Goal: Task Accomplishment & Management: Complete application form

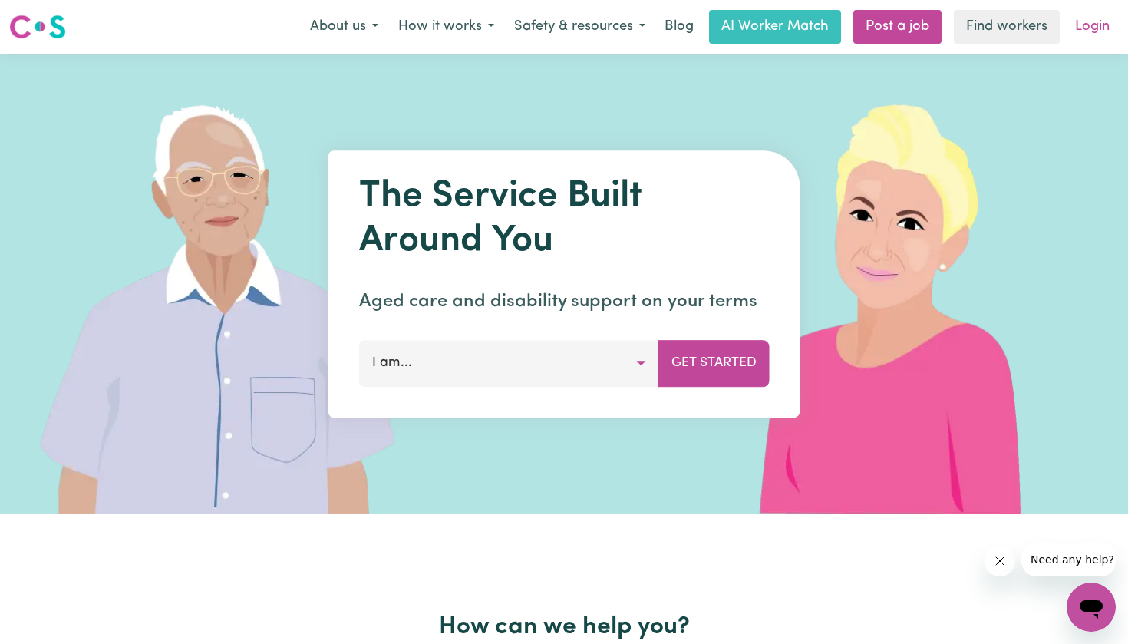
click at [1103, 25] on link "Login" at bounding box center [1092, 27] width 53 height 34
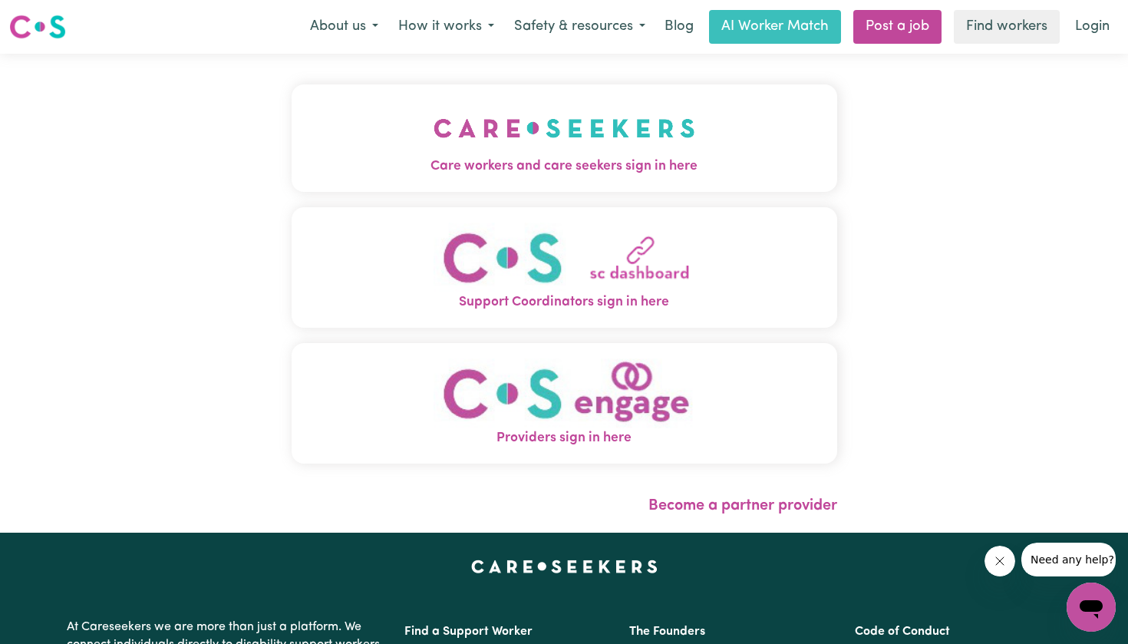
click at [470, 158] on span "Care workers and care seekers sign in here" at bounding box center [565, 167] width 546 height 20
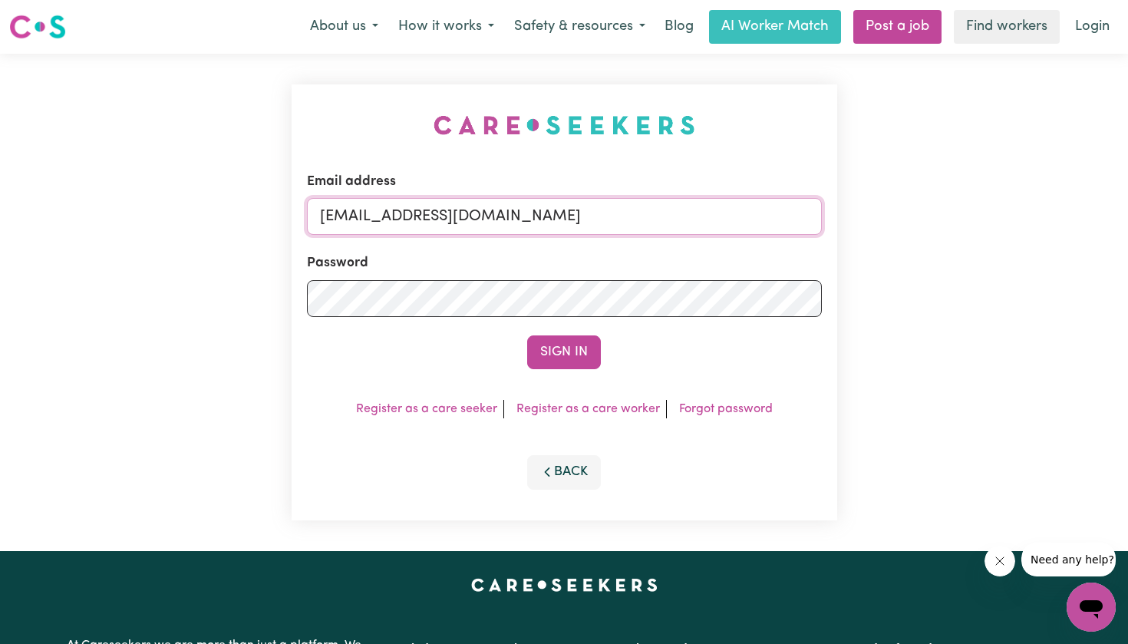
type input "[EMAIL_ADDRESS][DOMAIN_NAME]"
click at [564, 351] on button "Sign In" at bounding box center [564, 352] width 74 height 34
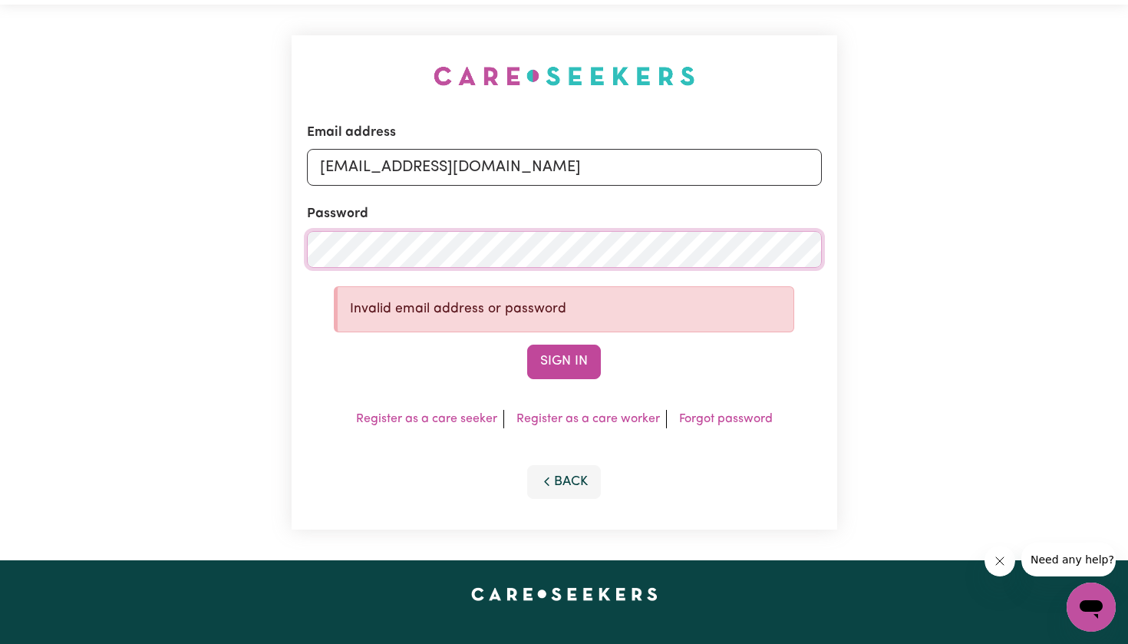
scroll to position [64, 0]
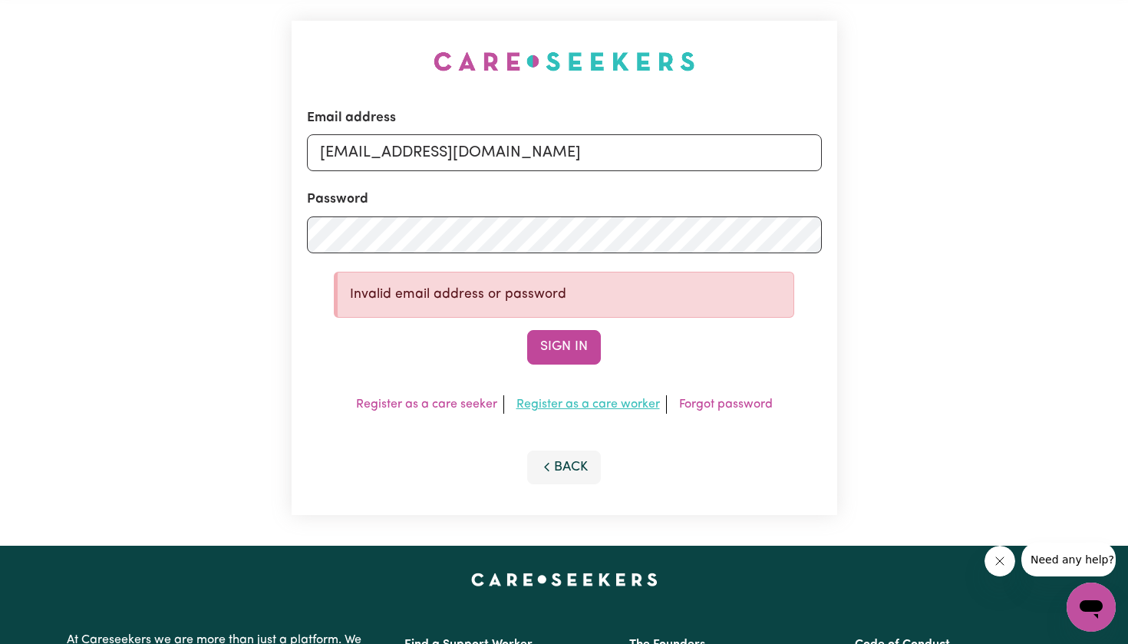
click at [559, 398] on link "Register as a care worker" at bounding box center [587, 404] width 143 height 12
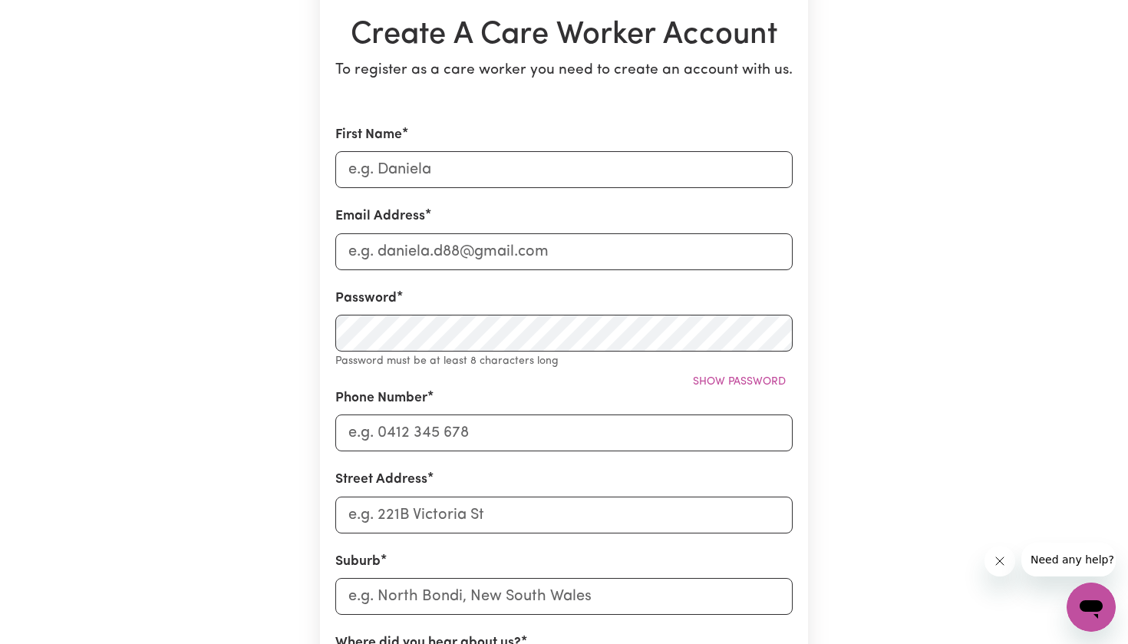
scroll to position [134, 0]
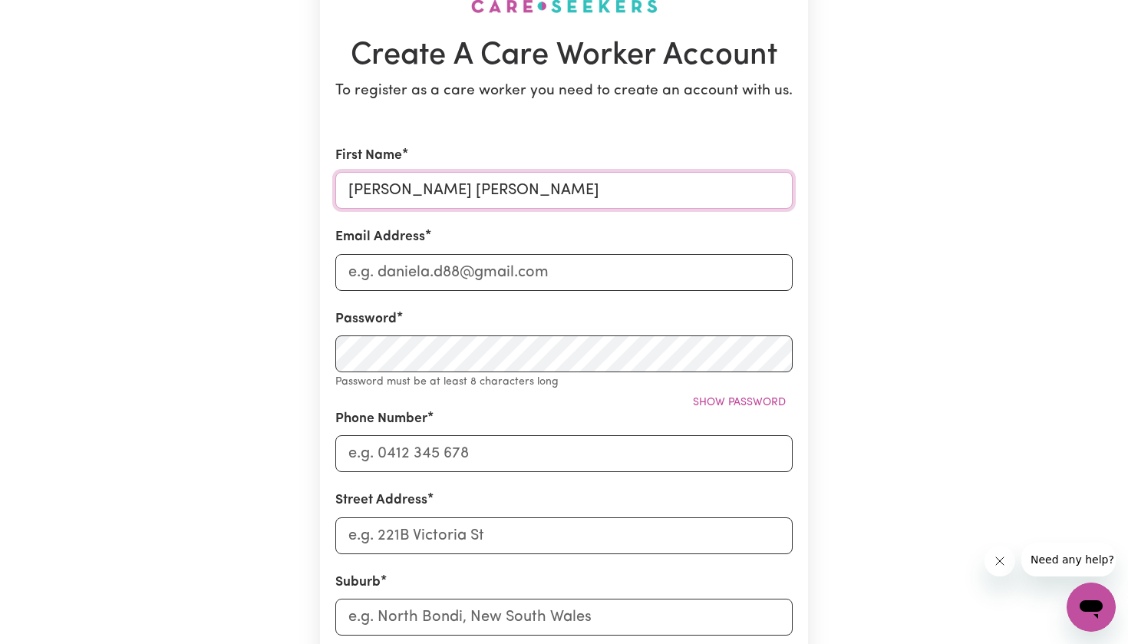
type input "[PERSON_NAME] [PERSON_NAME]"
type input "[EMAIL_ADDRESS][DOMAIN_NAME]"
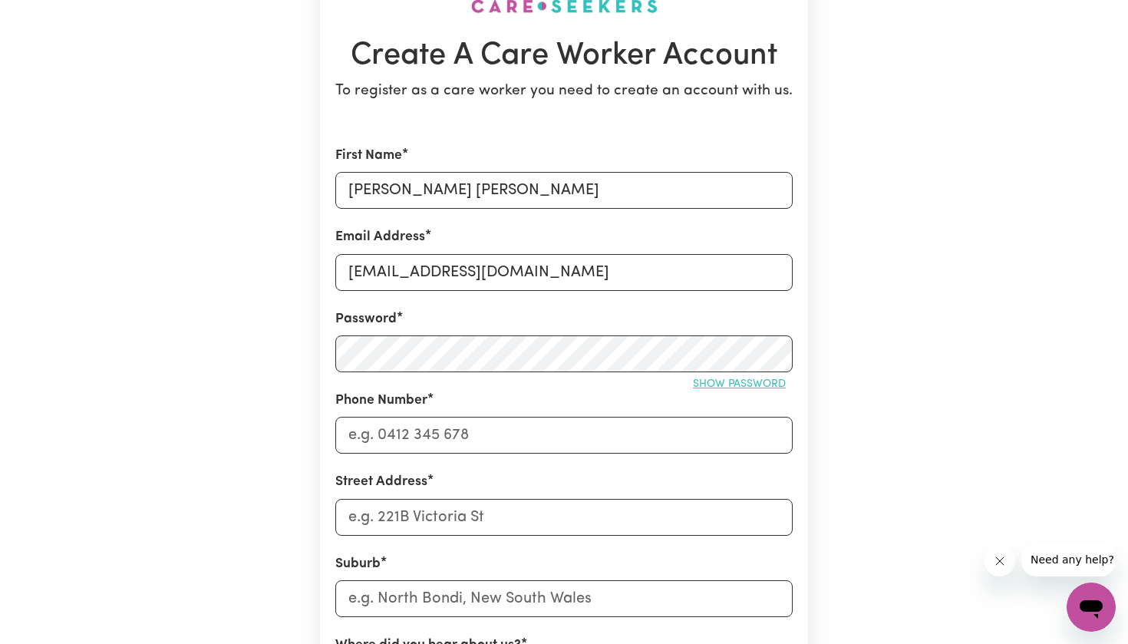
click at [715, 378] on span "Show password" at bounding box center [739, 384] width 93 height 12
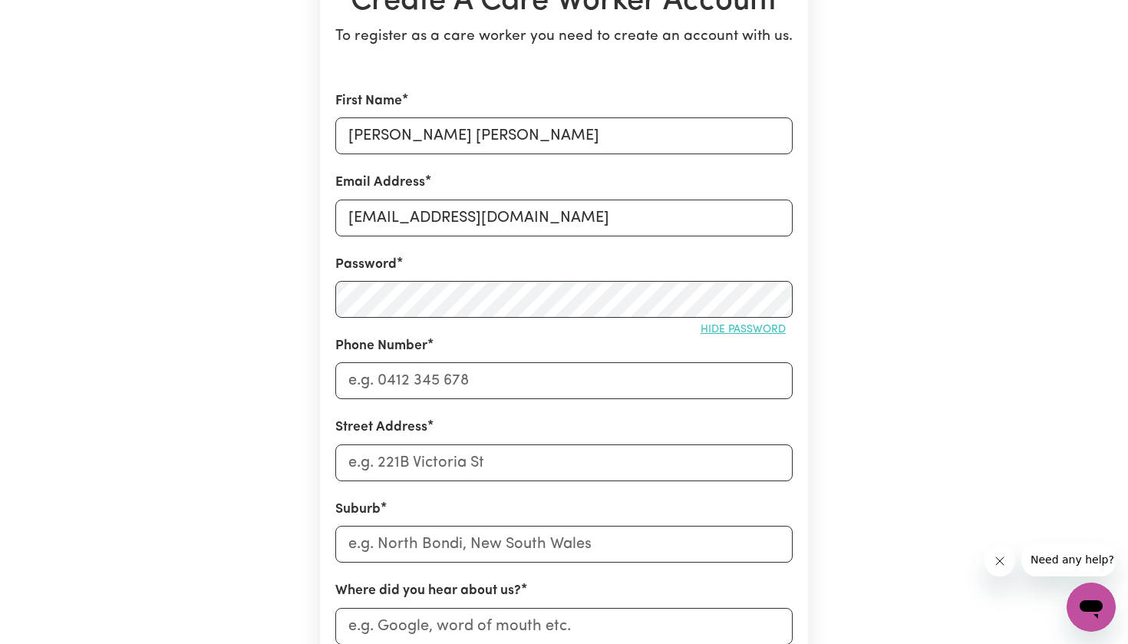
scroll to position [191, 0]
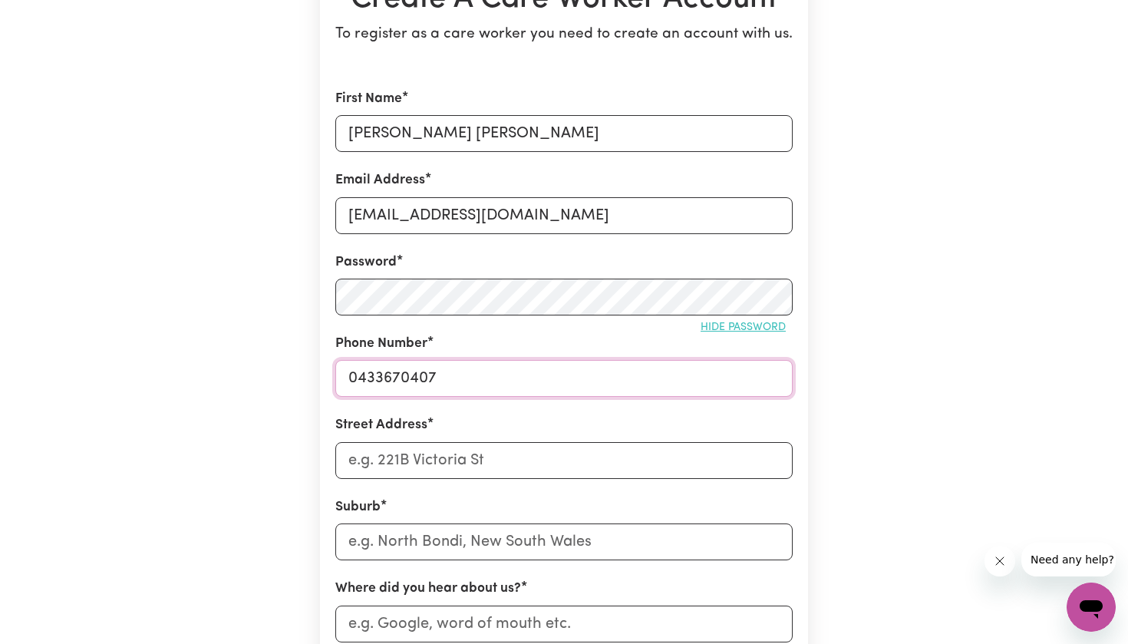
type input "0433670407"
type input "[STREET_ADDRESS][PERSON_NAME]"
click at [397, 543] on input "text" at bounding box center [563, 541] width 457 height 37
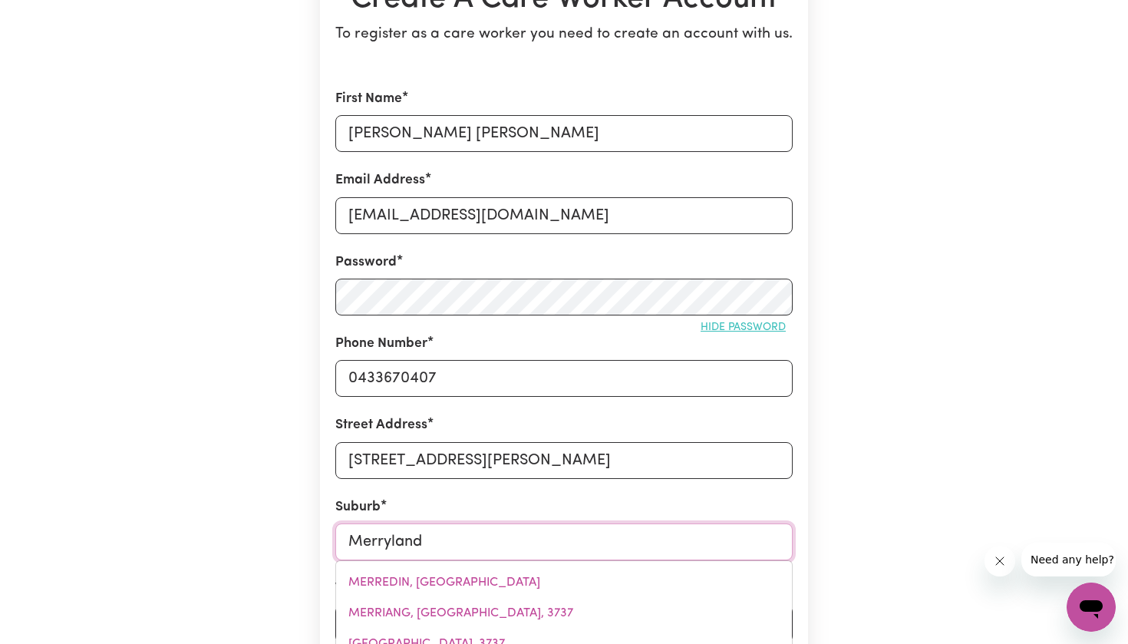
type input "Merrylands"
type input "Merrylands, New South Wales, 2160"
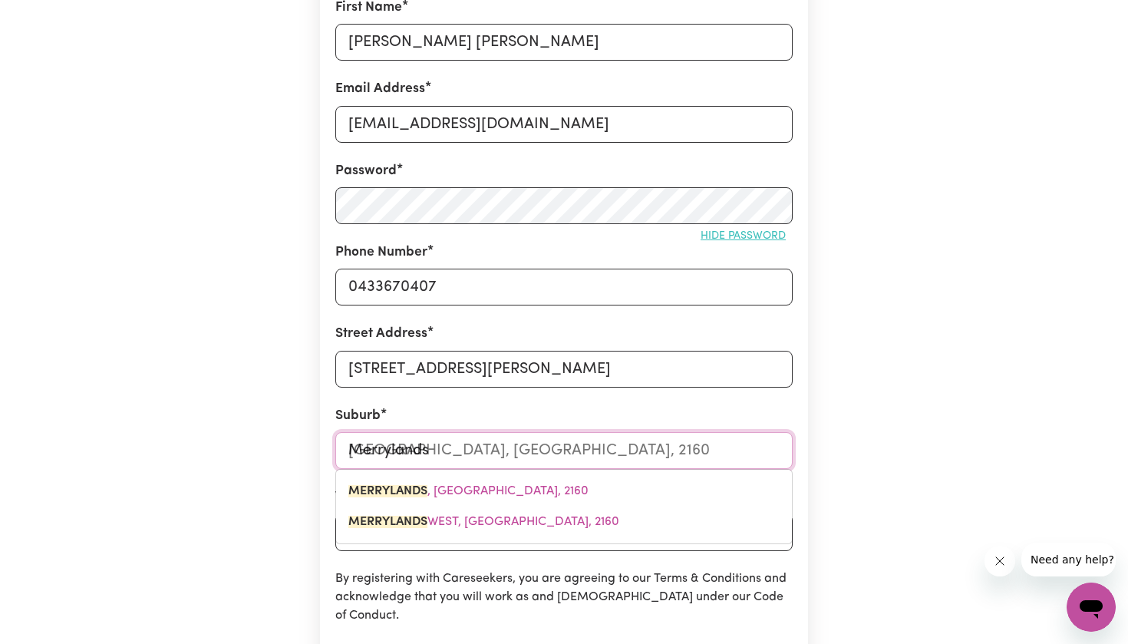
scroll to position [285, 0]
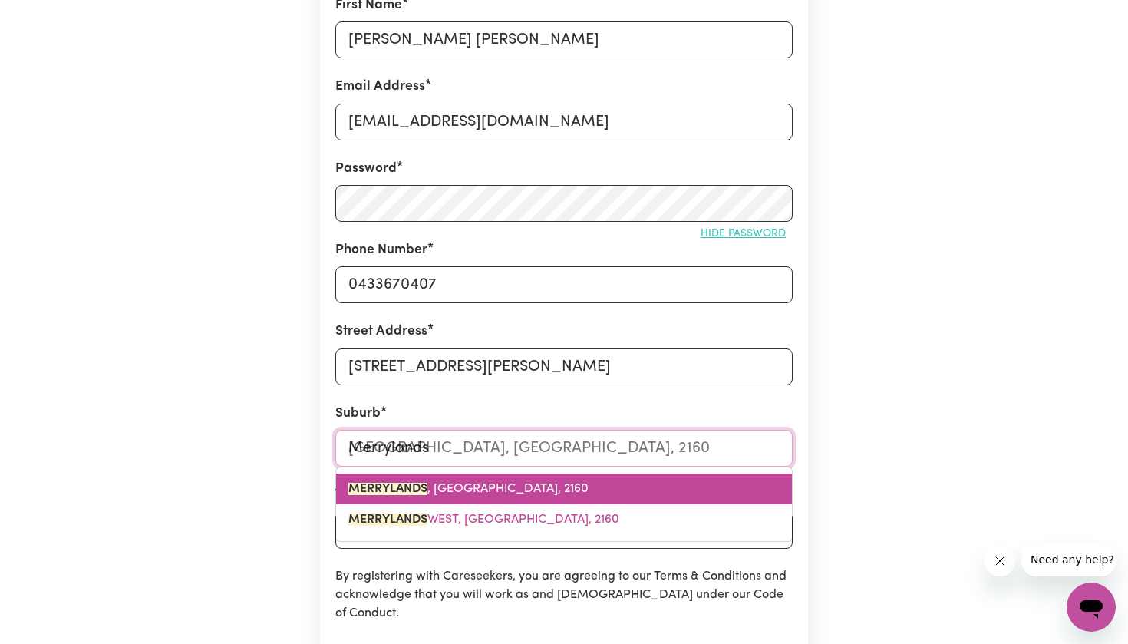
click at [453, 488] on span "MERRYLANDS , New South Wales, 2160" at bounding box center [468, 489] width 240 height 12
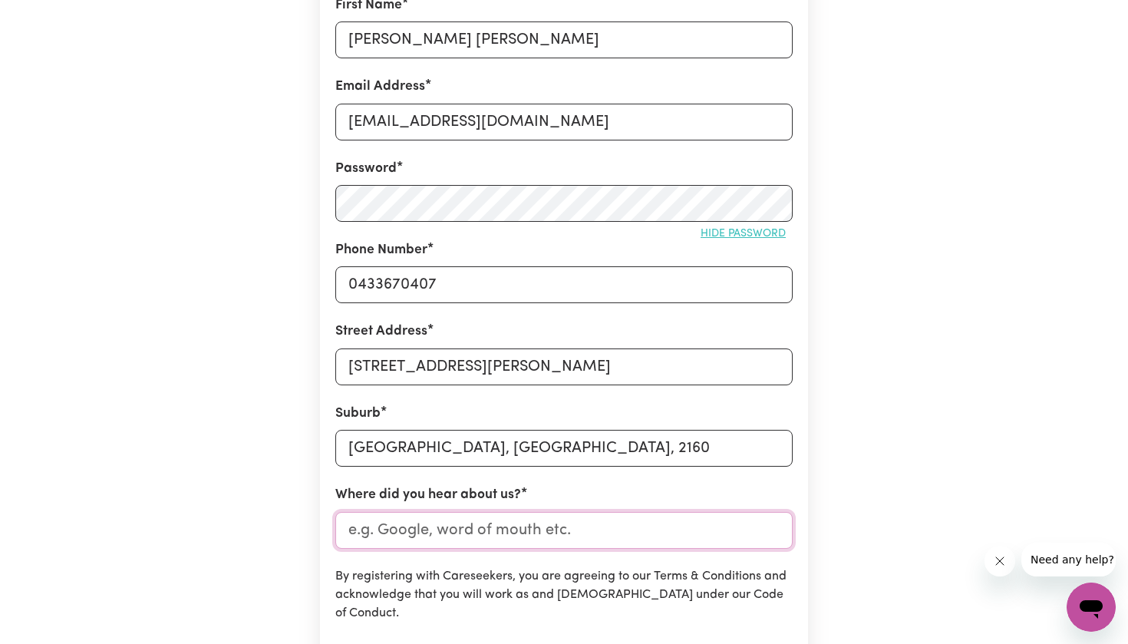
click at [411, 526] on input "Where did you hear about us?" at bounding box center [563, 530] width 457 height 37
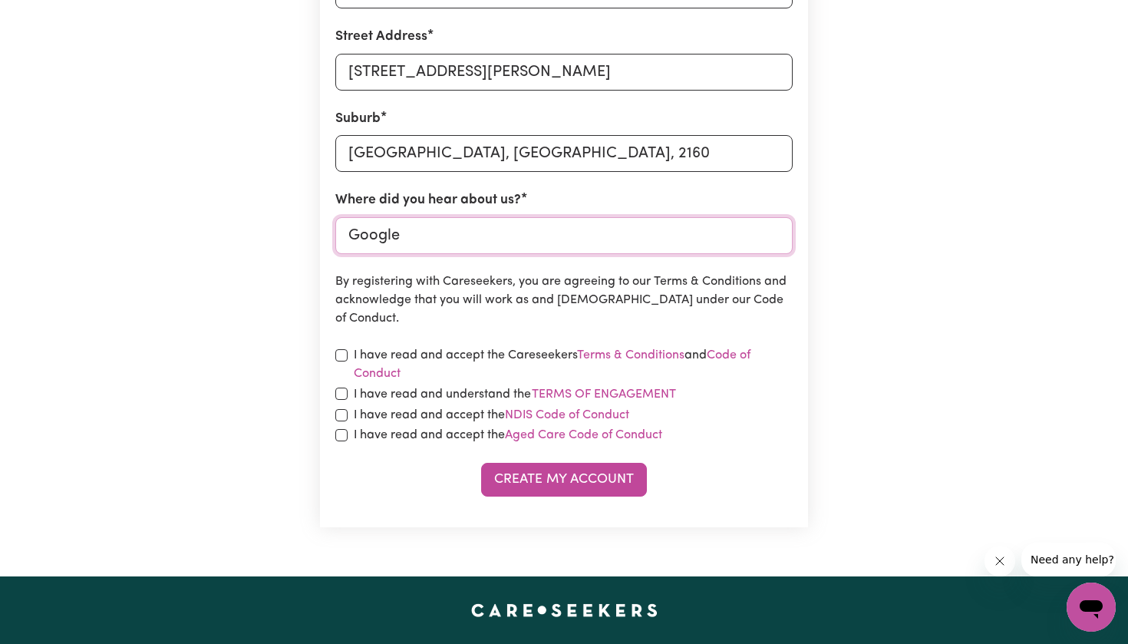
scroll to position [598, 0]
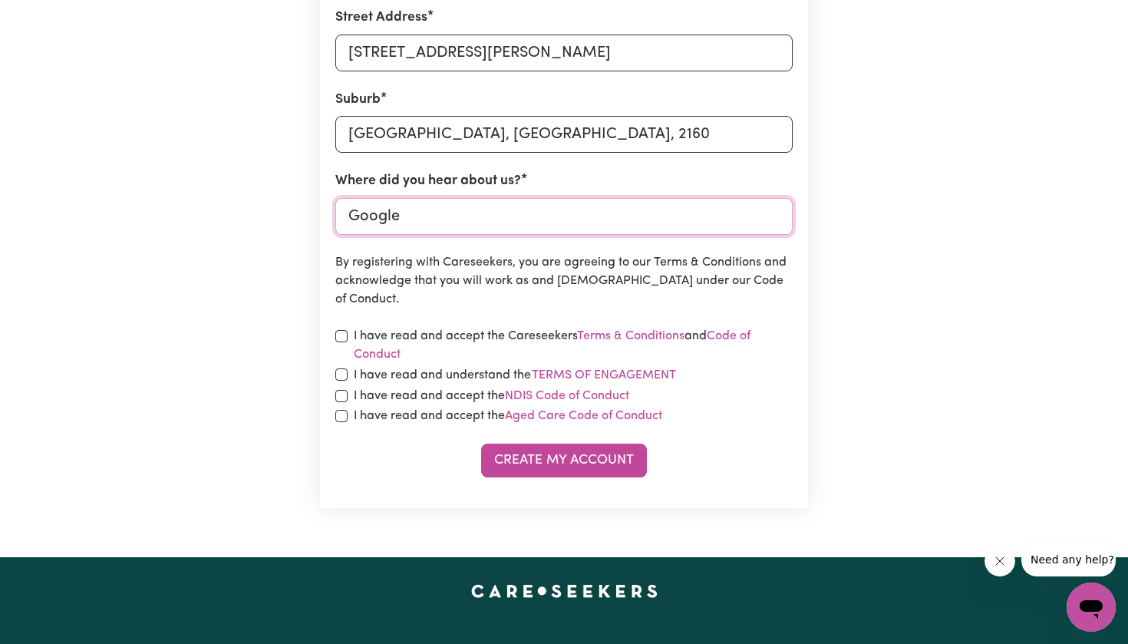
type input "Google"
click at [348, 328] on div "I have read and accept the Careseekers Terms & Conditions and Code of Conduct" at bounding box center [563, 345] width 457 height 37
click at [342, 334] on input "checkbox" at bounding box center [341, 336] width 12 height 12
checkbox input "true"
click at [341, 380] on div "I have read and understand the Terms of Engagement" at bounding box center [563, 375] width 457 height 20
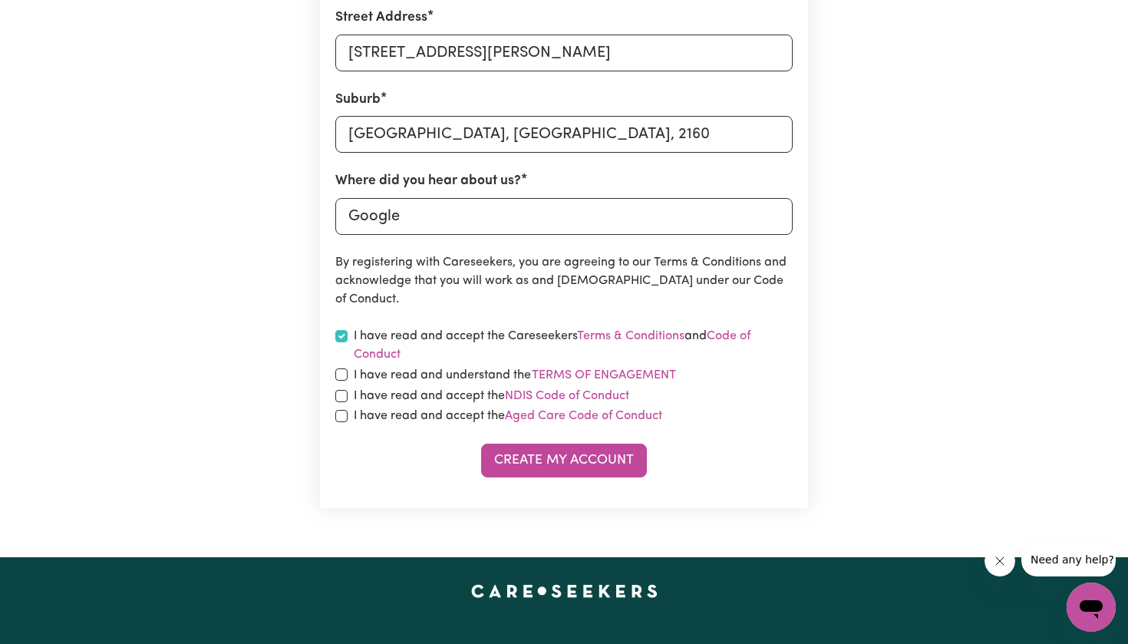
click at [345, 387] on div "I have read and accept the NDIS Code of Conduct" at bounding box center [563, 396] width 457 height 18
click at [345, 402] on form "First Name Maria Luiza Email Address malugiordano.eng@gmail.com Password Hide p…" at bounding box center [563, 80] width 457 height 796
click at [341, 397] on input "checkbox" at bounding box center [341, 396] width 12 height 12
checkbox input "true"
click at [343, 415] on input "checkbox" at bounding box center [341, 416] width 12 height 12
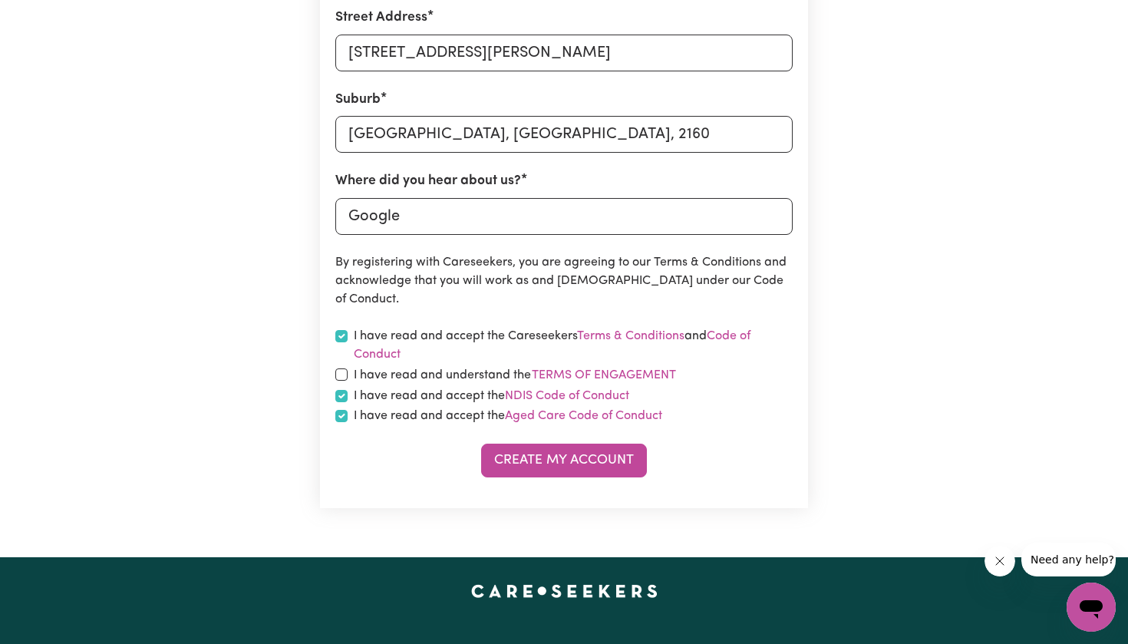
checkbox input "true"
click at [340, 368] on input "checkbox" at bounding box center [341, 374] width 12 height 12
checkbox input "true"
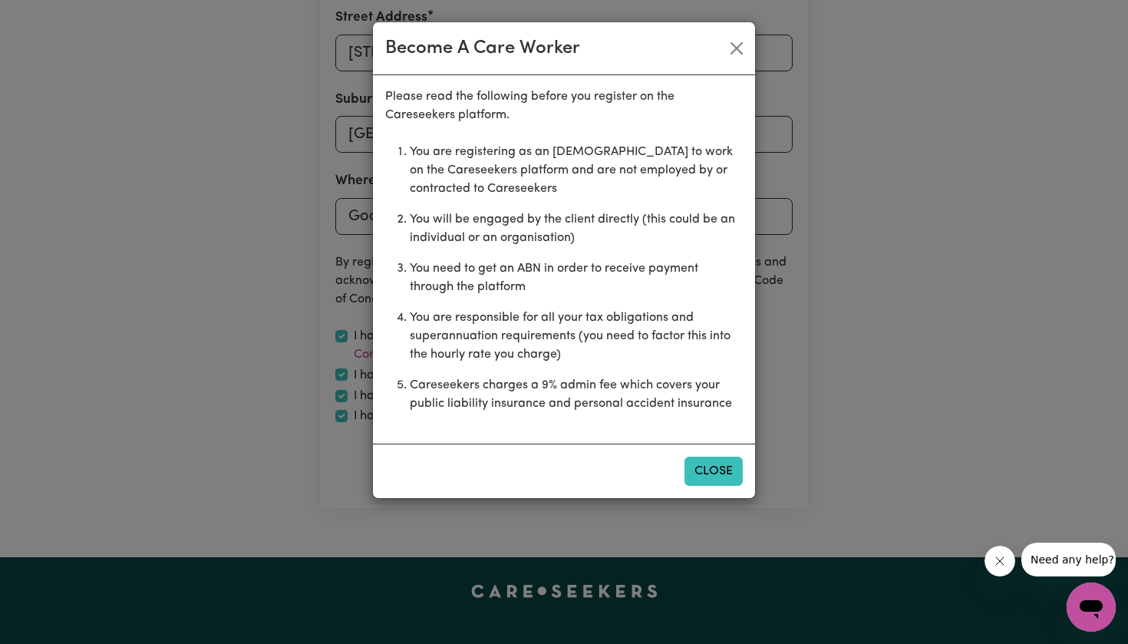
click at [712, 476] on button "Close" at bounding box center [713, 471] width 58 height 29
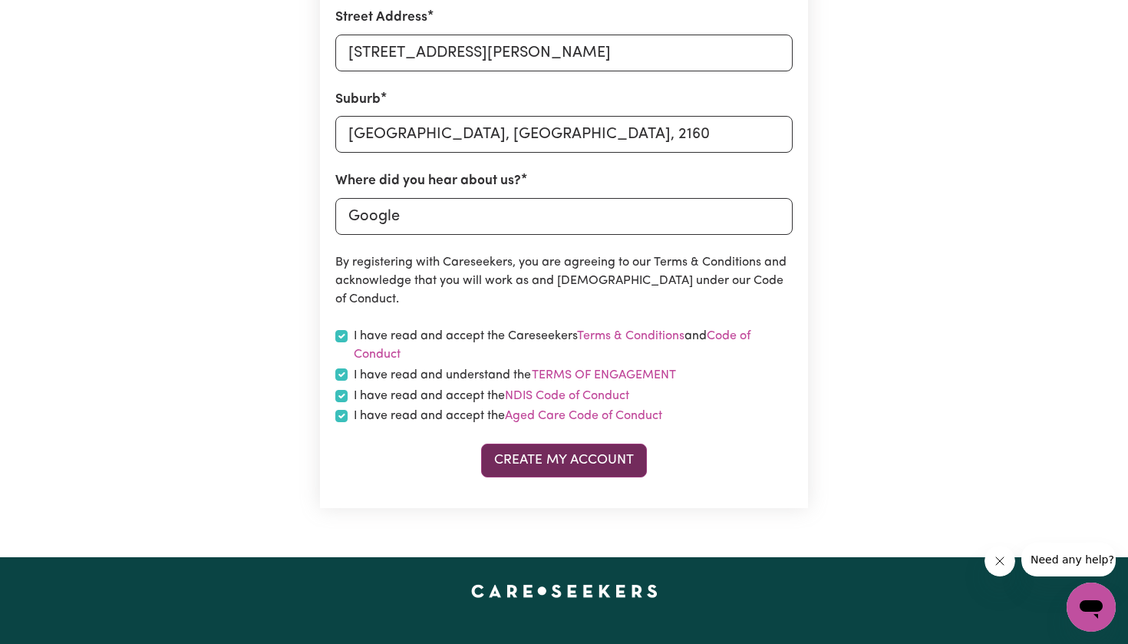
click at [599, 451] on button "Create My Account" at bounding box center [564, 460] width 166 height 34
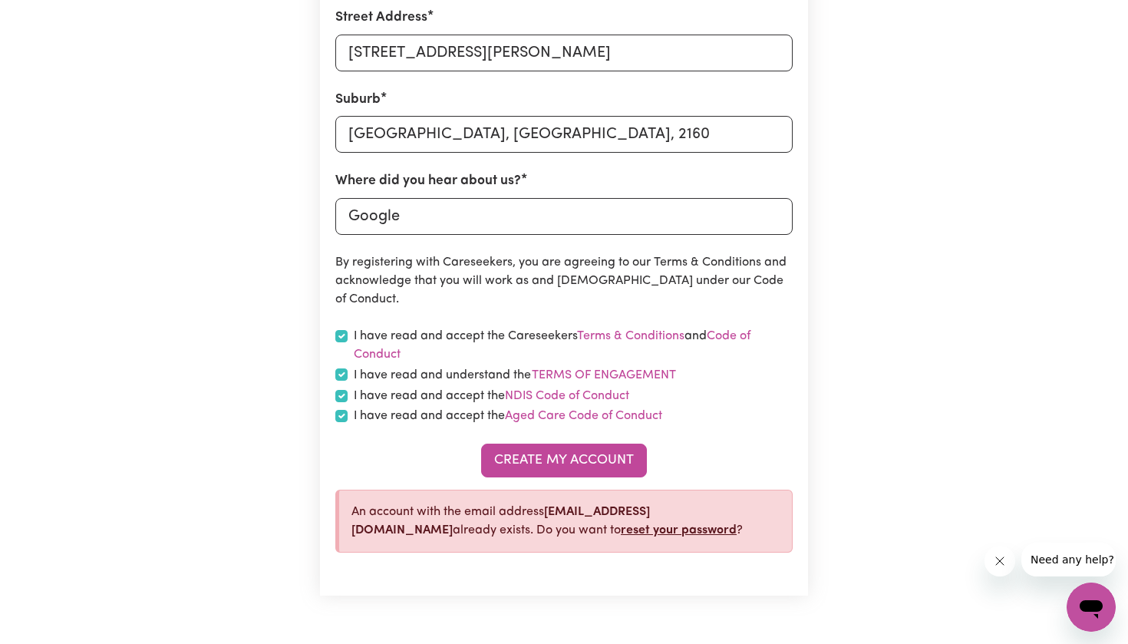
click at [621, 524] on link "reset your password" at bounding box center [679, 530] width 116 height 12
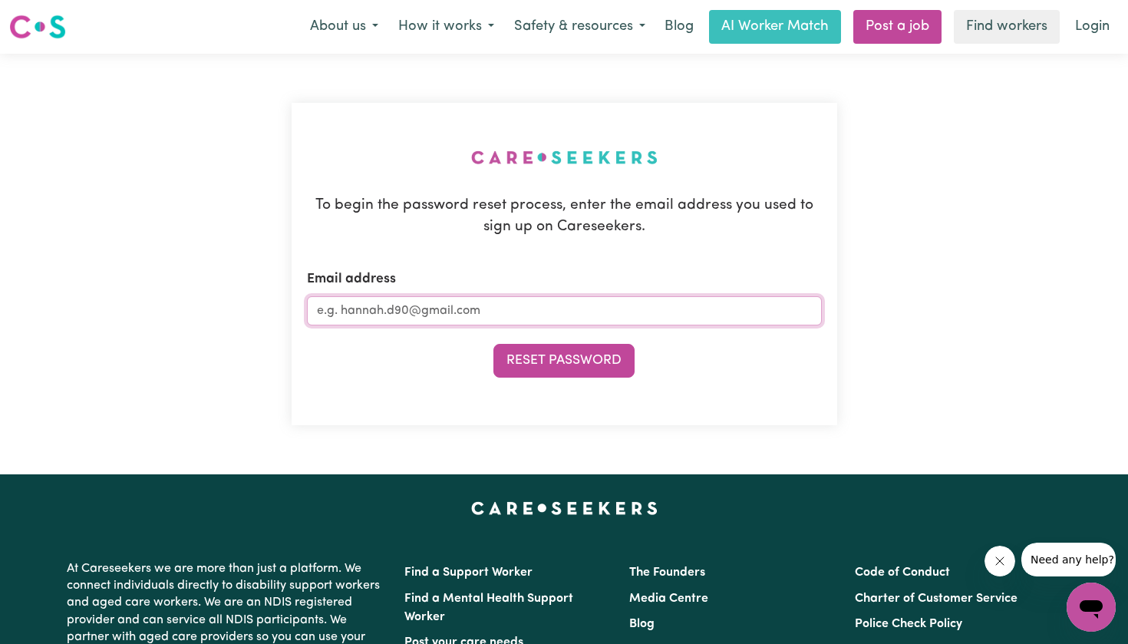
click at [457, 313] on input "Email address" at bounding box center [564, 310] width 515 height 29
type input "[EMAIL_ADDRESS][DOMAIN_NAME]"
click at [563, 359] on button "Reset Password" at bounding box center [563, 361] width 141 height 34
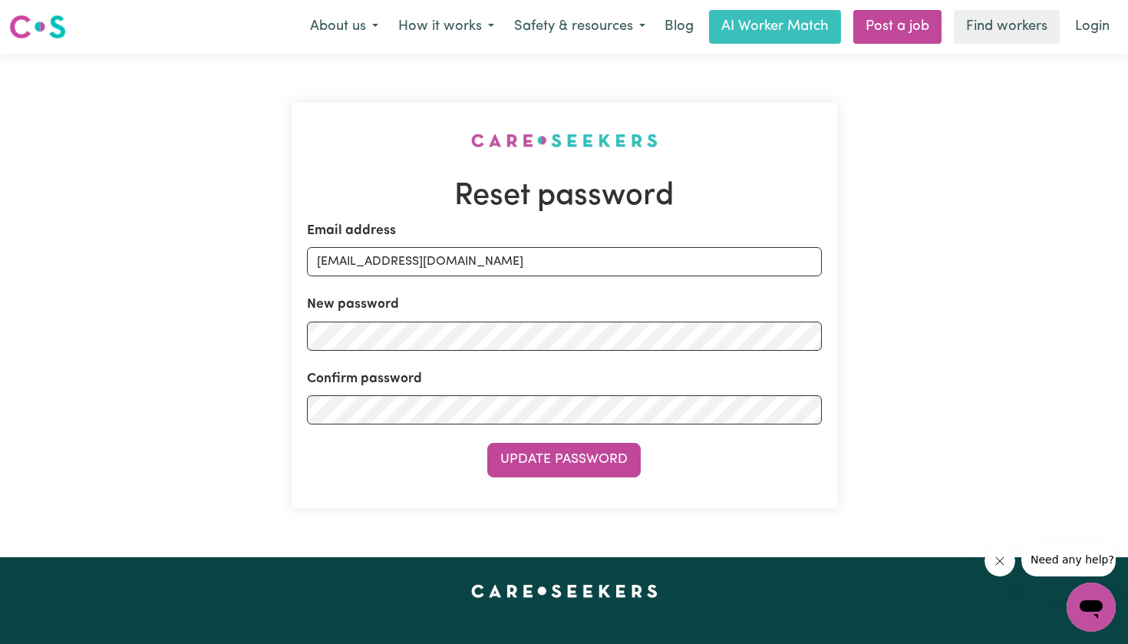
click at [440, 369] on div "Confirm password" at bounding box center [564, 396] width 515 height 55
click at [563, 459] on button "Update Password" at bounding box center [563, 460] width 153 height 34
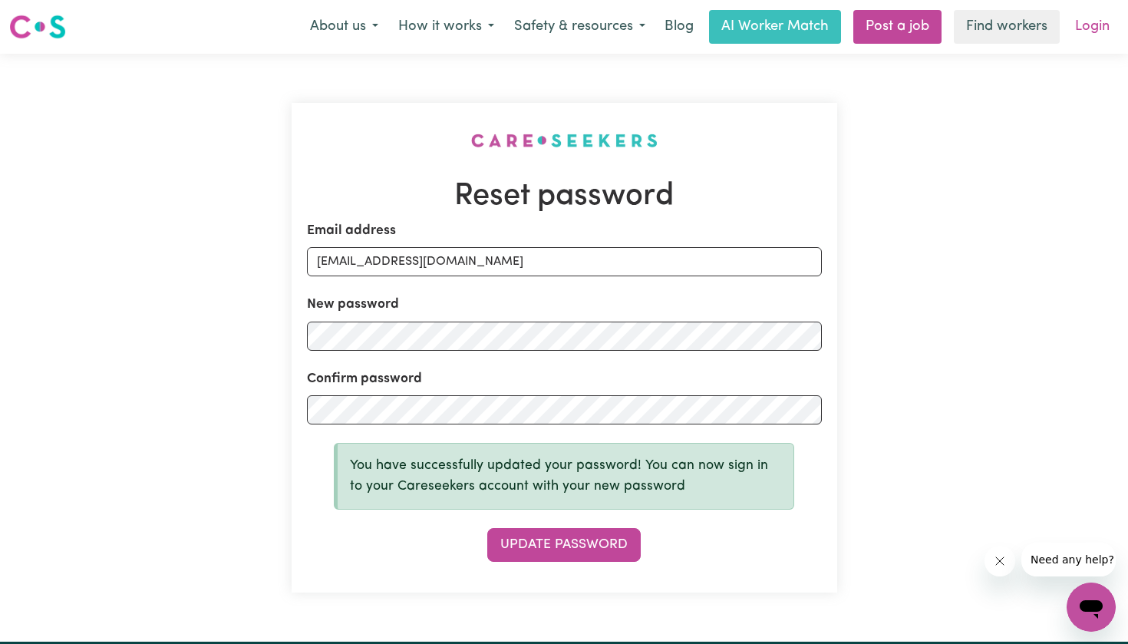
click at [1091, 34] on link "Login" at bounding box center [1092, 27] width 53 height 34
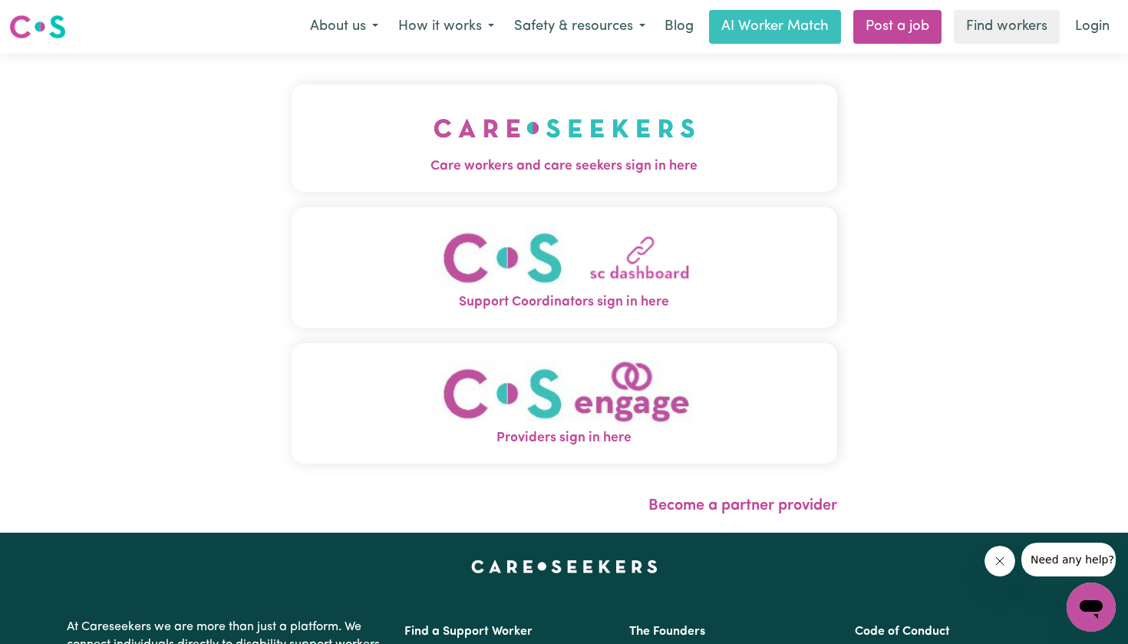
click at [546, 151] on img "Care workers and care seekers sign in here" at bounding box center [565, 128] width 262 height 57
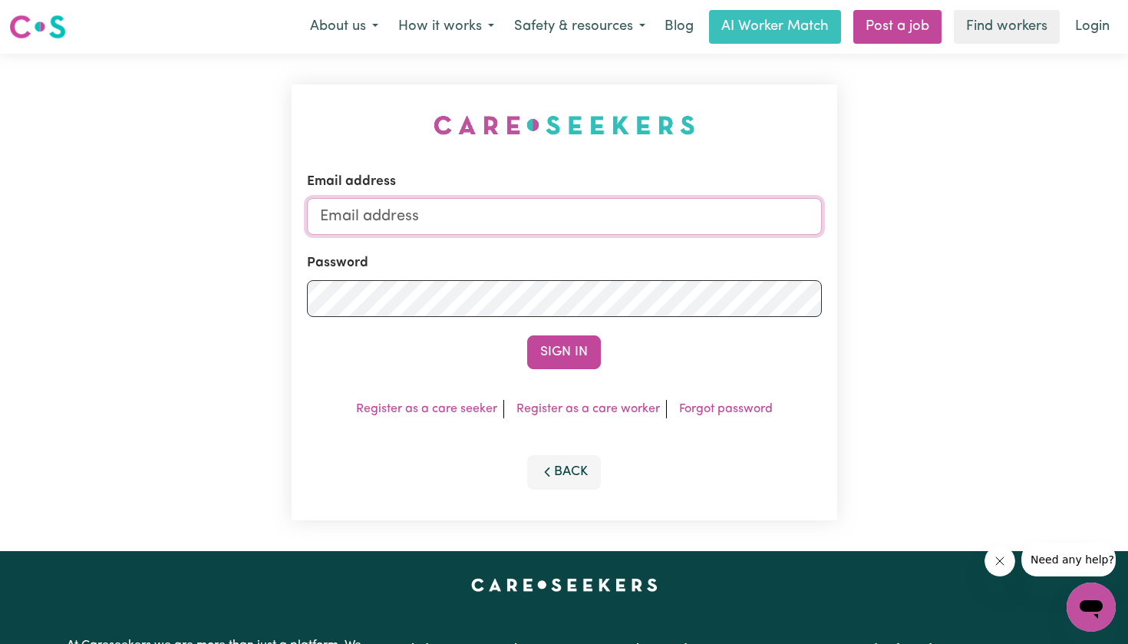
type input "[EMAIL_ADDRESS][DOMAIN_NAME]"
click at [556, 346] on button "Sign In" at bounding box center [564, 352] width 74 height 34
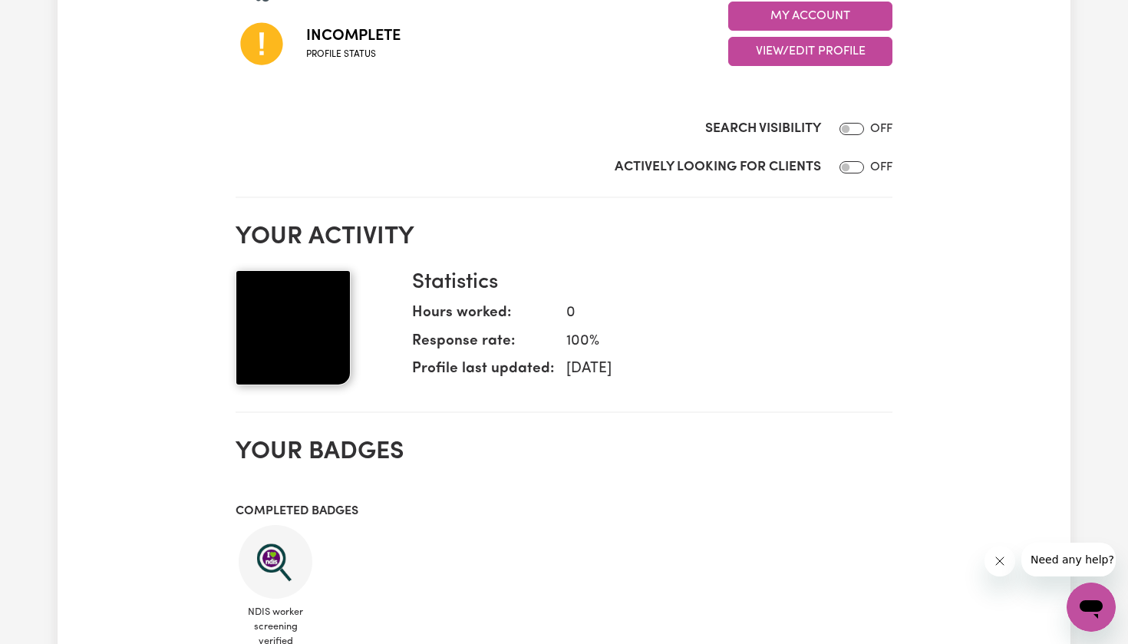
scroll to position [263, 0]
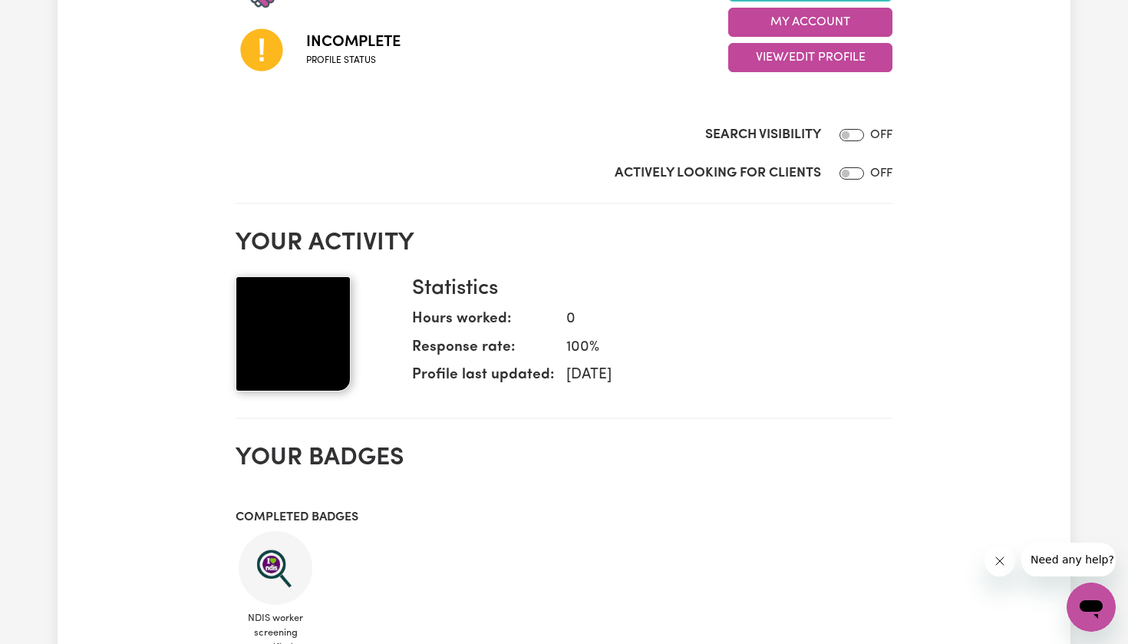
click at [232, 322] on div "My Dashboard 100 % complete Incomplete Profile status Submit Hours My Account V…" at bounding box center [563, 554] width 675 height 1443
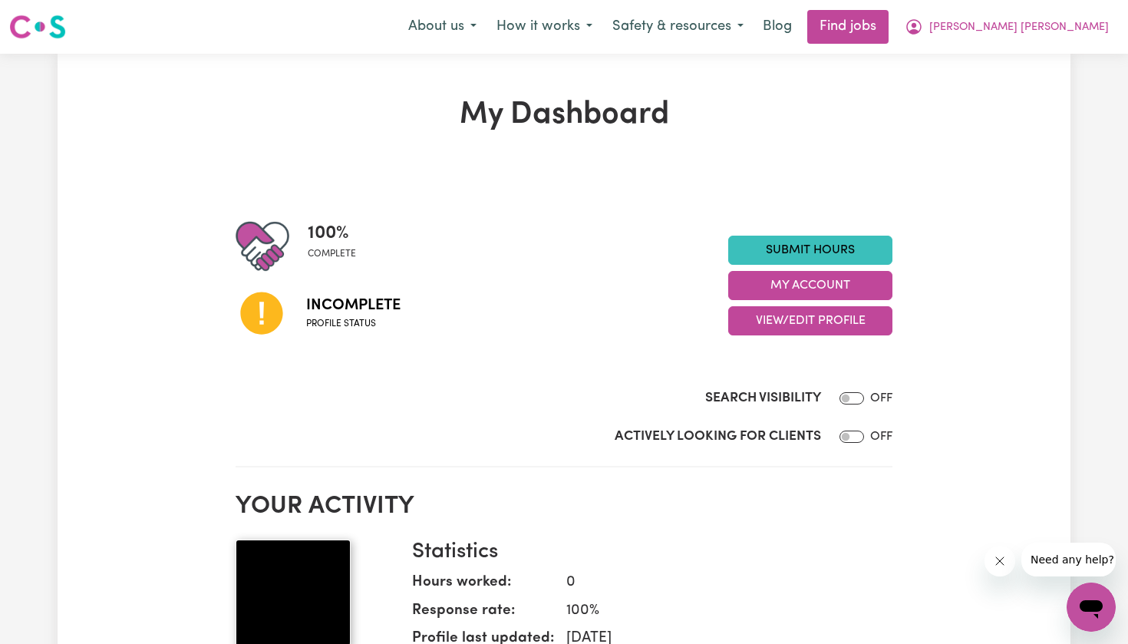
scroll to position [0, 0]
click at [778, 325] on button "View/Edit Profile" at bounding box center [810, 320] width 164 height 29
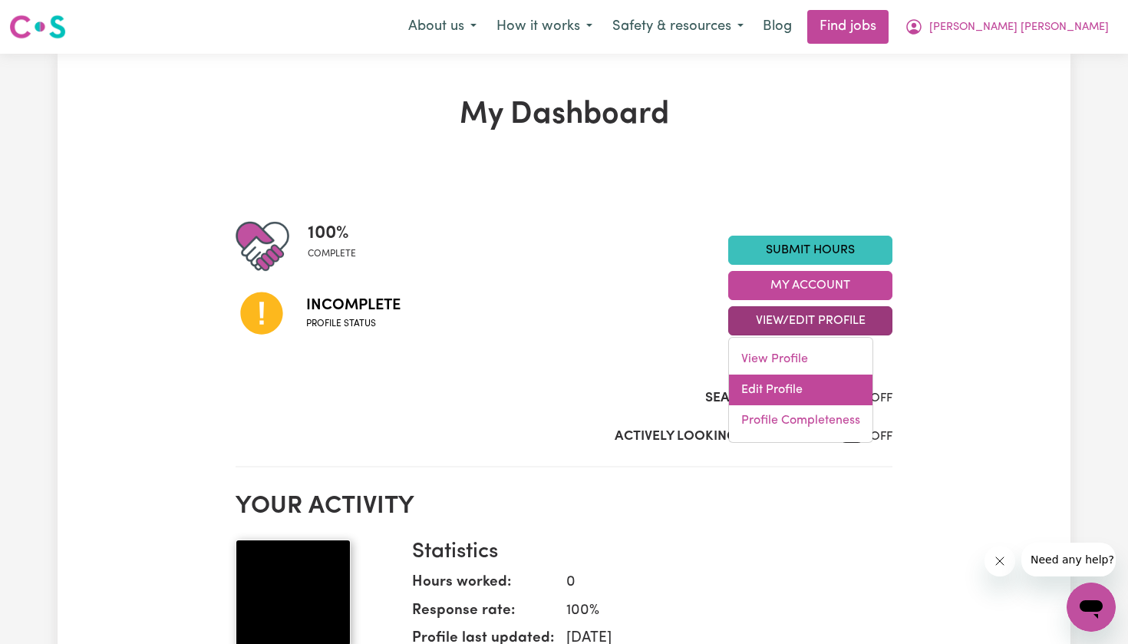
click at [763, 393] on link "Edit Profile" at bounding box center [800, 389] width 143 height 31
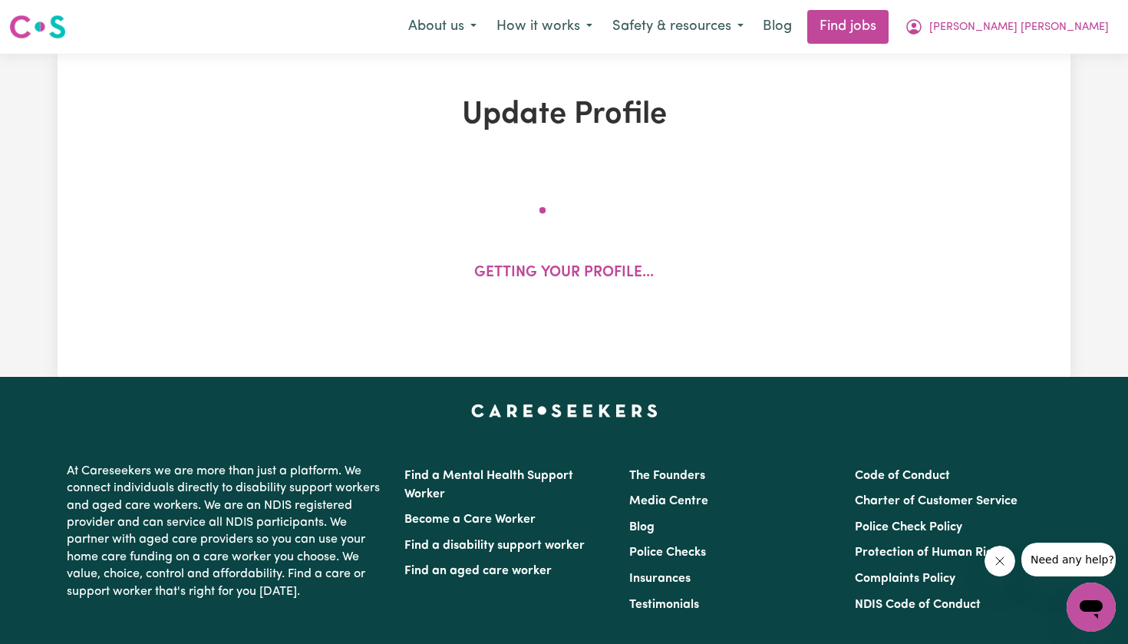
select select "[DEMOGRAPHIC_DATA]"
select select "[DEMOGRAPHIC_DATA] Work Visa"
select select "Studying a healthcare related degree or qualification"
select select "45"
select select "57"
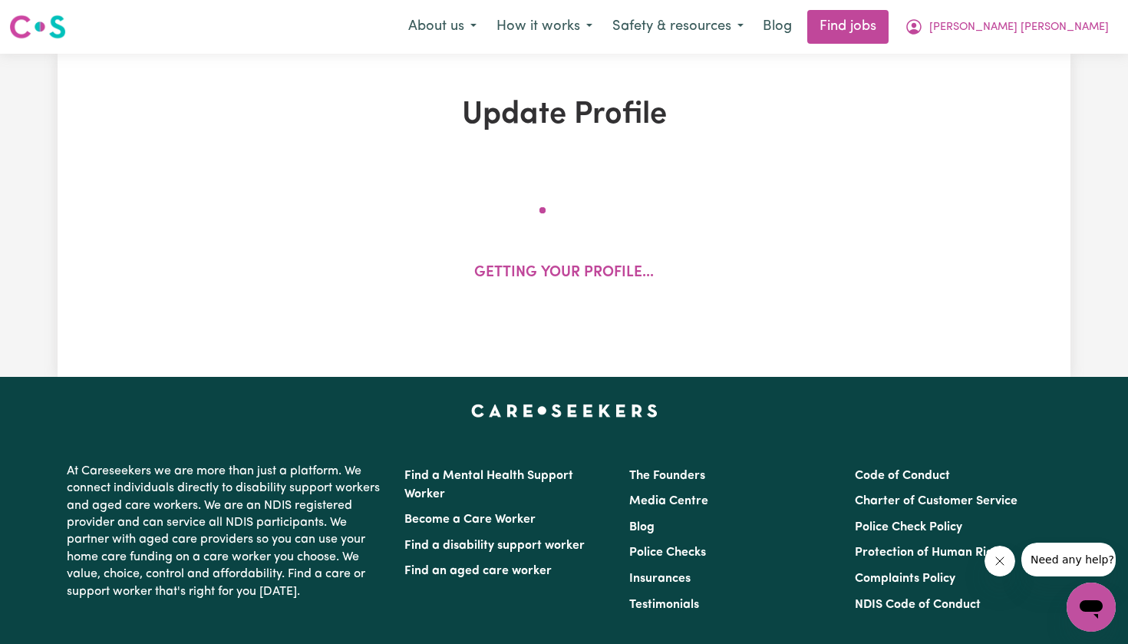
select select "65"
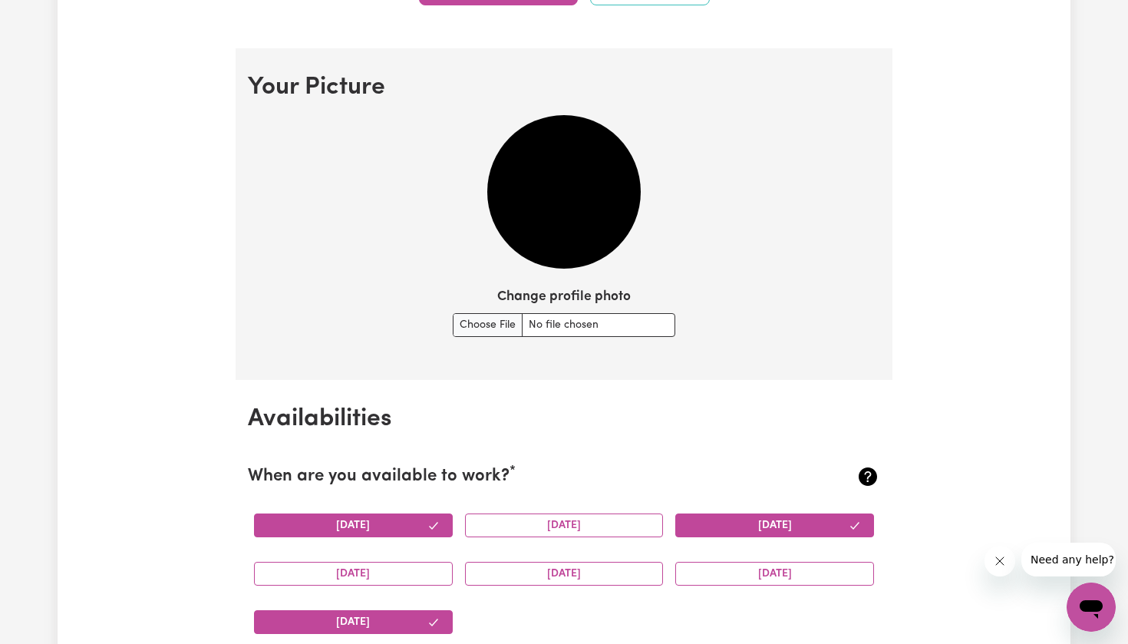
scroll to position [1071, 0]
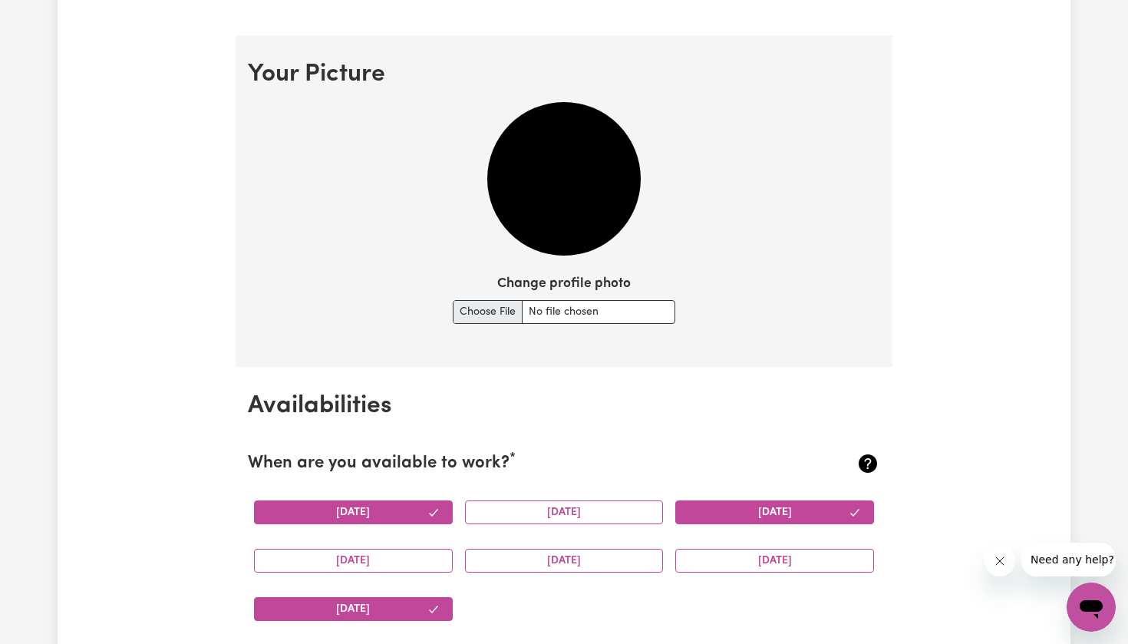
click at [471, 308] on input "Change profile photo" at bounding box center [564, 312] width 223 height 24
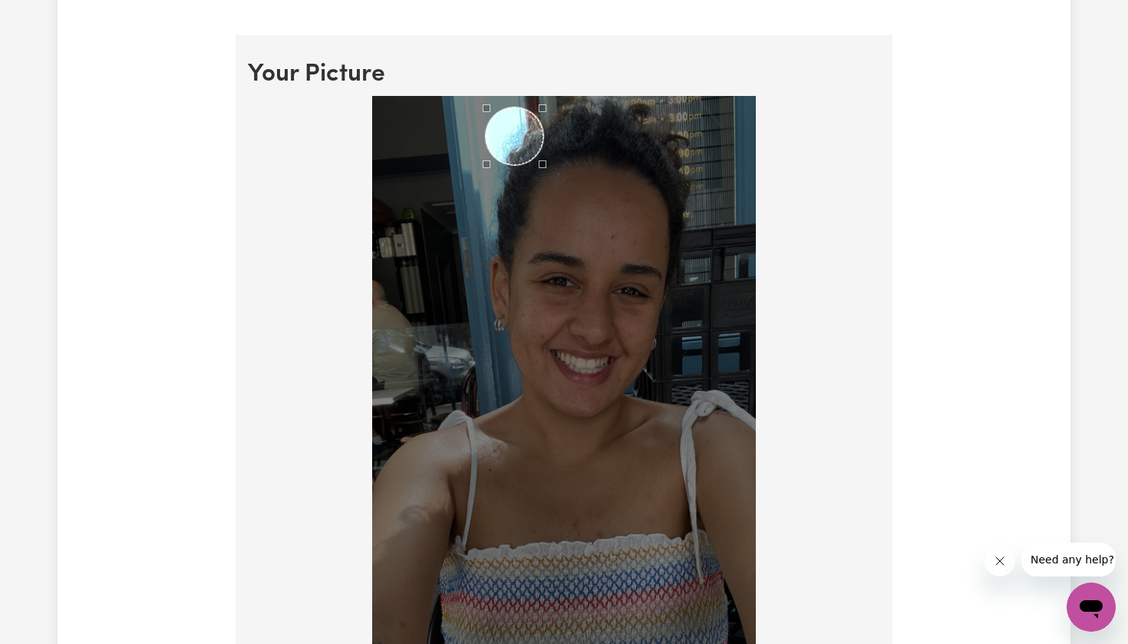
click at [516, 130] on div "Use the arrow keys to move the crop selection area" at bounding box center [515, 136] width 58 height 58
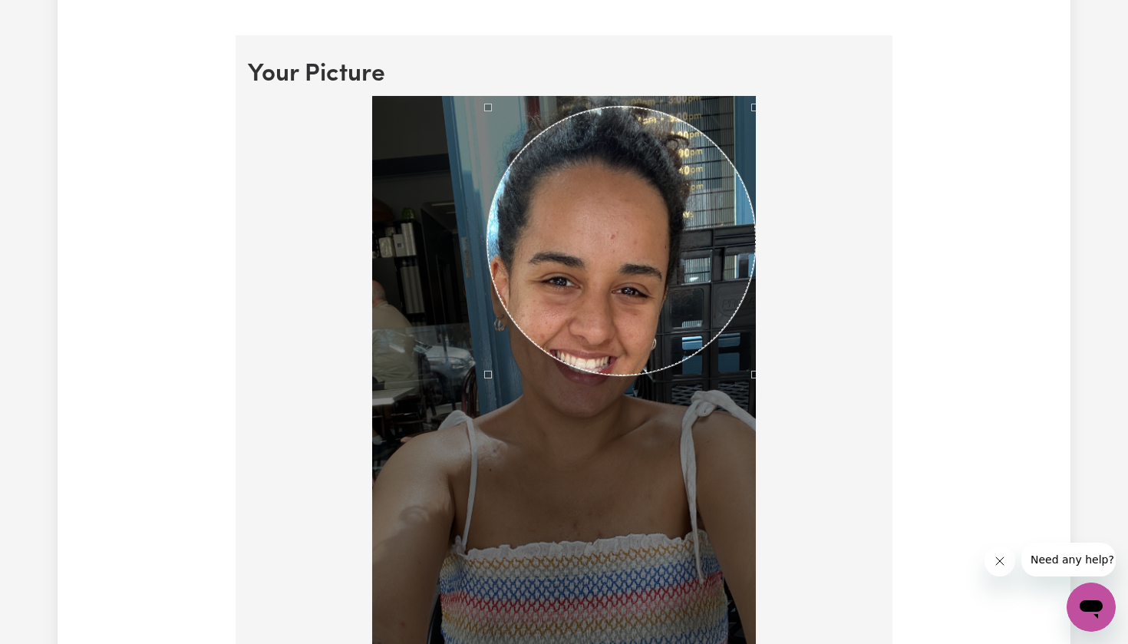
click at [867, 643] on div at bounding box center [564, 439] width 632 height 687
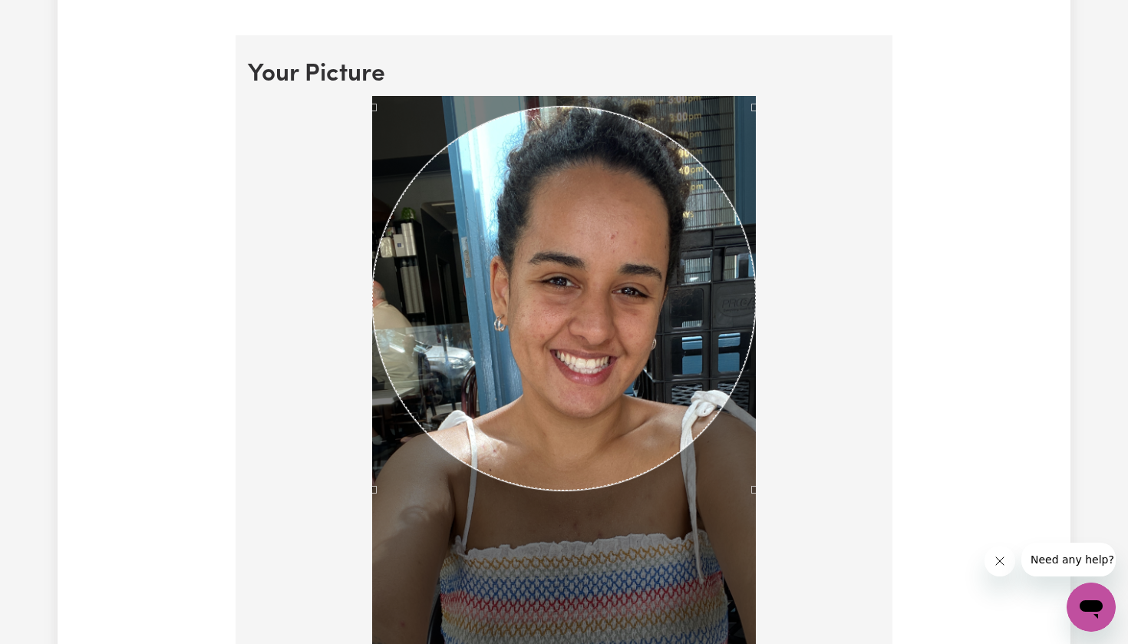
click at [272, 442] on div at bounding box center [564, 439] width 632 height 687
click at [427, 344] on div "Use the arrow keys to move the crop selection area" at bounding box center [564, 297] width 384 height 384
click at [1004, 564] on icon "Close message from company" at bounding box center [999, 561] width 12 height 12
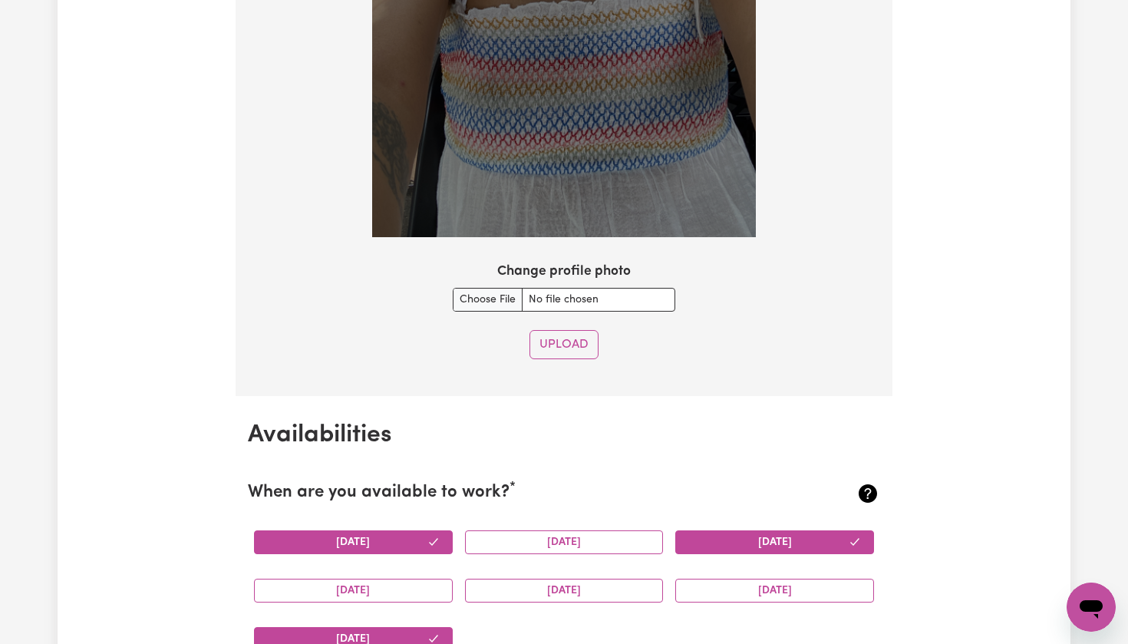
scroll to position [1480, 0]
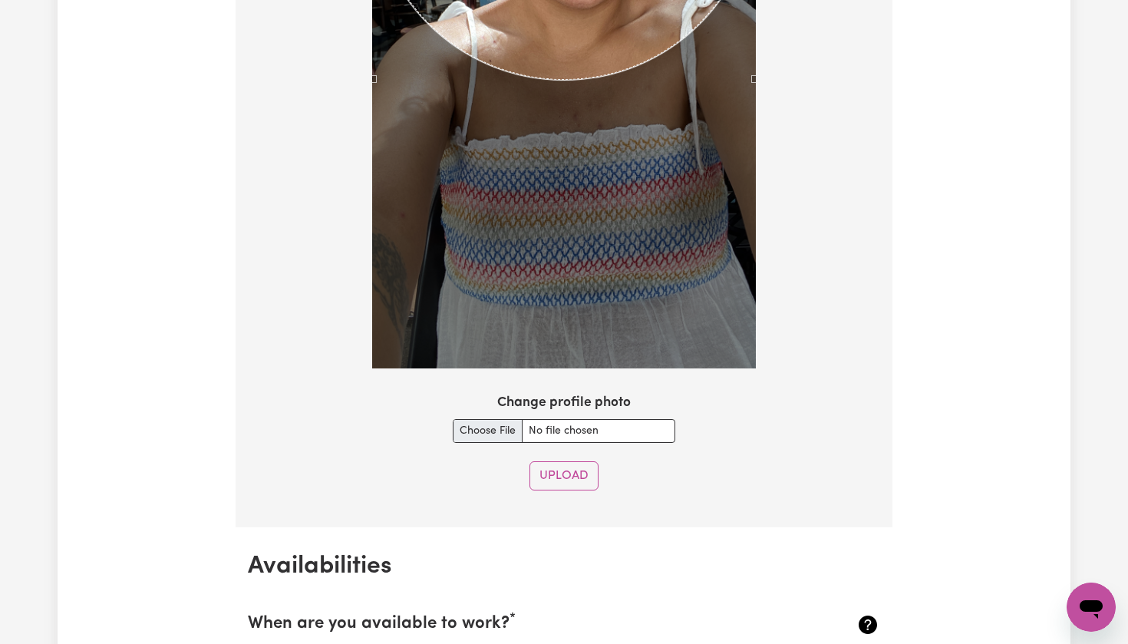
click at [481, 424] on input "Change profile photo" at bounding box center [564, 431] width 223 height 24
type input "C:\fakepath\IMG_1432_Original.jpeg"
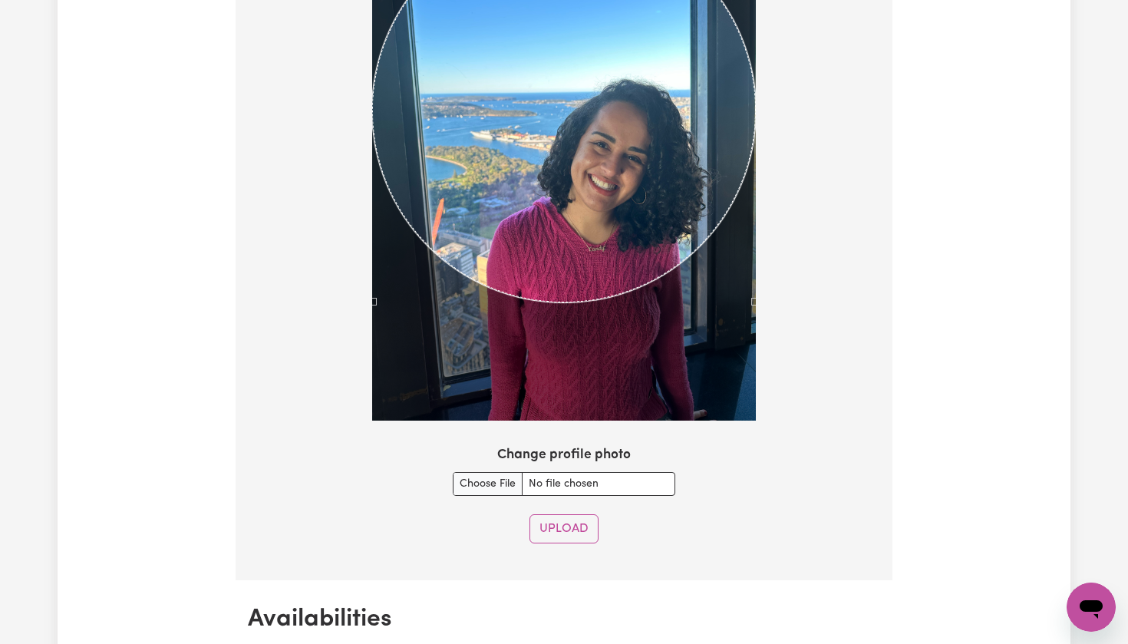
scroll to position [1180, 0]
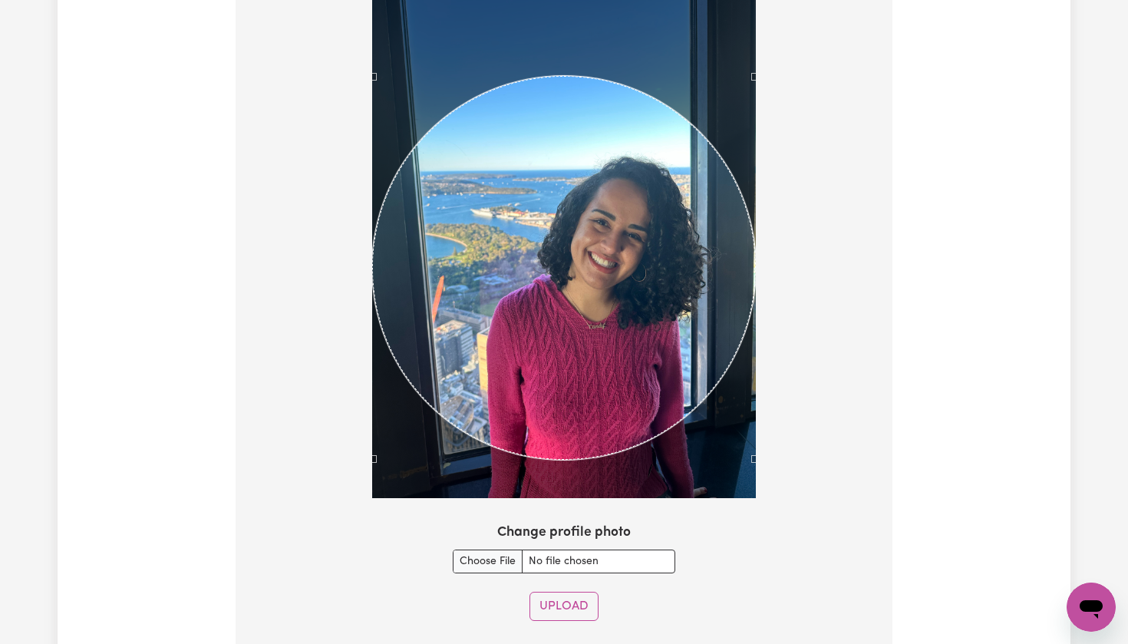
click at [599, 318] on div "Use the arrow keys to move the crop selection area" at bounding box center [564, 268] width 384 height 384
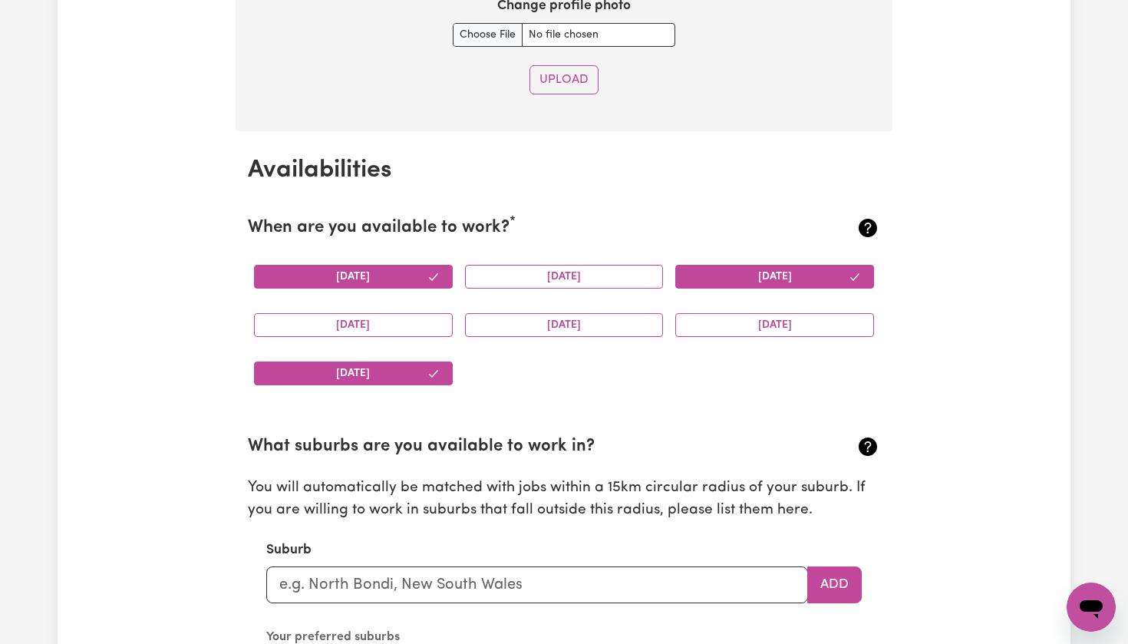
scroll to position [1717, 0]
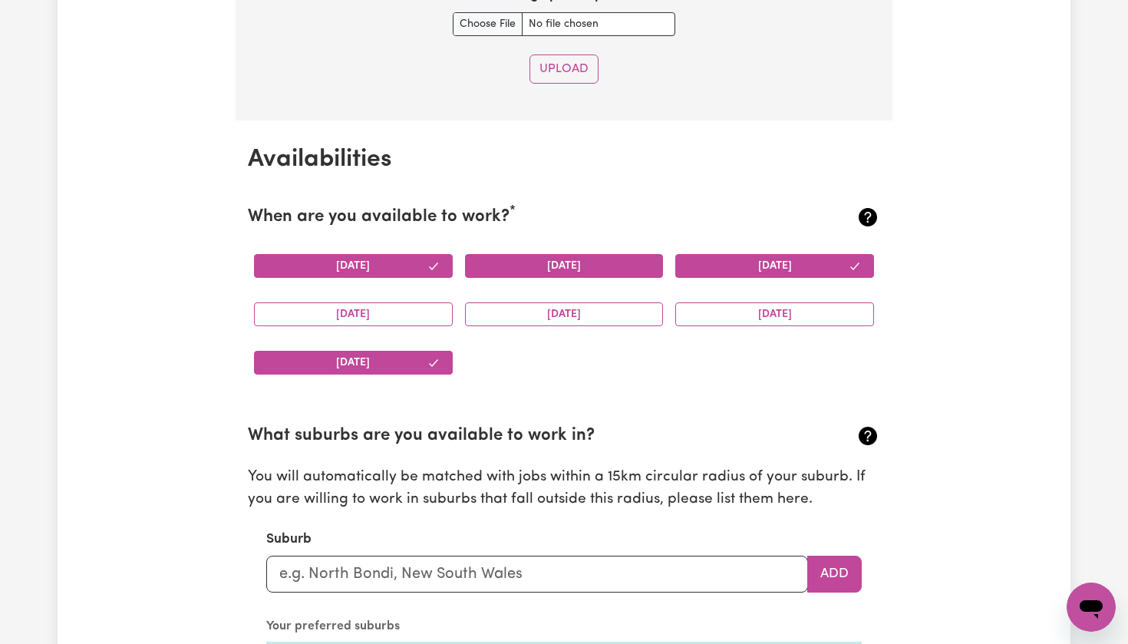
click at [513, 257] on button "[DATE]" at bounding box center [564, 266] width 199 height 24
click at [403, 260] on button "[DATE]" at bounding box center [353, 266] width 199 height 24
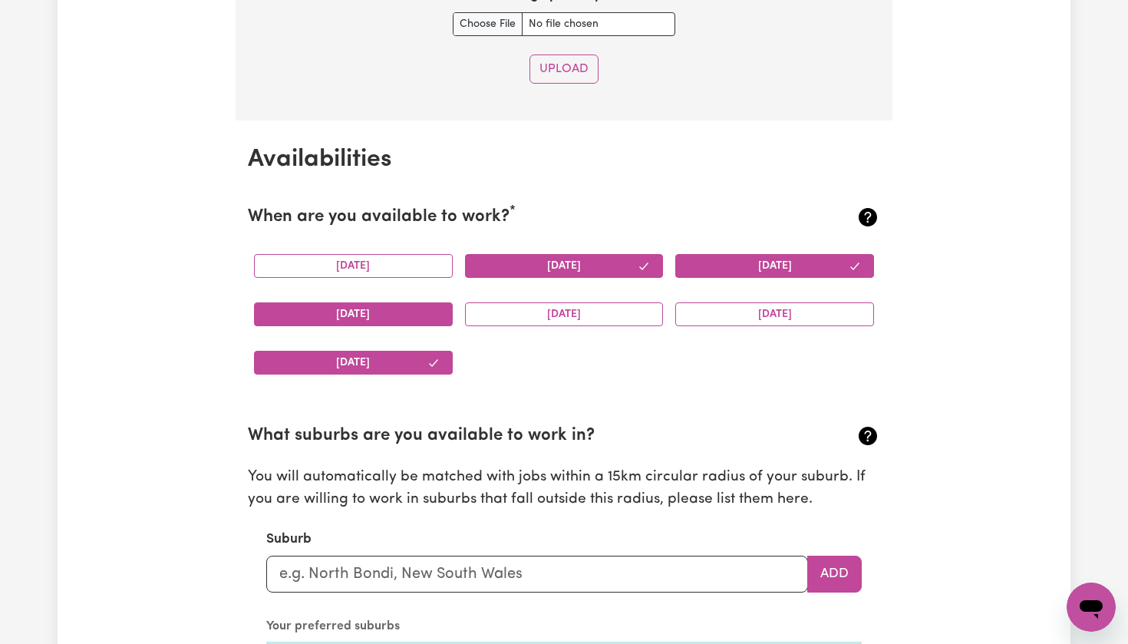
click at [362, 305] on button "[DATE]" at bounding box center [353, 314] width 199 height 24
click at [520, 313] on button "[DATE]" at bounding box center [564, 314] width 199 height 24
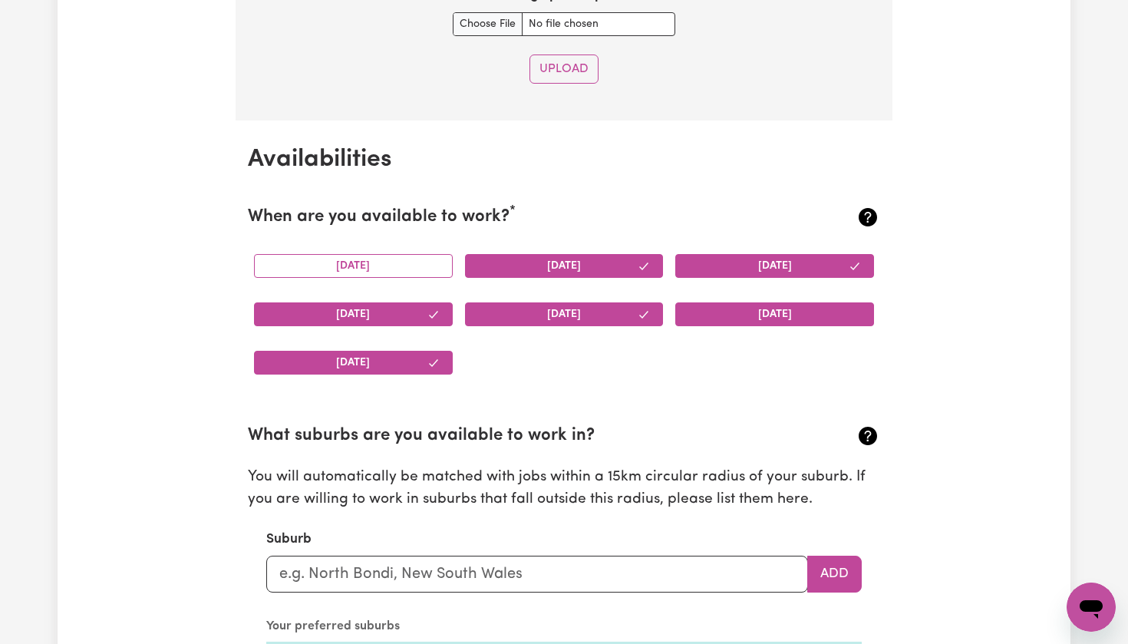
click at [739, 312] on button "[DATE]" at bounding box center [774, 314] width 199 height 24
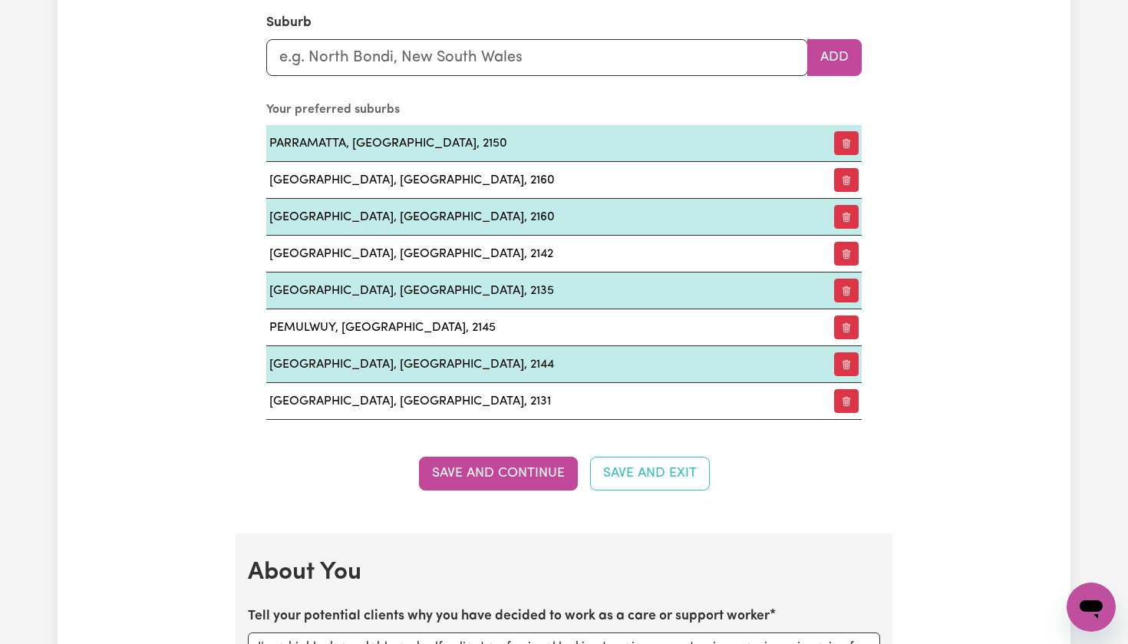
scroll to position [2234, 0]
click at [510, 469] on button "Save and Continue" at bounding box center [498, 474] width 159 height 34
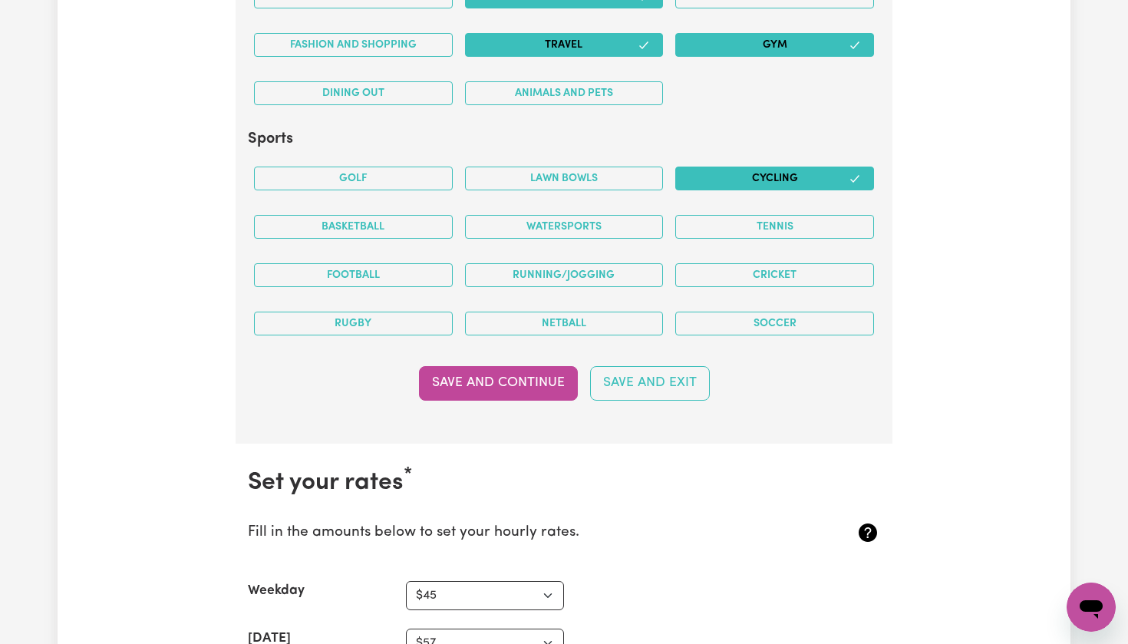
scroll to position [3797, 0]
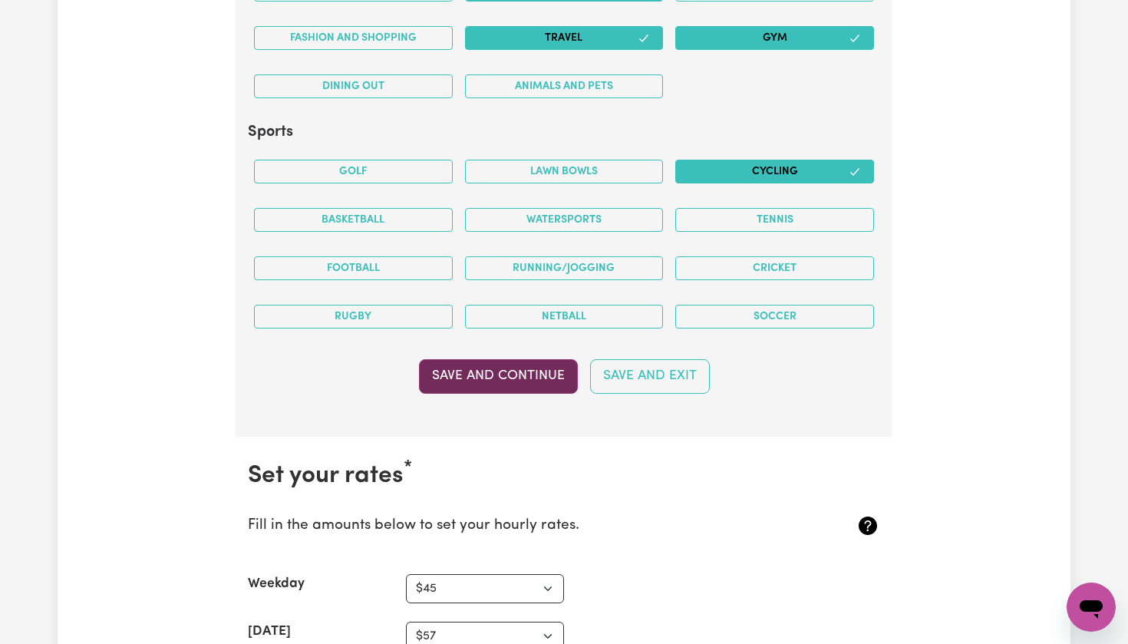
click at [477, 368] on button "Save and Continue" at bounding box center [498, 376] width 159 height 34
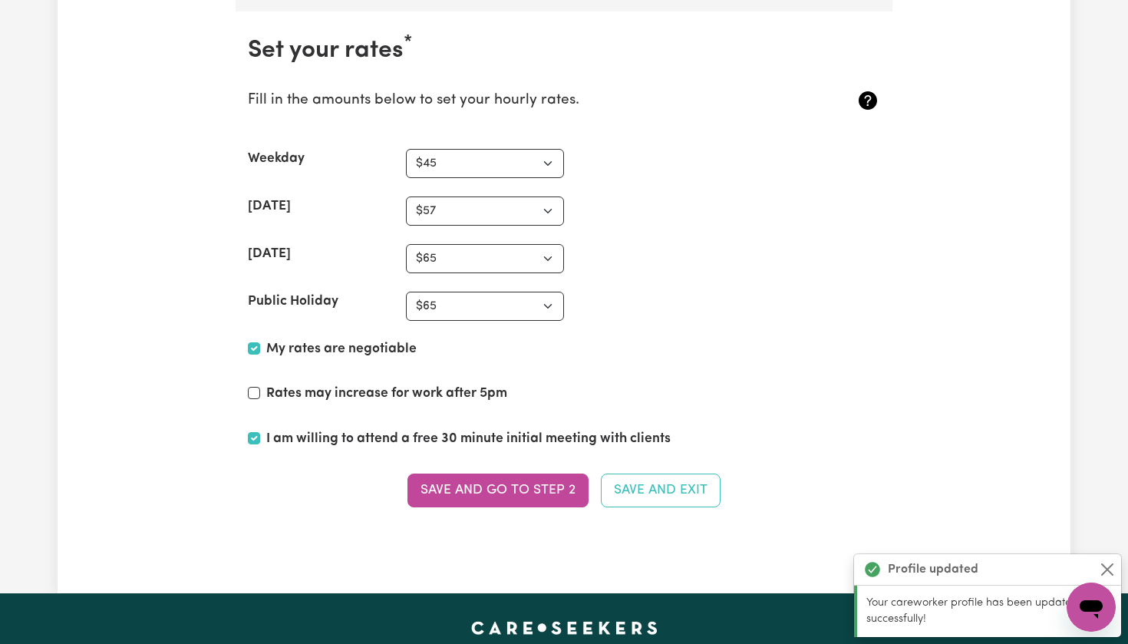
scroll to position [4222, 0]
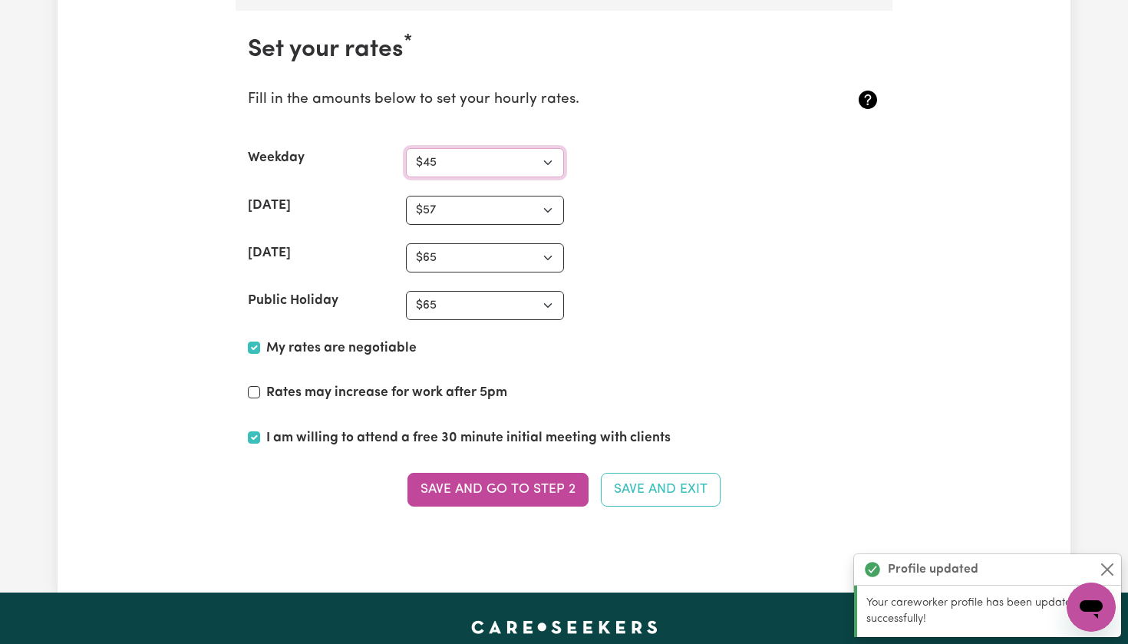
select select "50"
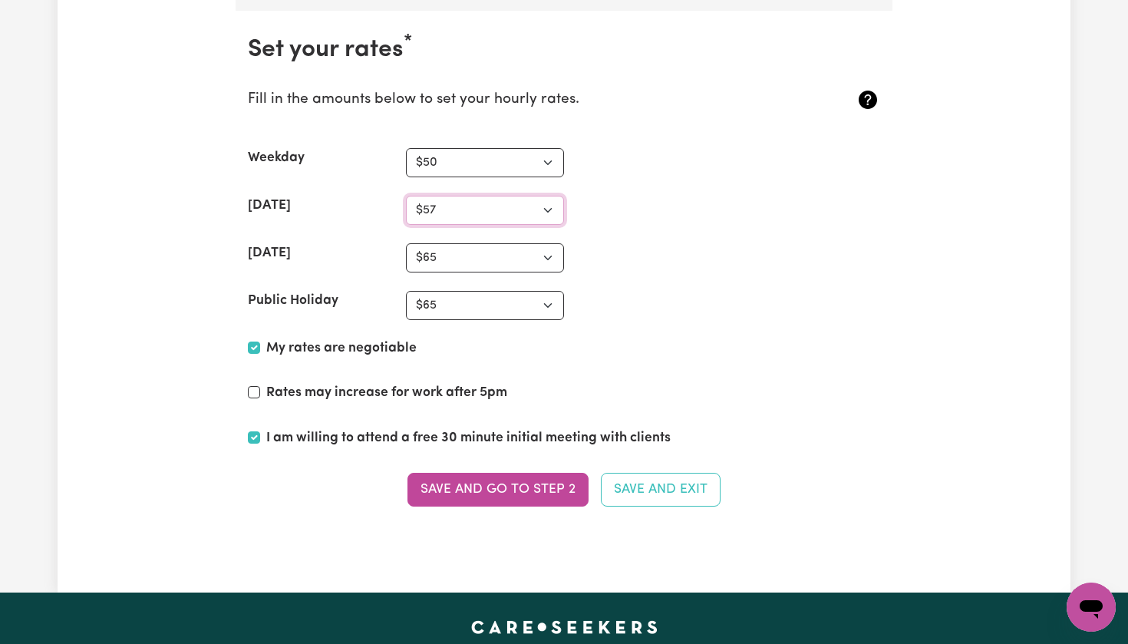
select select "65"
select select "77"
select select "67"
click at [259, 387] on div "Rates may increase for work after 5pm" at bounding box center [564, 396] width 632 height 26
click at [257, 389] on div "Rates may increase for work after 5pm" at bounding box center [564, 396] width 632 height 26
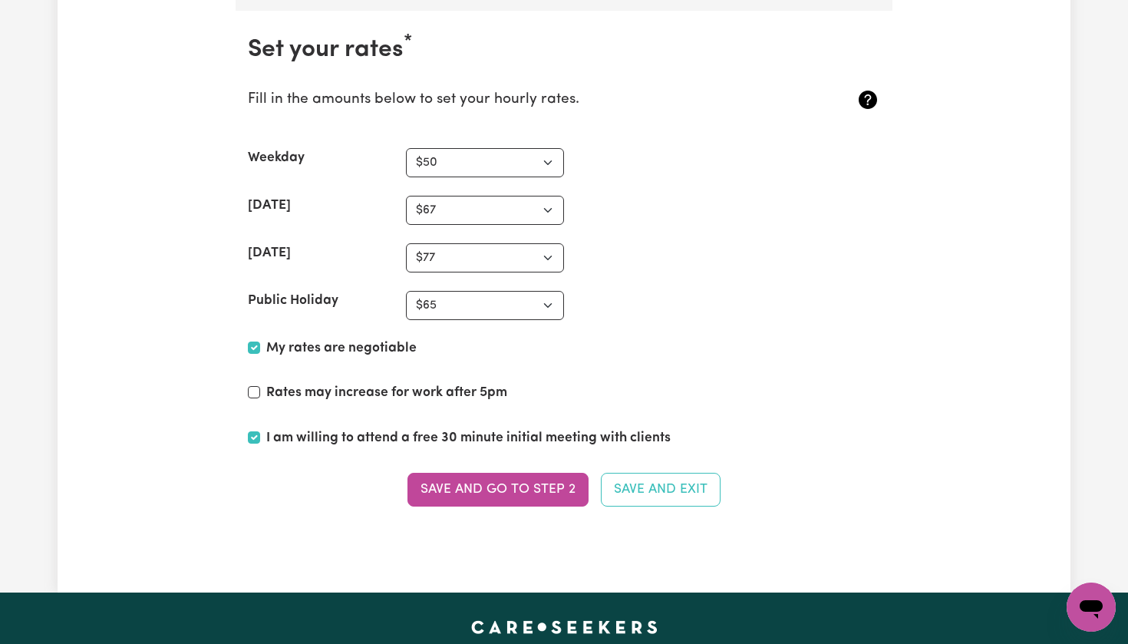
click at [260, 383] on div "Rates may increase for work after 5pm" at bounding box center [564, 396] width 632 height 26
select select "85"
click at [509, 474] on button "Save and go to Step 2" at bounding box center [497, 490] width 181 height 34
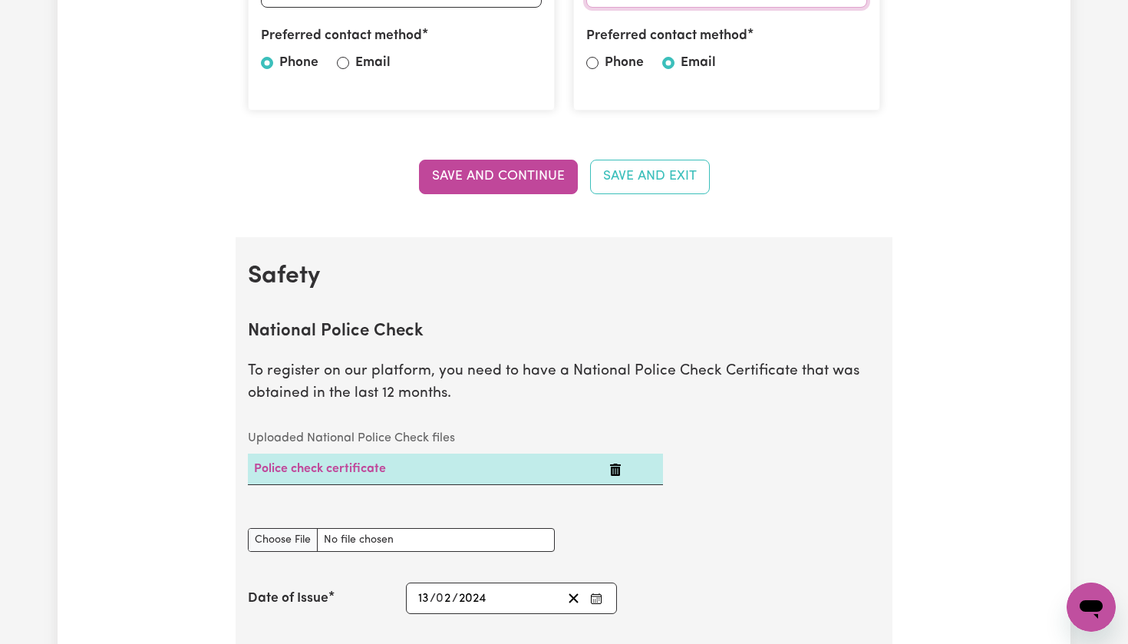
scroll to position [749, 0]
click at [491, 159] on button "Save and Continue" at bounding box center [498, 176] width 159 height 34
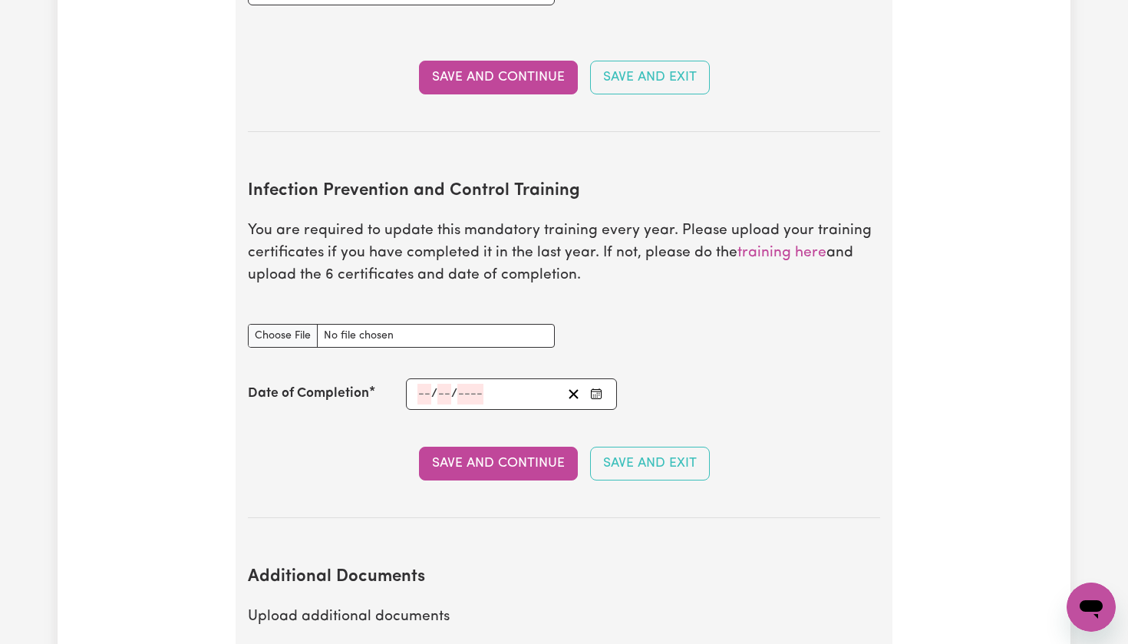
scroll to position [2425, 0]
click at [275, 323] on input "Infection Prevention and Control Training document" at bounding box center [401, 335] width 307 height 24
type input "C:\fakepath\Infection Control Certificate.pdf"
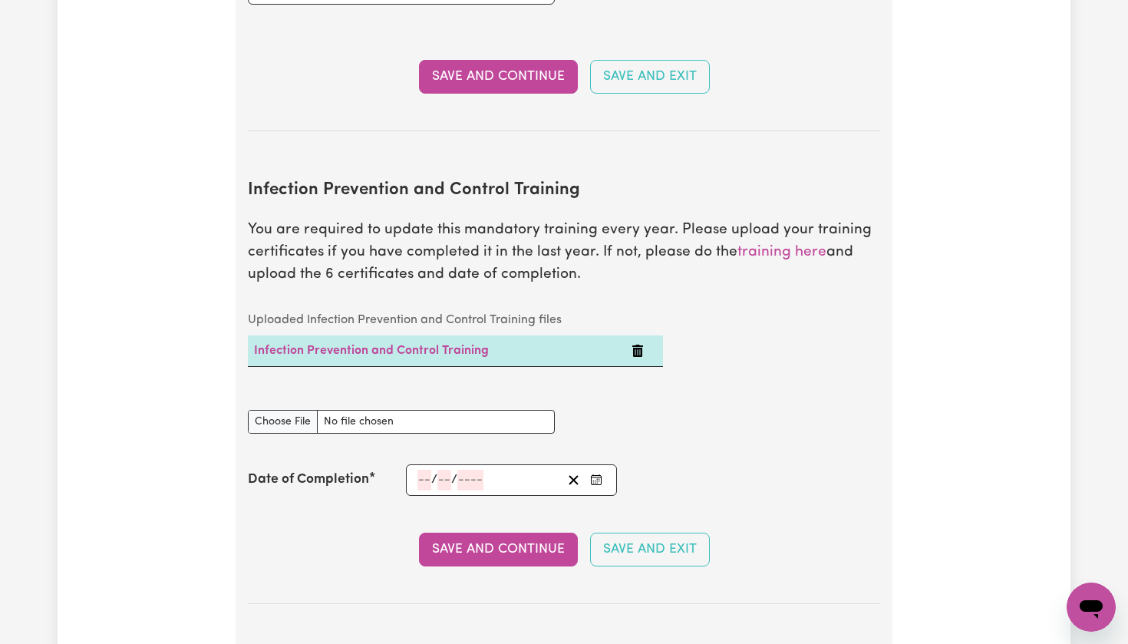
click at [419, 470] on input "number" at bounding box center [424, 480] width 14 height 21
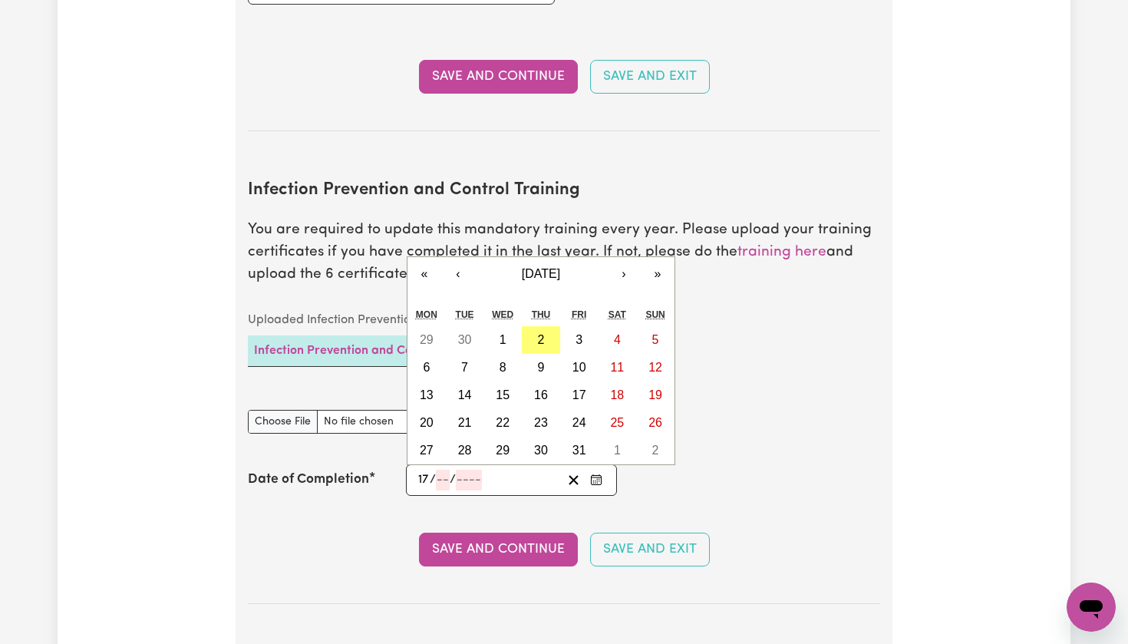
type input "17"
type input "06"
type input "0003-06-17"
type input "6"
type input "3"
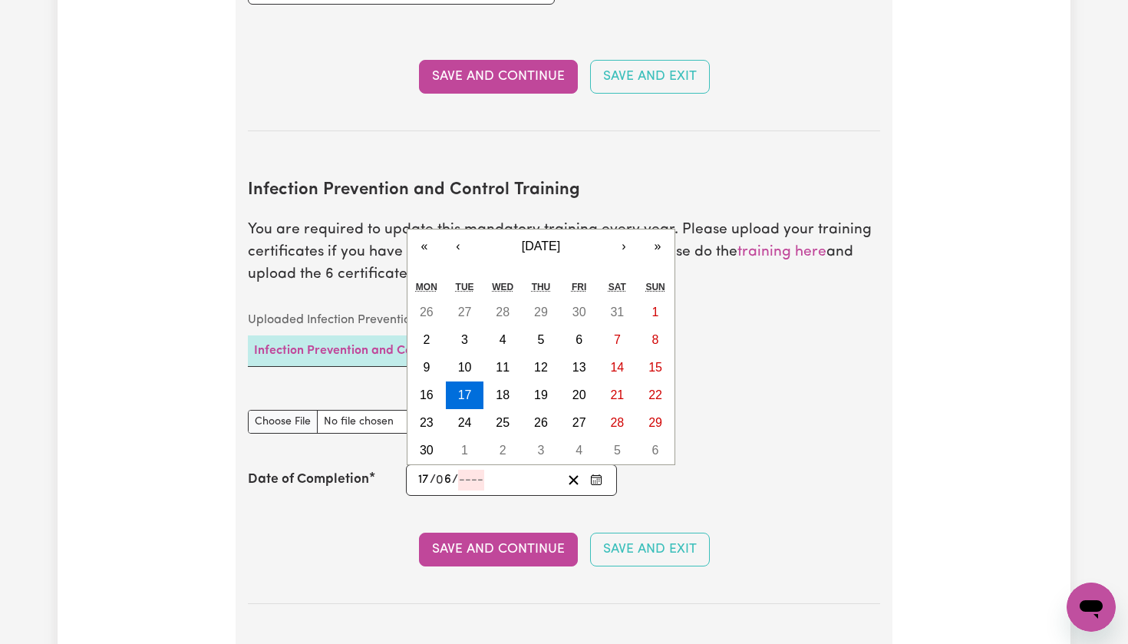
type input "0002-06-17"
type input "2"
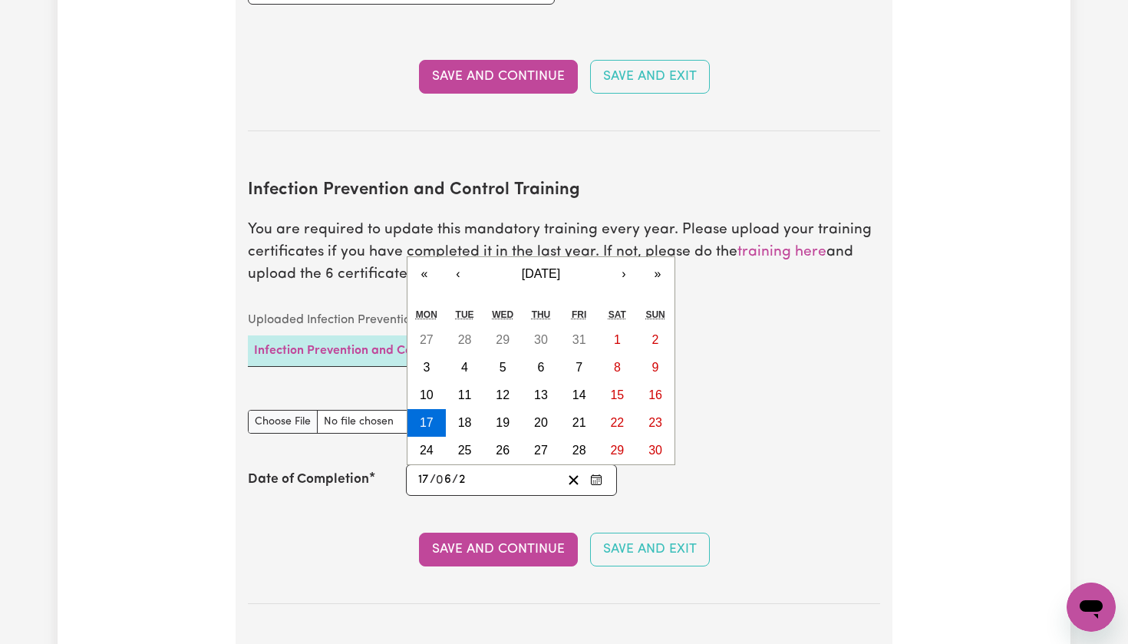
type input "0020-06-17"
type input "20"
type input "0202-06-17"
type input "202"
type input "[DATE]"
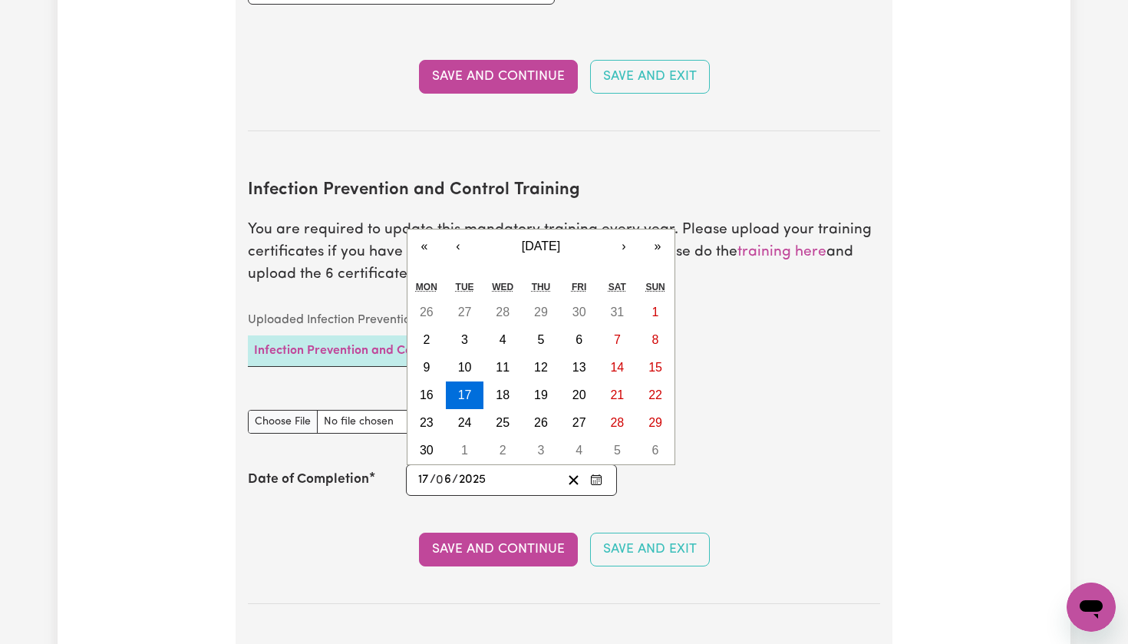
type input "2025"
click at [516, 479] on section "Infection Prevention and Control Training You are required to update this manda…" at bounding box center [564, 380] width 632 height 448
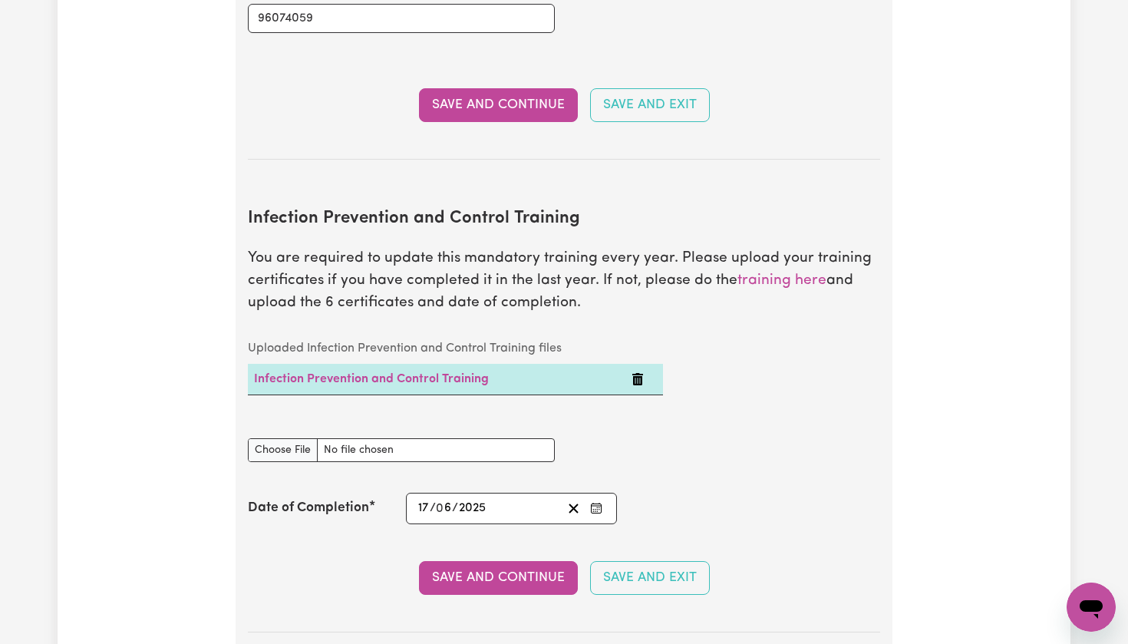
scroll to position [2424, 0]
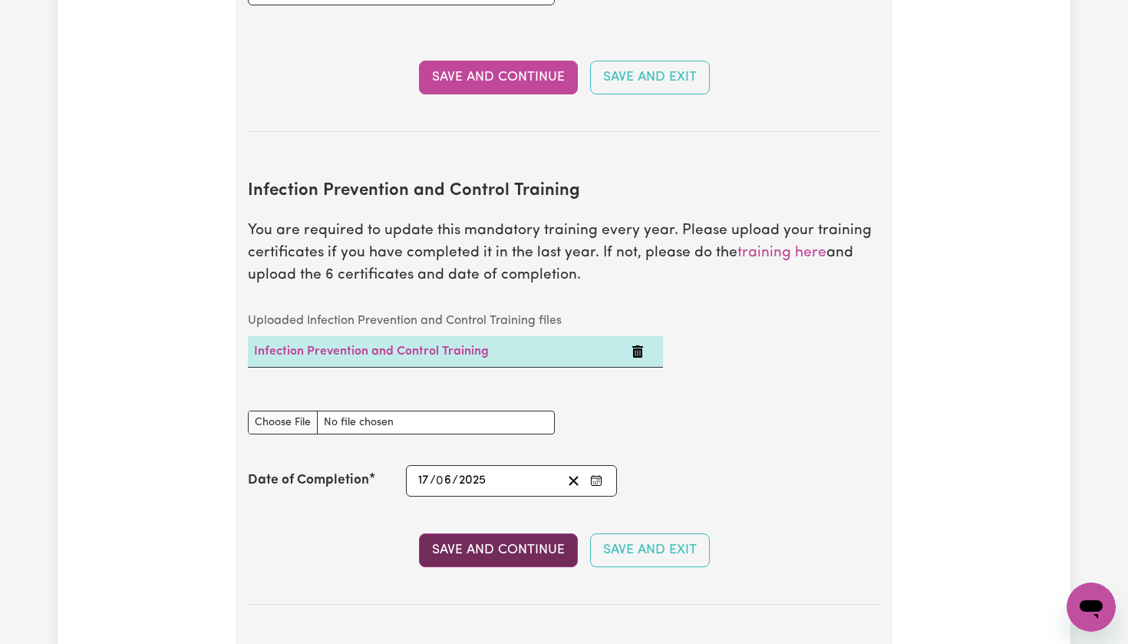
click at [473, 533] on button "Save and Continue" at bounding box center [498, 550] width 159 height 34
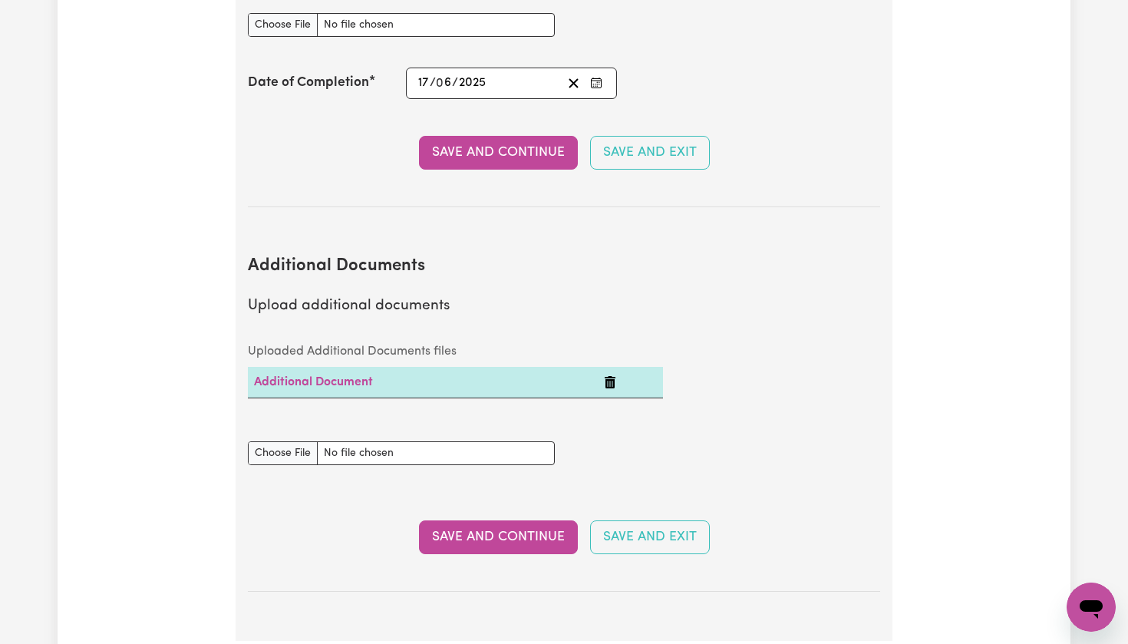
scroll to position [2824, 0]
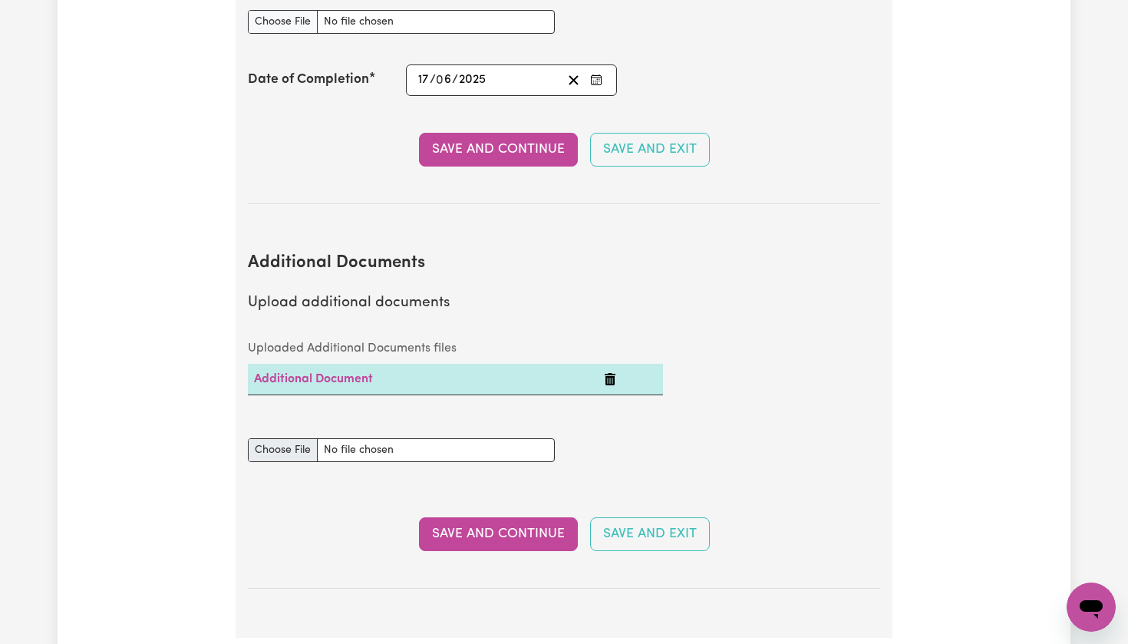
click at [290, 438] on input "Additional Documents document" at bounding box center [401, 450] width 307 height 24
click at [354, 373] on link "Additional Document" at bounding box center [313, 379] width 119 height 12
click at [298, 253] on h2 "Additional Documents" at bounding box center [564, 263] width 632 height 21
click at [289, 438] on input "Additional Documents document" at bounding box center [401, 450] width 307 height 24
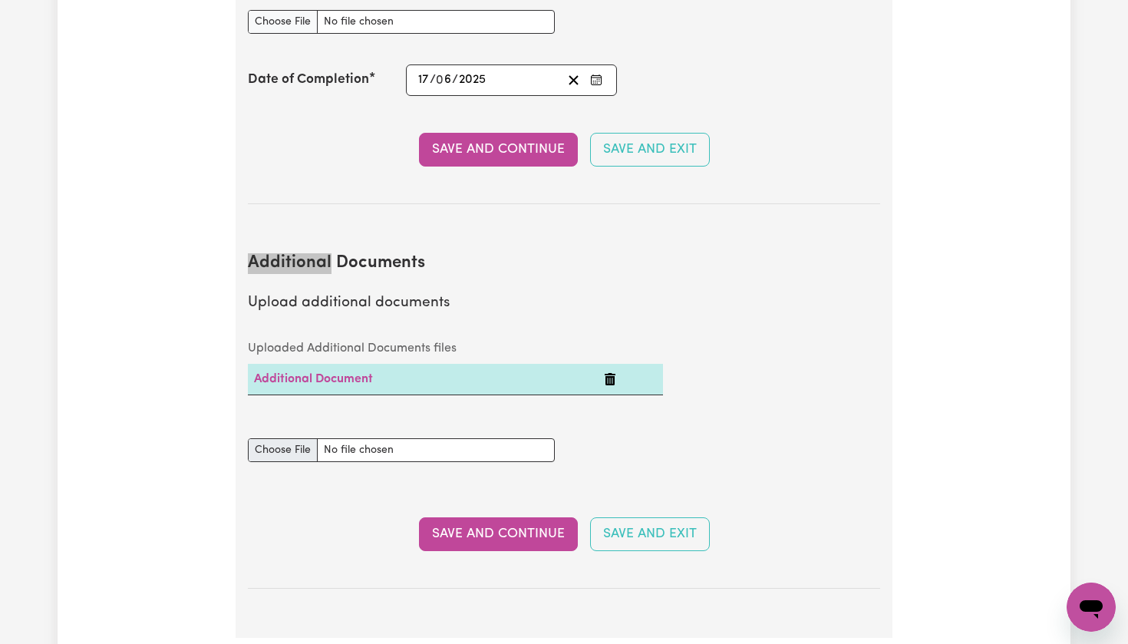
type input "C:\fakepath\[PERSON_NAME] [PERSON_NAME] - CPR Certificate.pdf"
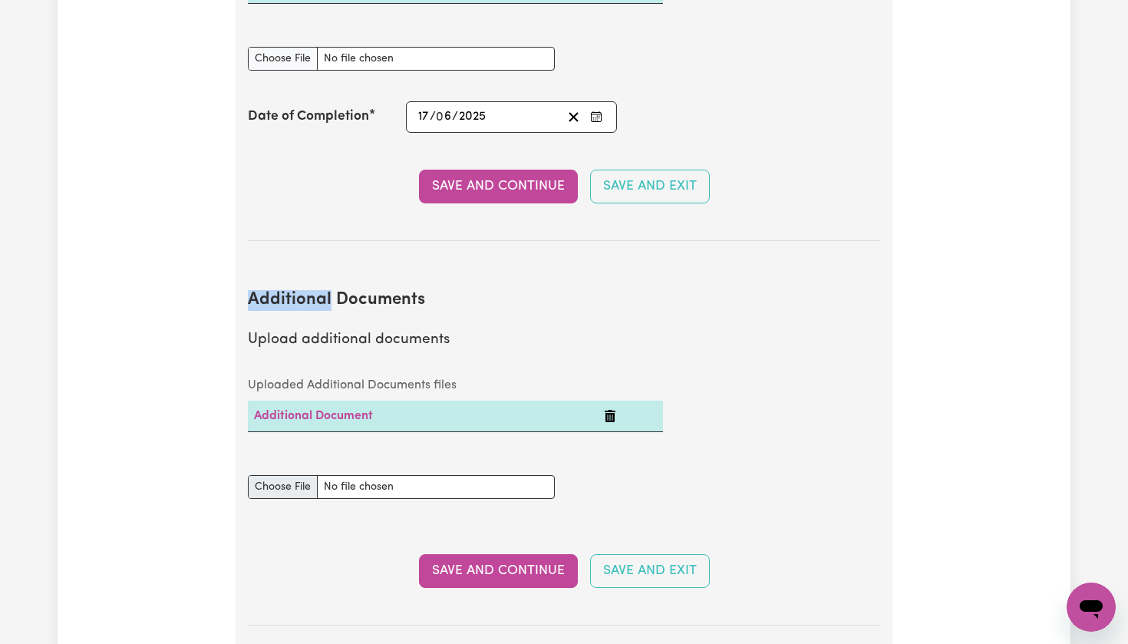
scroll to position [2785, 0]
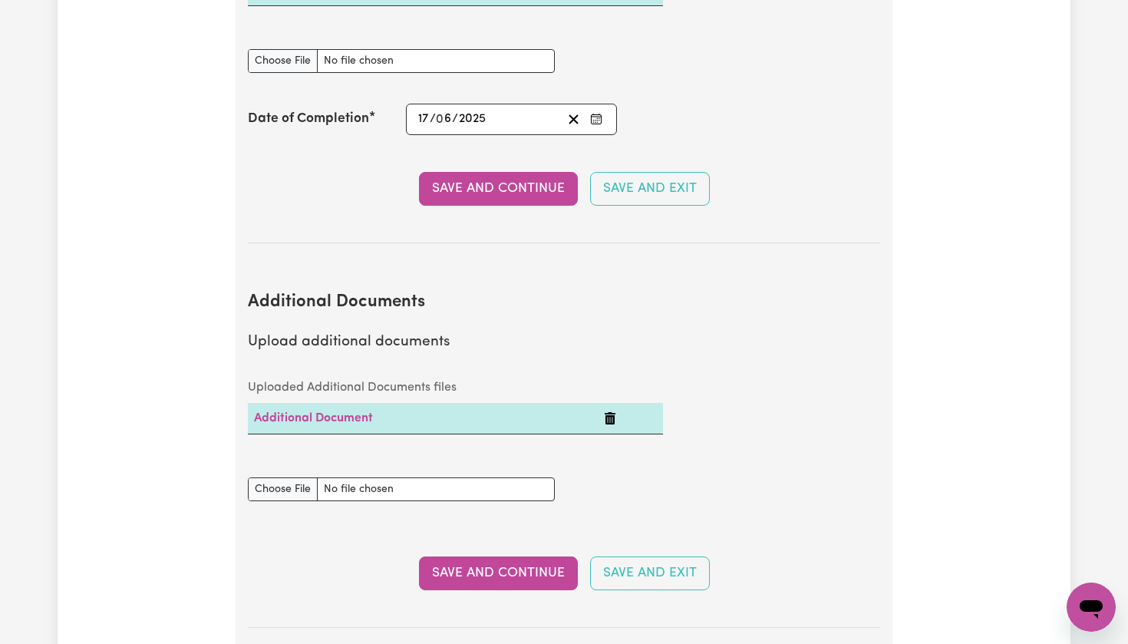
click at [486, 323] on section "Additional Documents Upload additional documents Uploaded Additional Documents …" at bounding box center [564, 448] width 632 height 360
click at [287, 412] on link "Additional Document" at bounding box center [313, 418] width 119 height 12
click at [503, 556] on button "Save and Continue" at bounding box center [498, 573] width 159 height 34
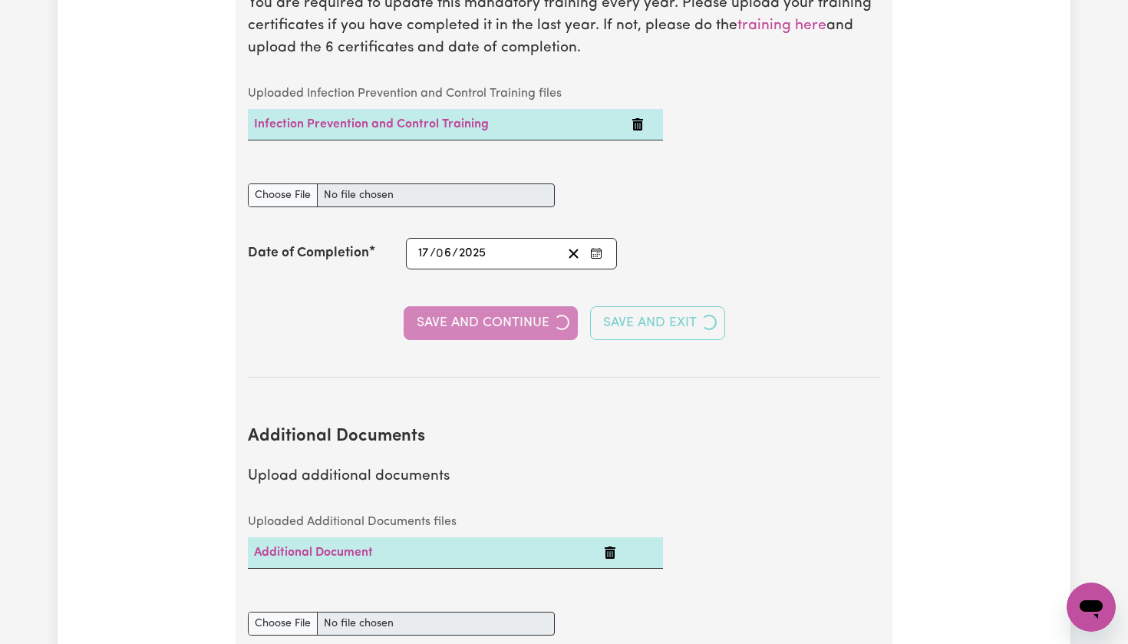
select select "2024"
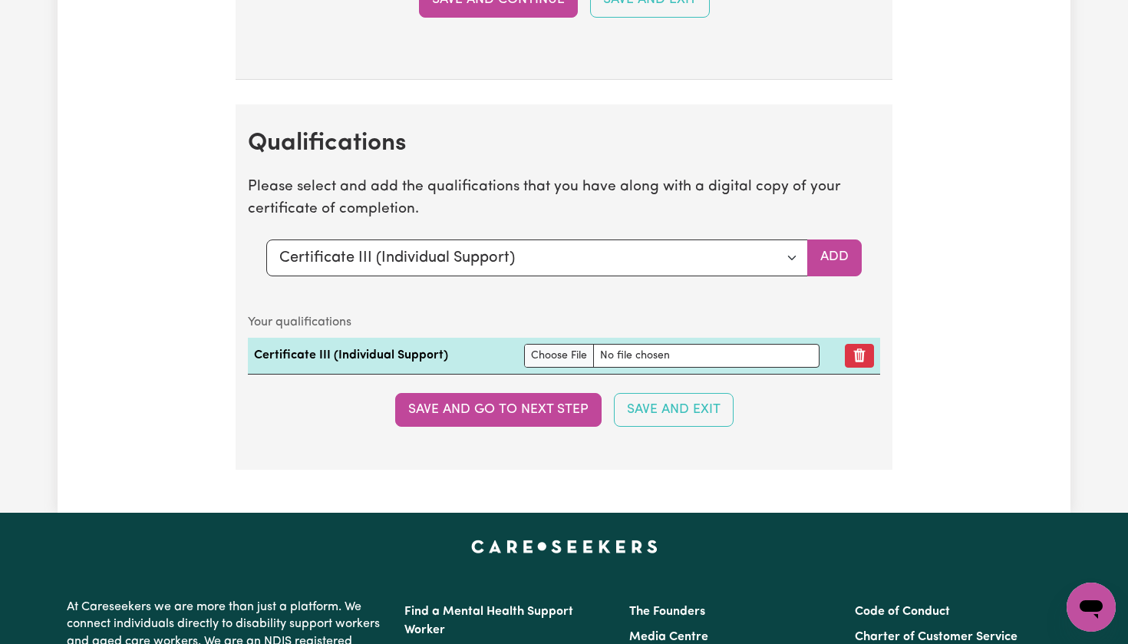
scroll to position [3678, 0]
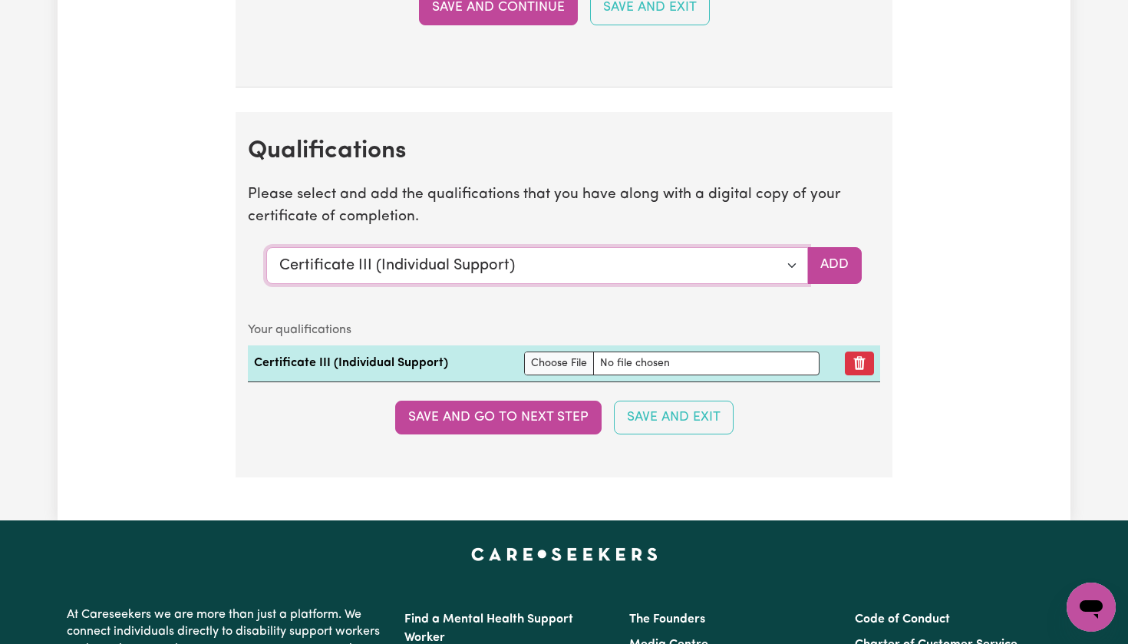
select select "Manual Handling"
click at [836, 247] on button "Add" at bounding box center [834, 265] width 54 height 37
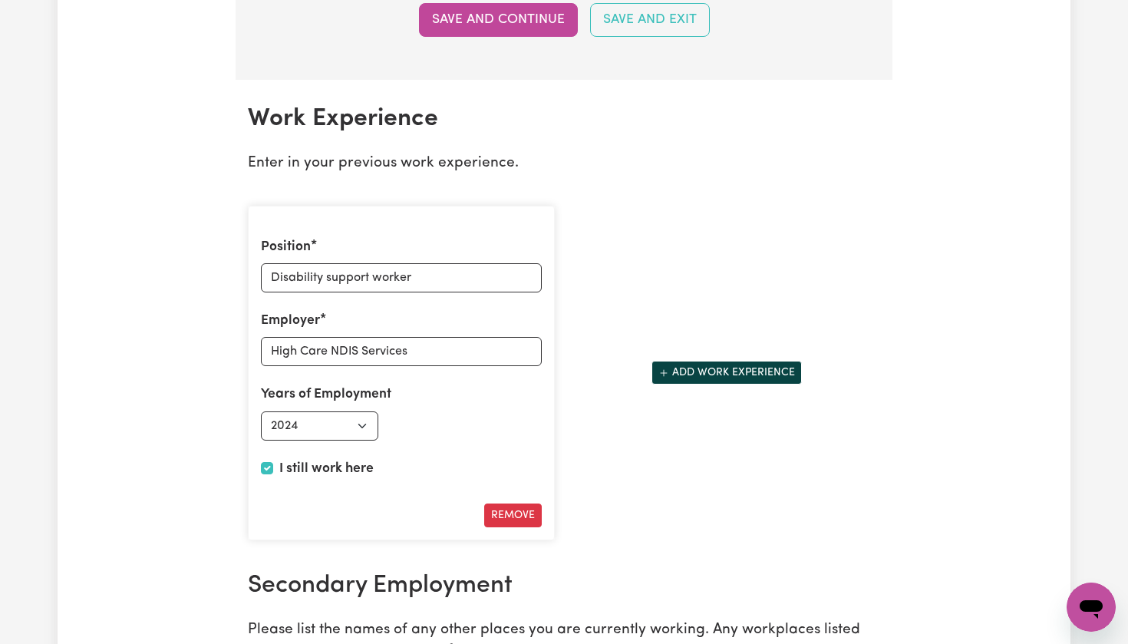
scroll to position [2084, 0]
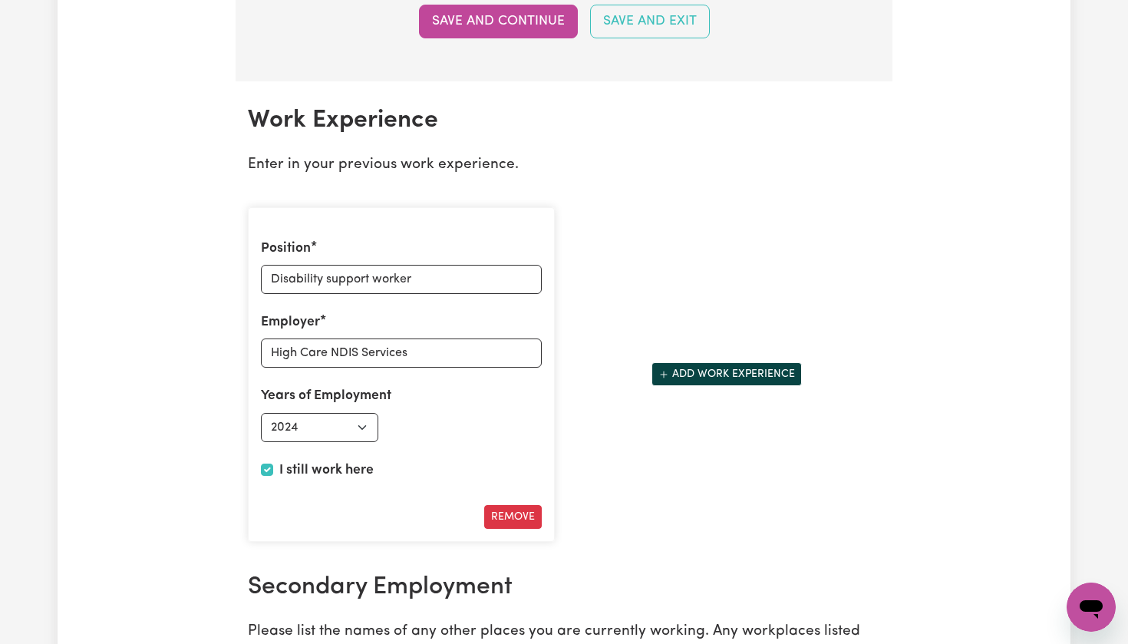
click at [679, 363] on button "Add work experience" at bounding box center [726, 374] width 150 height 24
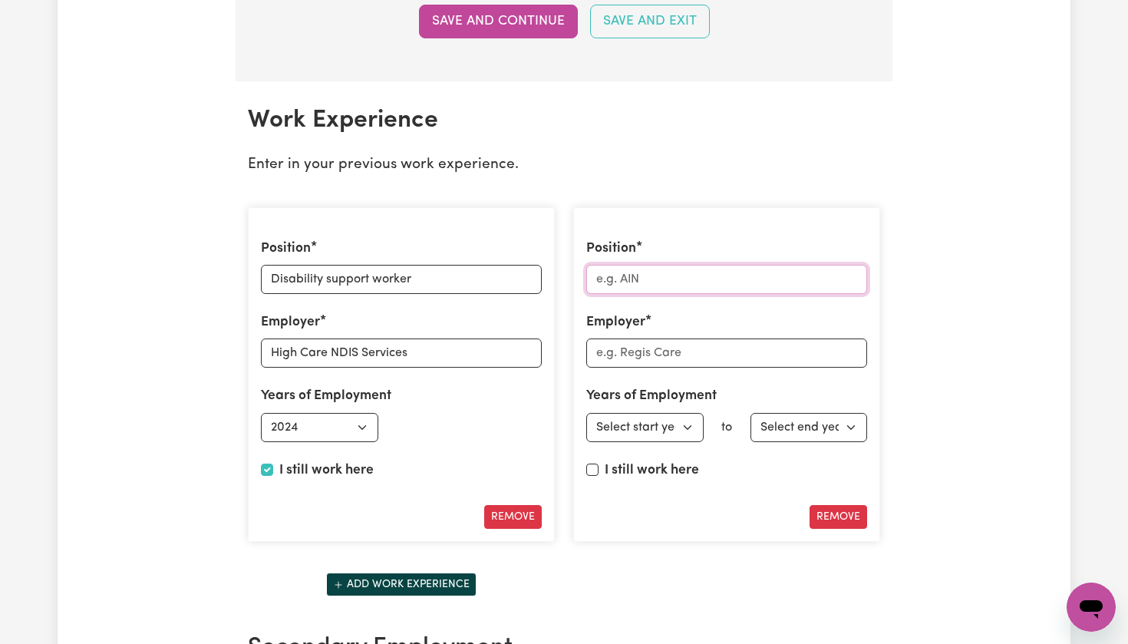
click at [656, 269] on input "Position" at bounding box center [726, 279] width 281 height 29
type input "Independent Support Worker"
click at [644, 338] on input "Employer" at bounding box center [726, 352] width 281 height 29
type input "Private clientes"
select select "2023"
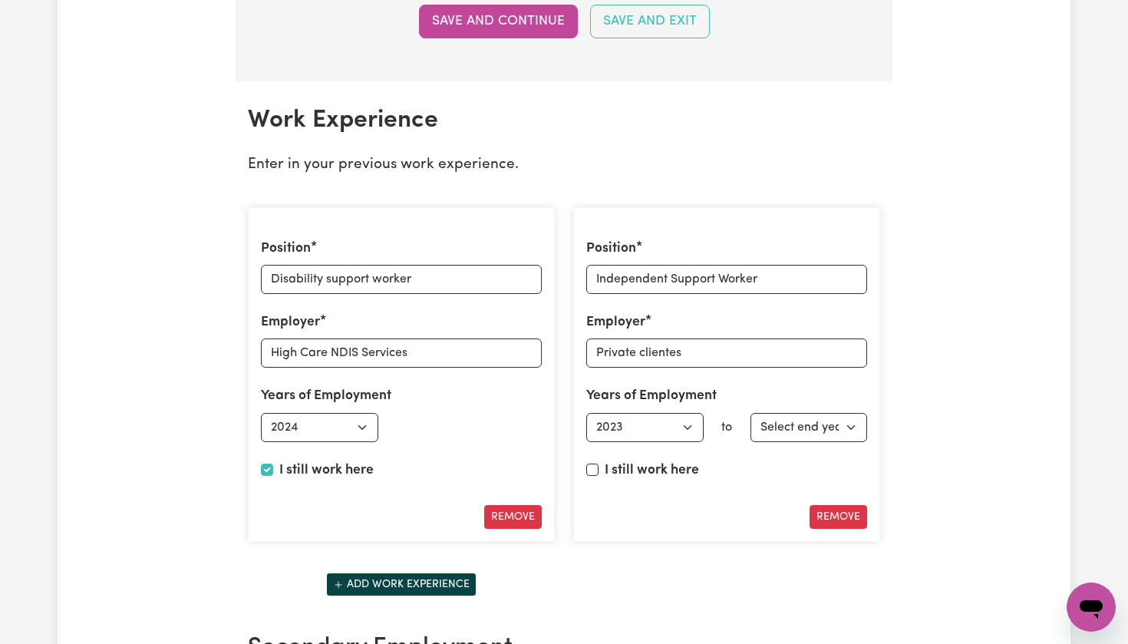
click at [598, 468] on div "I still work here" at bounding box center [726, 473] width 281 height 26
click at [691, 351] on input "Private clientes" at bounding box center [726, 352] width 281 height 29
drag, startPoint x: 684, startPoint y: 348, endPoint x: 577, endPoint y: 339, distance: 107.8
click at [577, 339] on div "Position Independent Support Worker Employer Private clients Years of Employmen…" at bounding box center [726, 374] width 307 height 335
type input "[PERSON_NAME]"
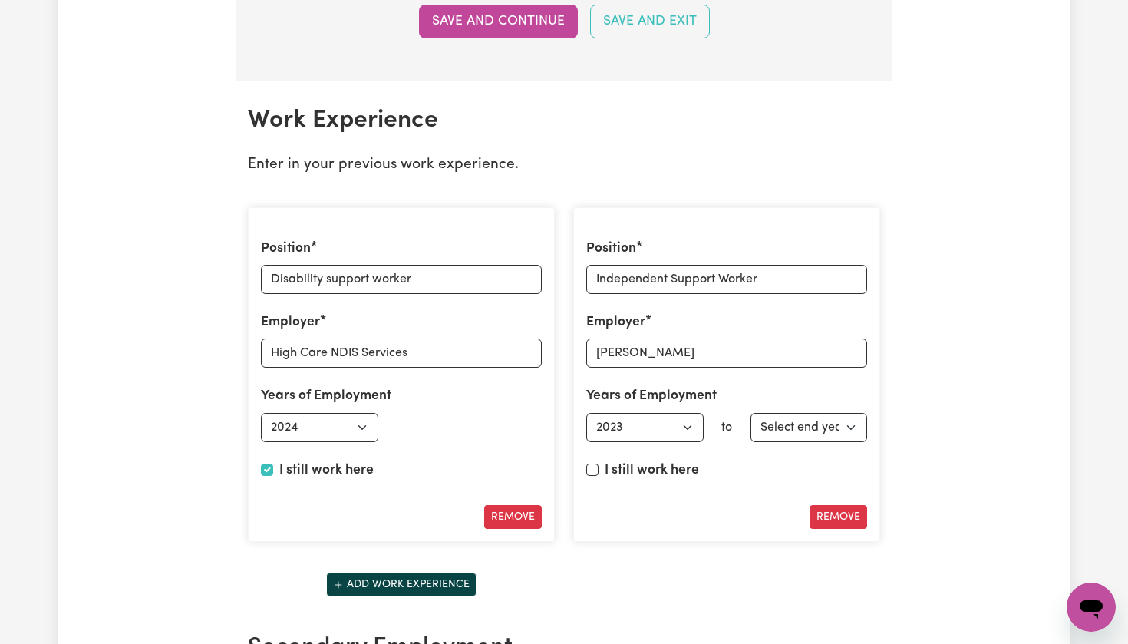
click at [628, 549] on div "Position Disability support worker Employer High Care NDIS Services Years of Em…" at bounding box center [564, 405] width 651 height 420
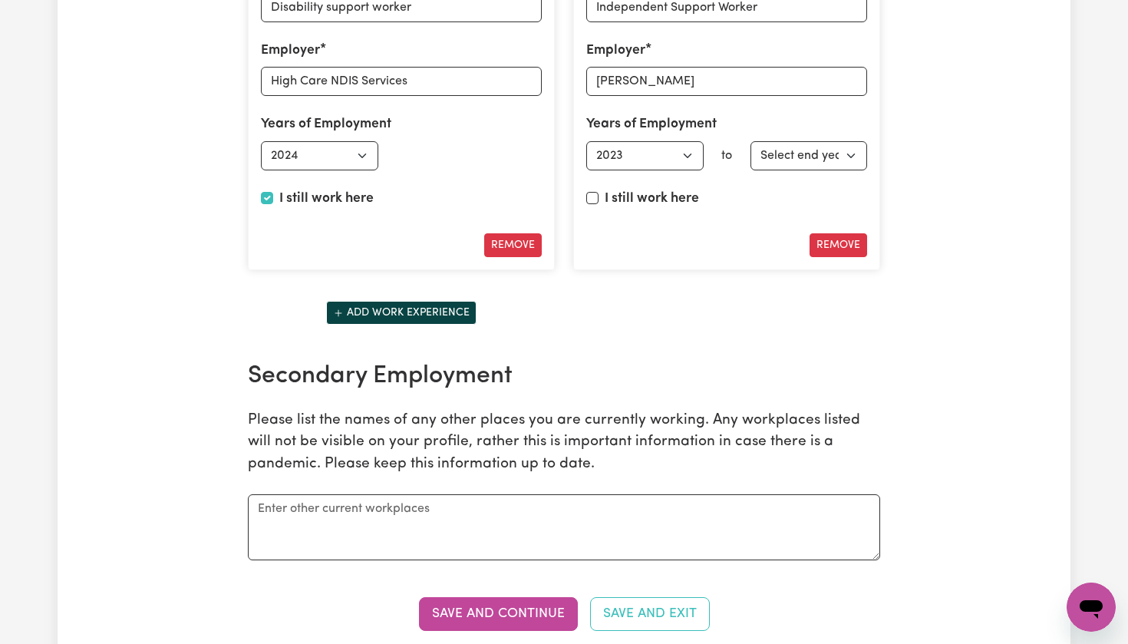
scroll to position [2359, 0]
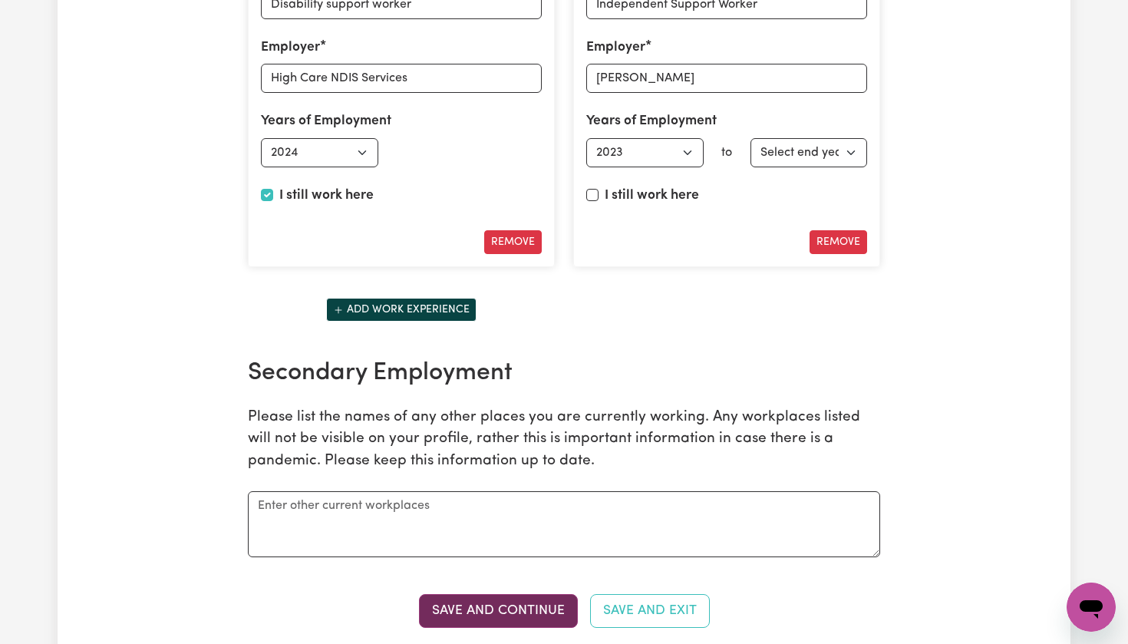
click at [524, 594] on button "Save and Continue" at bounding box center [498, 611] width 159 height 34
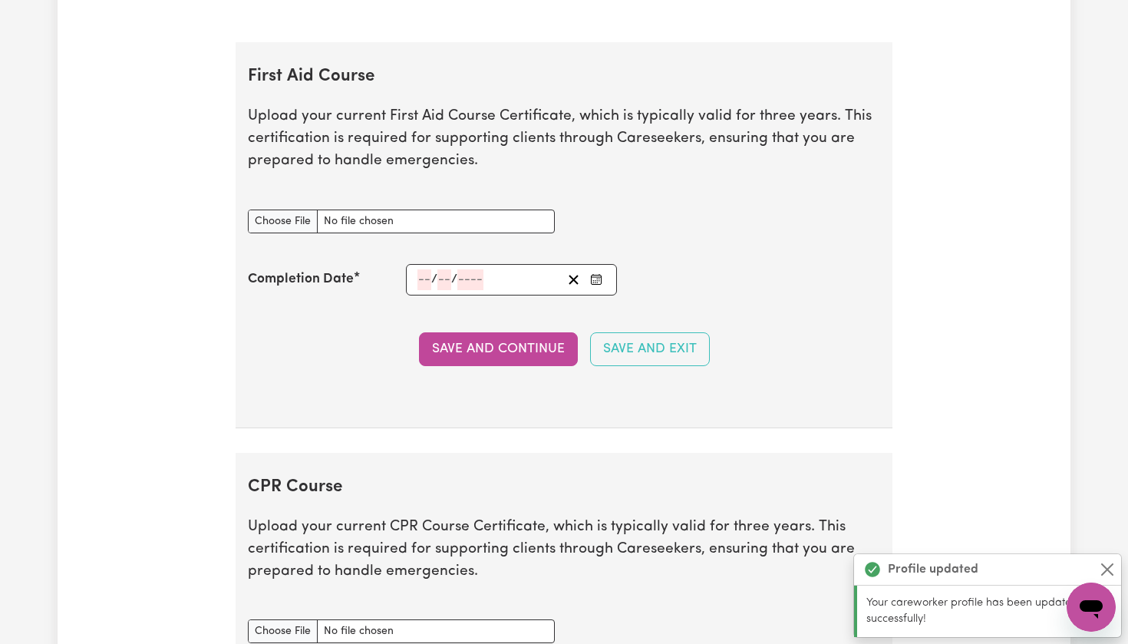
scroll to position [3016, 0]
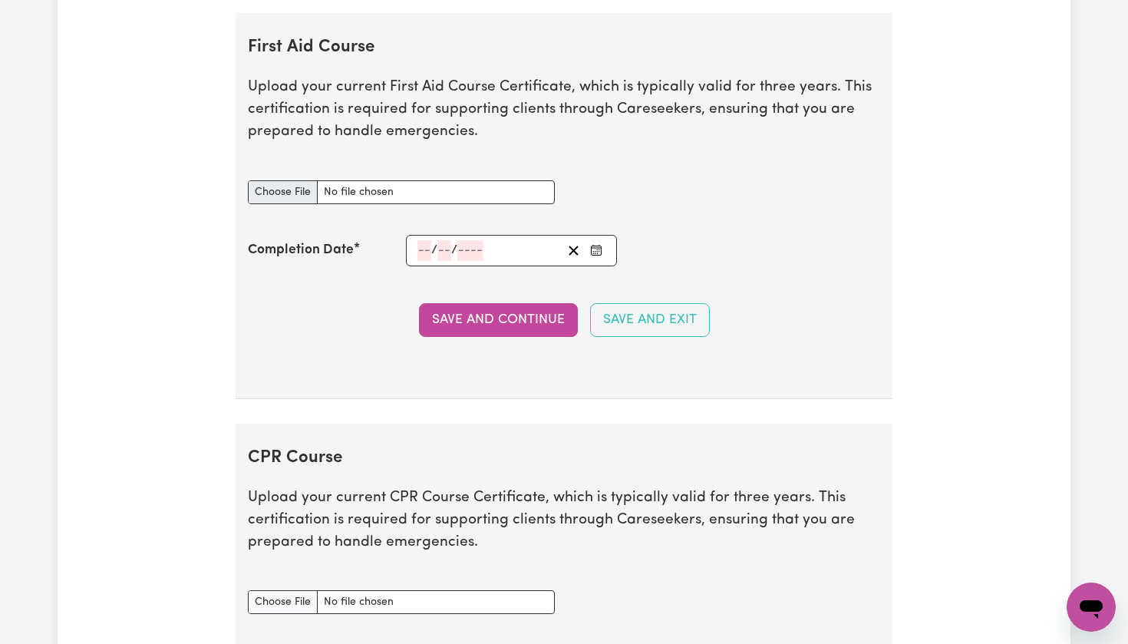
click at [282, 181] on input "First Aid Course document" at bounding box center [401, 192] width 307 height 24
type input "C:\fakepath\First AID.pdf"
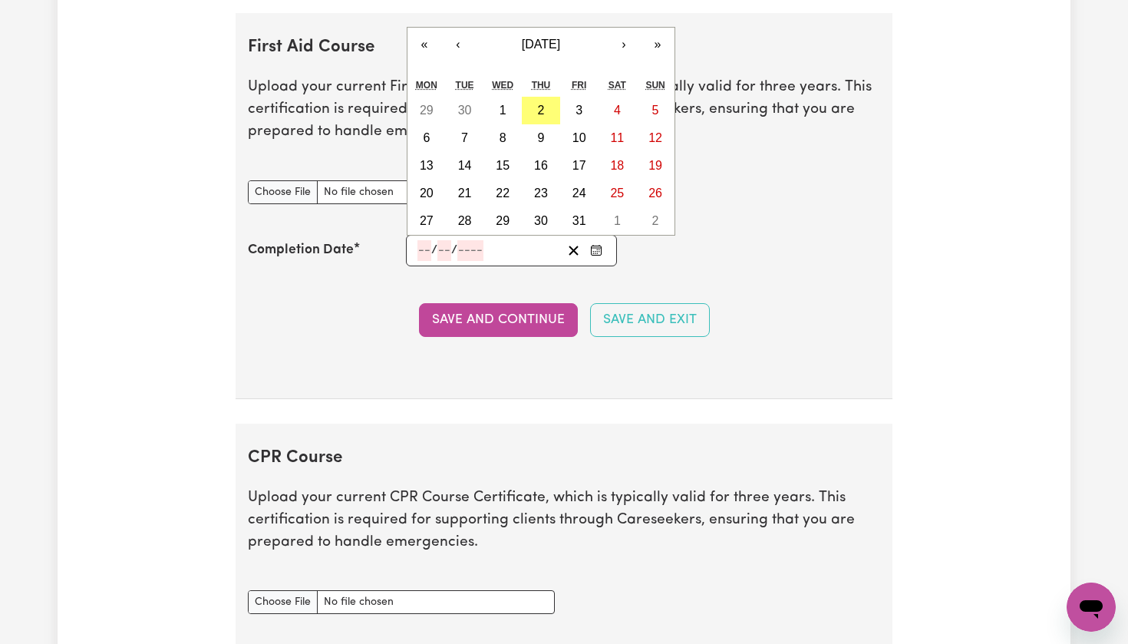
click at [419, 240] on input "number" at bounding box center [424, 250] width 14 height 21
click at [529, 38] on span "[DATE]" at bounding box center [541, 44] width 38 height 13
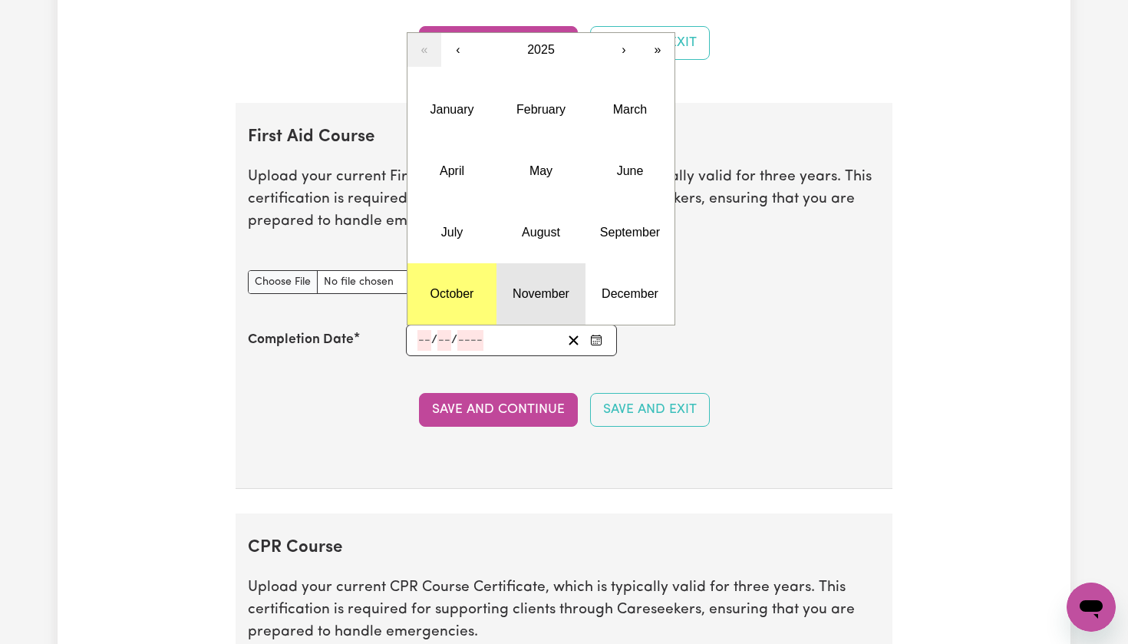
scroll to position [2919, 0]
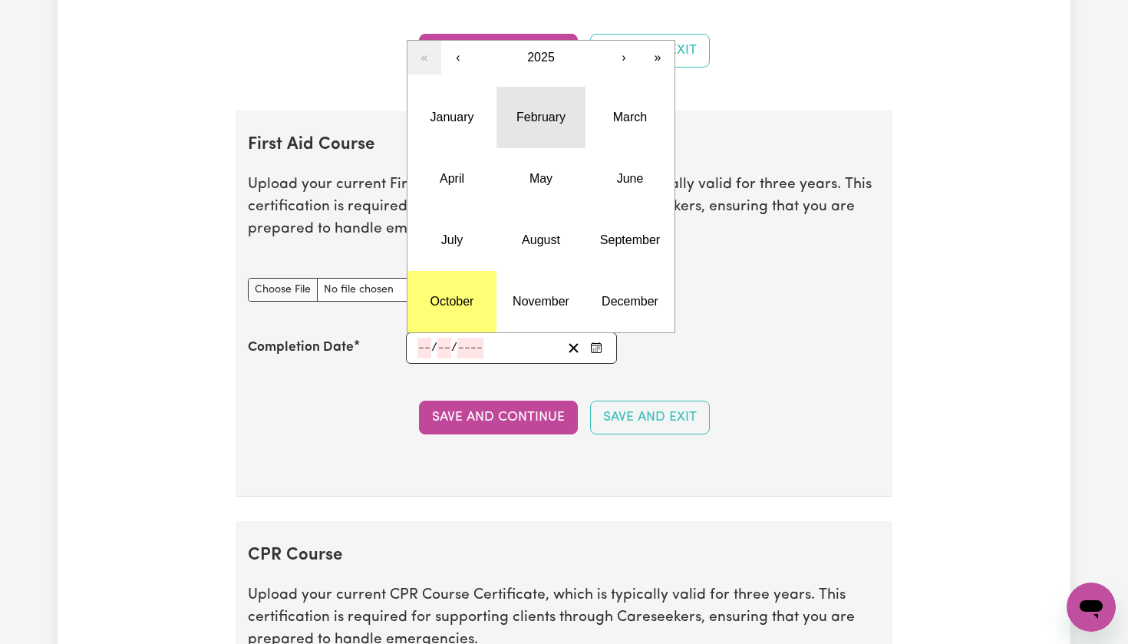
click at [547, 121] on button "February" at bounding box center [540, 117] width 89 height 61
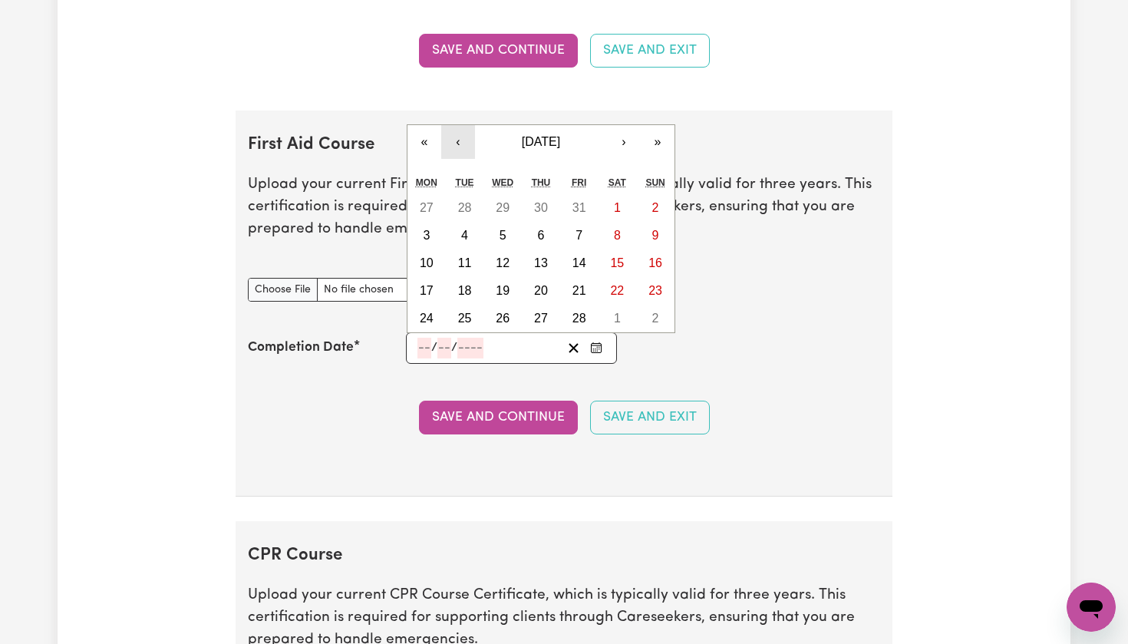
click at [461, 126] on button "‹" at bounding box center [458, 142] width 34 height 34
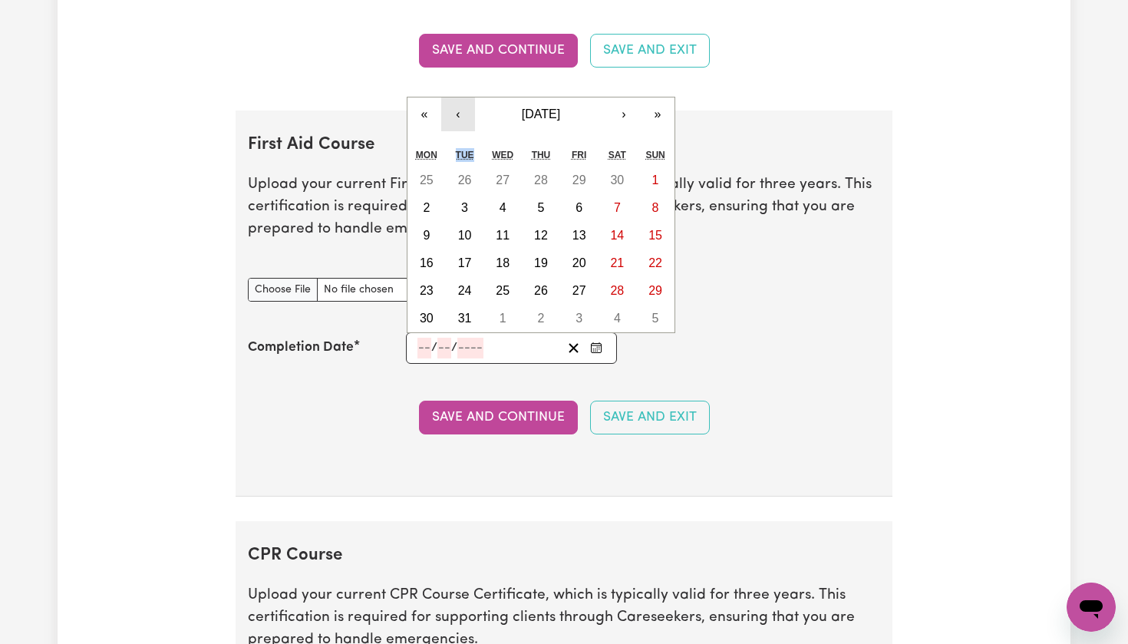
click at [461, 126] on div "« ‹ [DATE] › » Mon Tue Wed Thu Fri Sat Sun 25 26 27 28 29 30 1 2 3 4 5 6 7 8 9 …" at bounding box center [541, 215] width 269 height 236
click at [462, 107] on button "‹" at bounding box center [458, 114] width 34 height 34
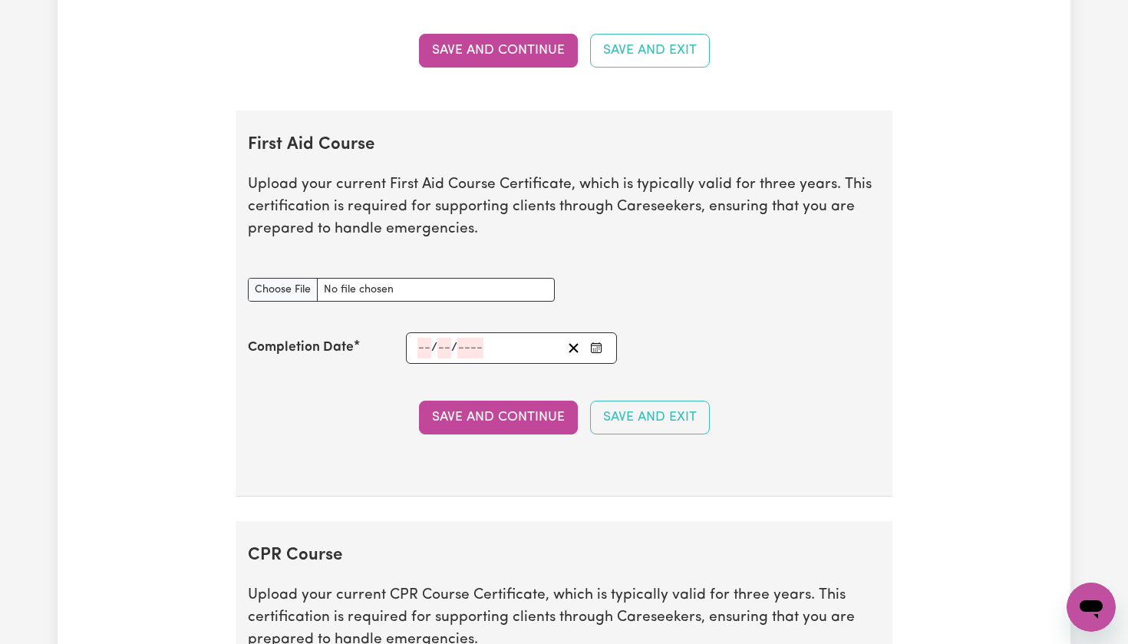
click at [462, 110] on section "First Aid Course Upload your current First Aid Course Certificate, which is typ…" at bounding box center [564, 303] width 657 height 386
click at [490, 338] on div "/ /" at bounding box center [489, 348] width 146 height 21
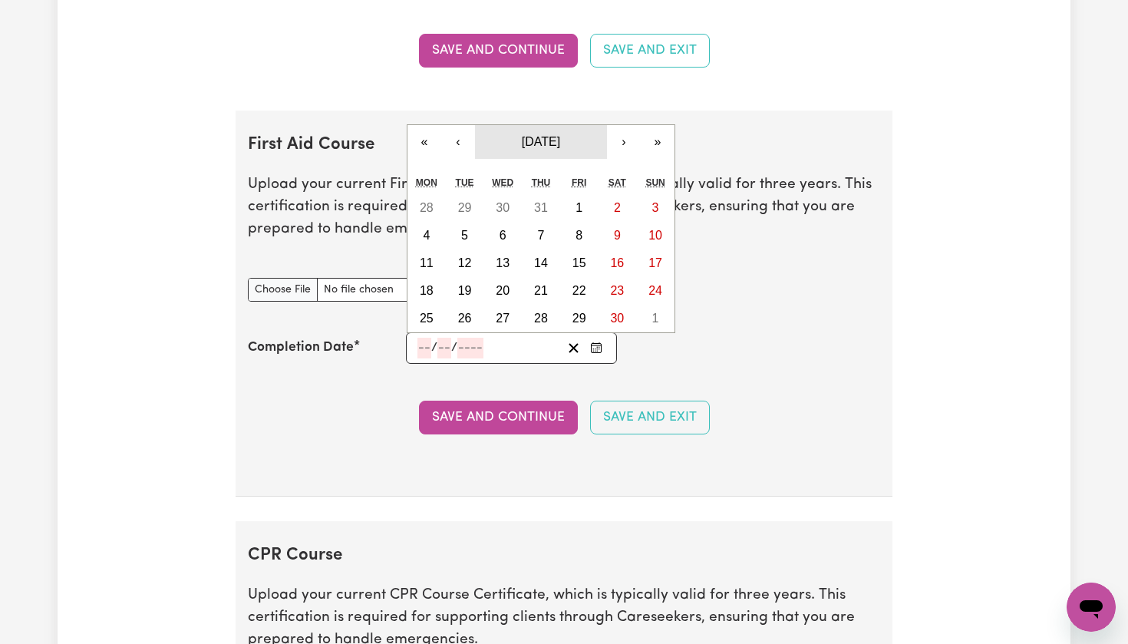
click at [522, 135] on span "[DATE]" at bounding box center [541, 141] width 38 height 13
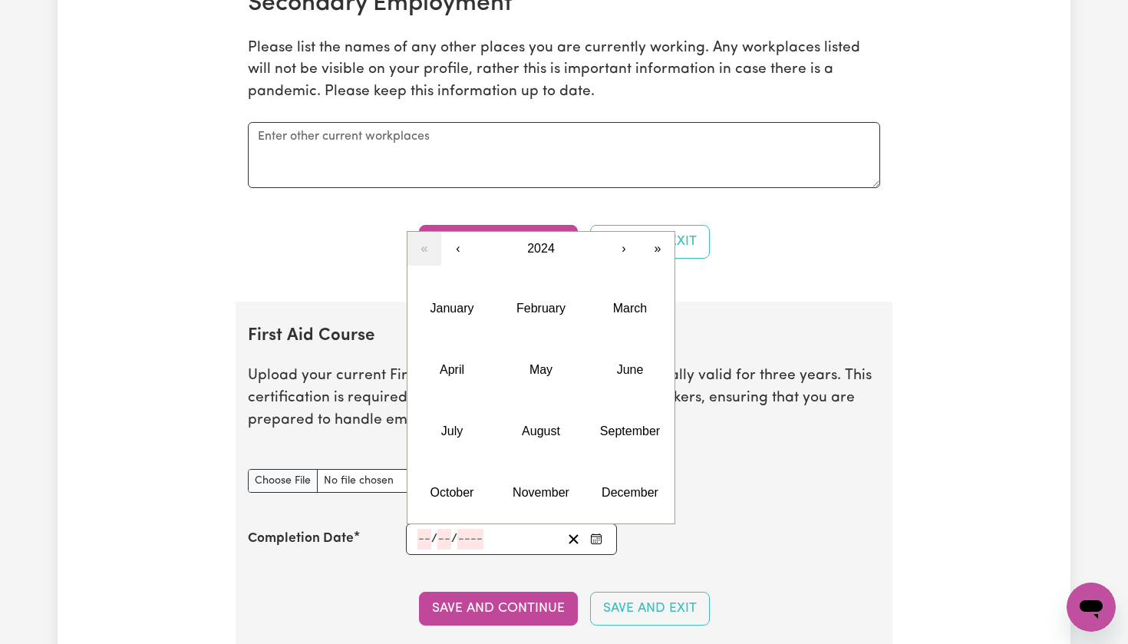
scroll to position [2728, 0]
click at [538, 281] on button "February" at bounding box center [540, 308] width 89 height 61
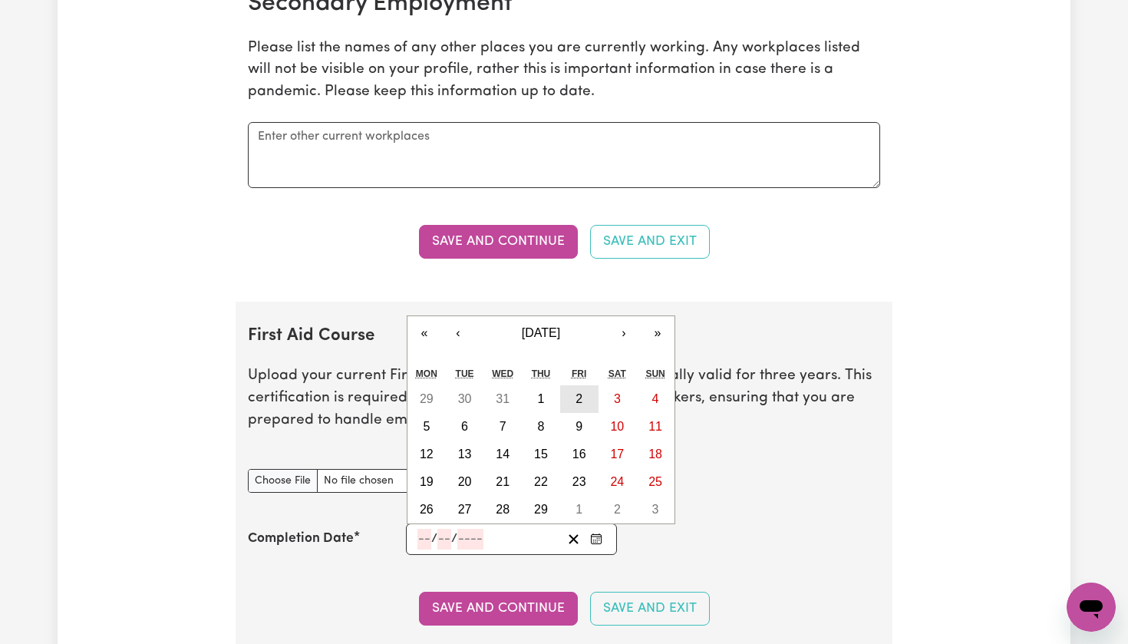
click at [582, 392] on abbr "2" at bounding box center [578, 398] width 7 height 13
type input "[DATE]"
type input "2"
type input "2024"
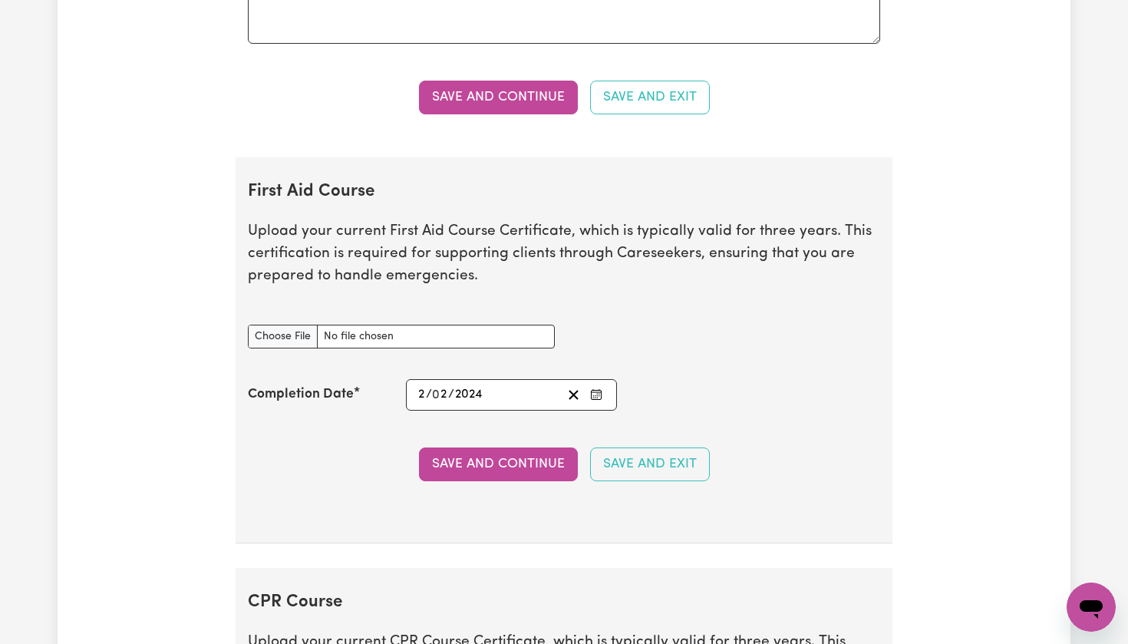
scroll to position [2877, 0]
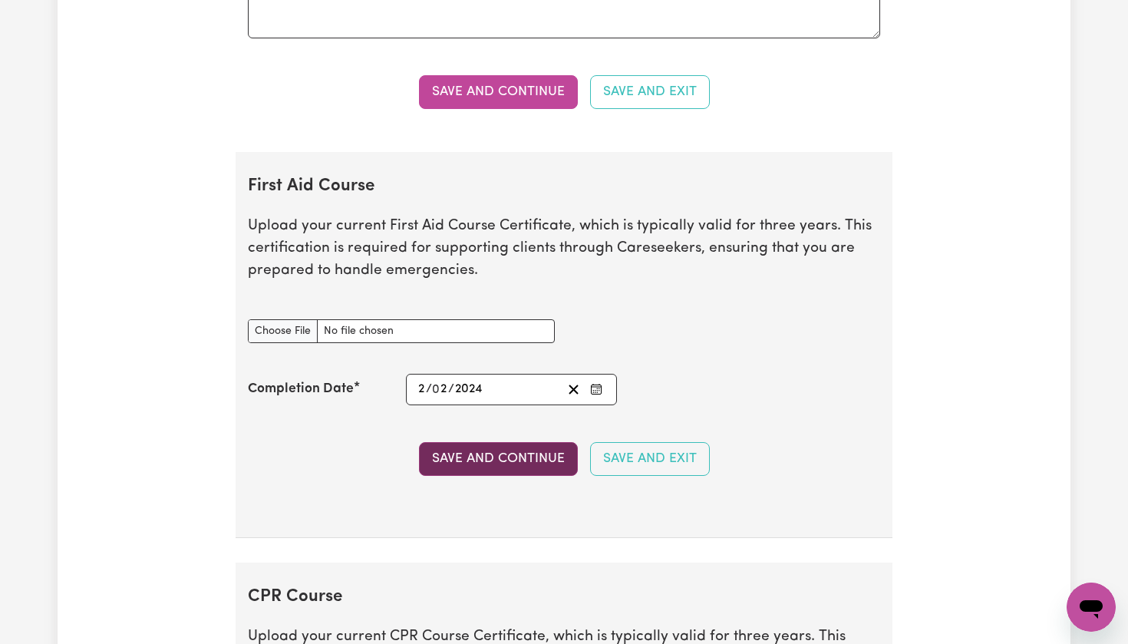
click at [525, 443] on button "Save and Continue" at bounding box center [498, 459] width 159 height 34
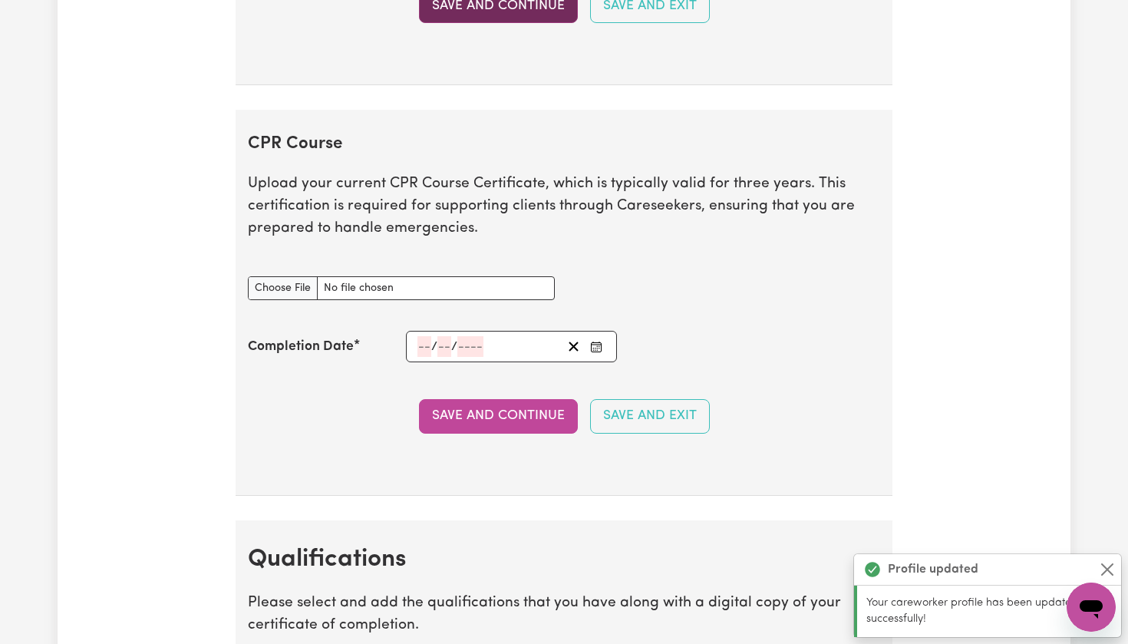
scroll to position [3424, 0]
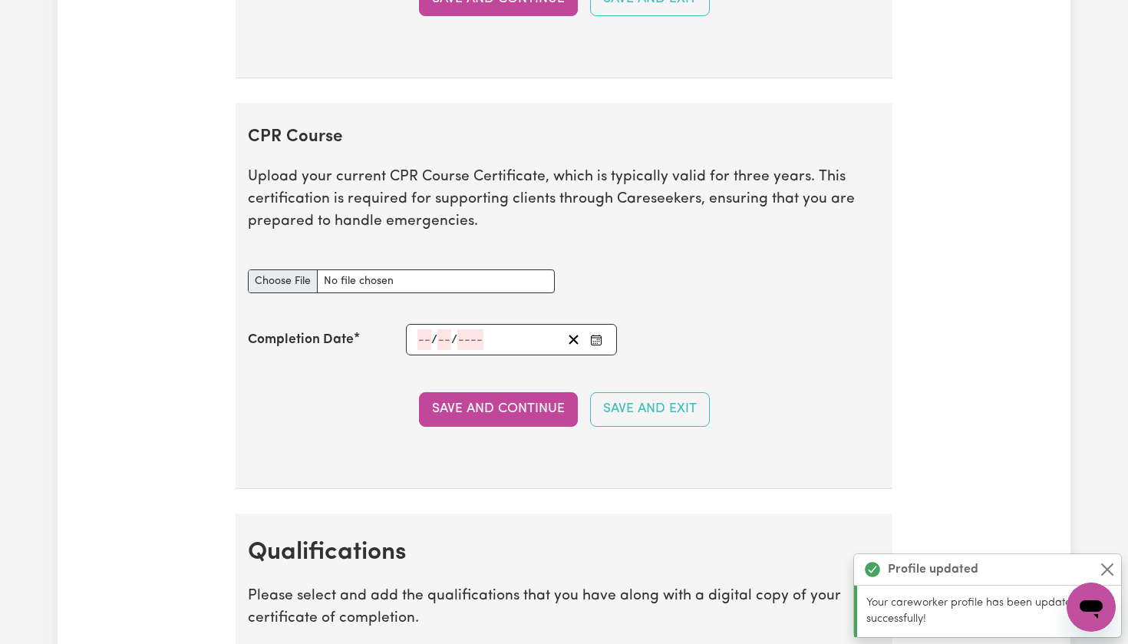
click at [289, 269] on input "CPR Course document" at bounding box center [401, 281] width 307 height 24
type input "C:\fakepath\[PERSON_NAME] [PERSON_NAME] - CPR Certificate.pdf"
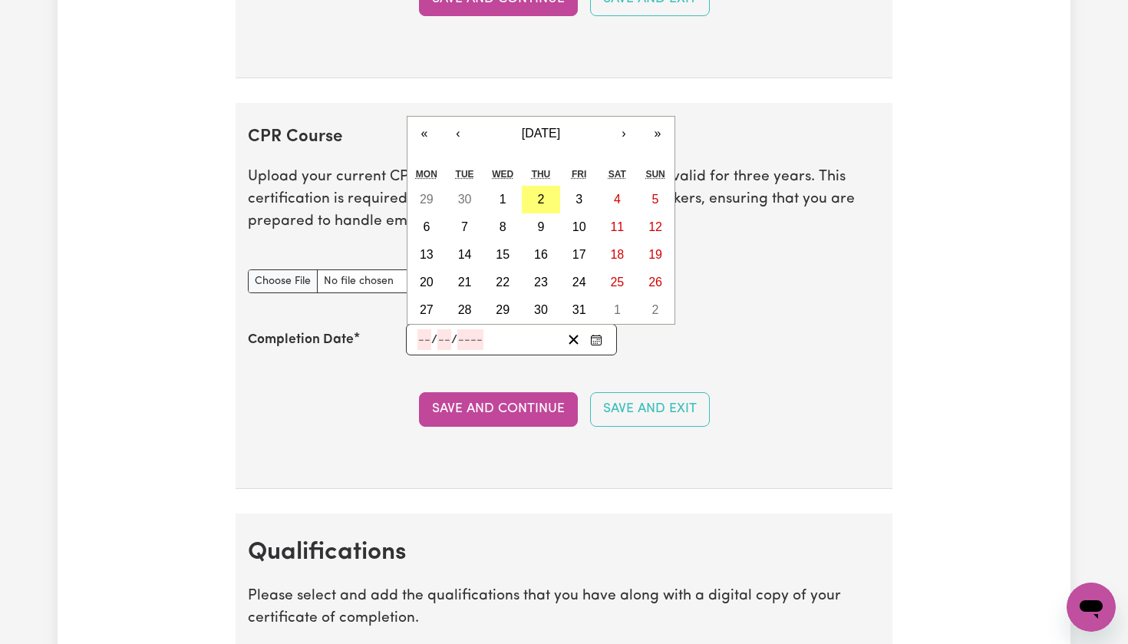
click at [424, 329] on input "number" at bounding box center [424, 339] width 14 height 21
click at [523, 127] on span "[DATE]" at bounding box center [541, 133] width 38 height 13
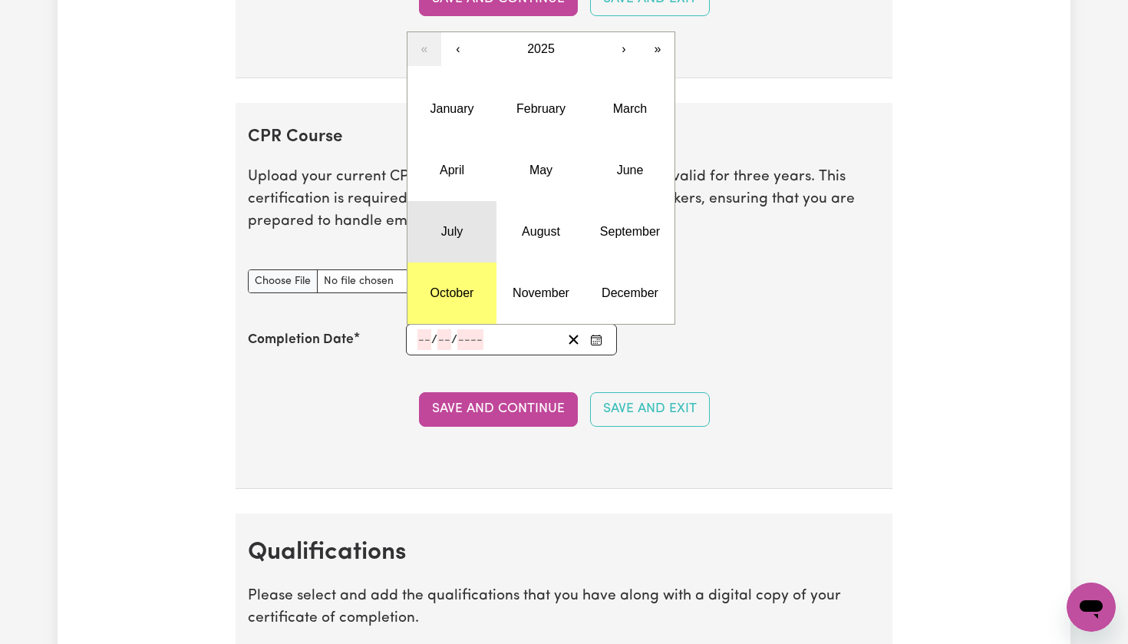
click at [465, 213] on button "July" at bounding box center [451, 231] width 89 height 61
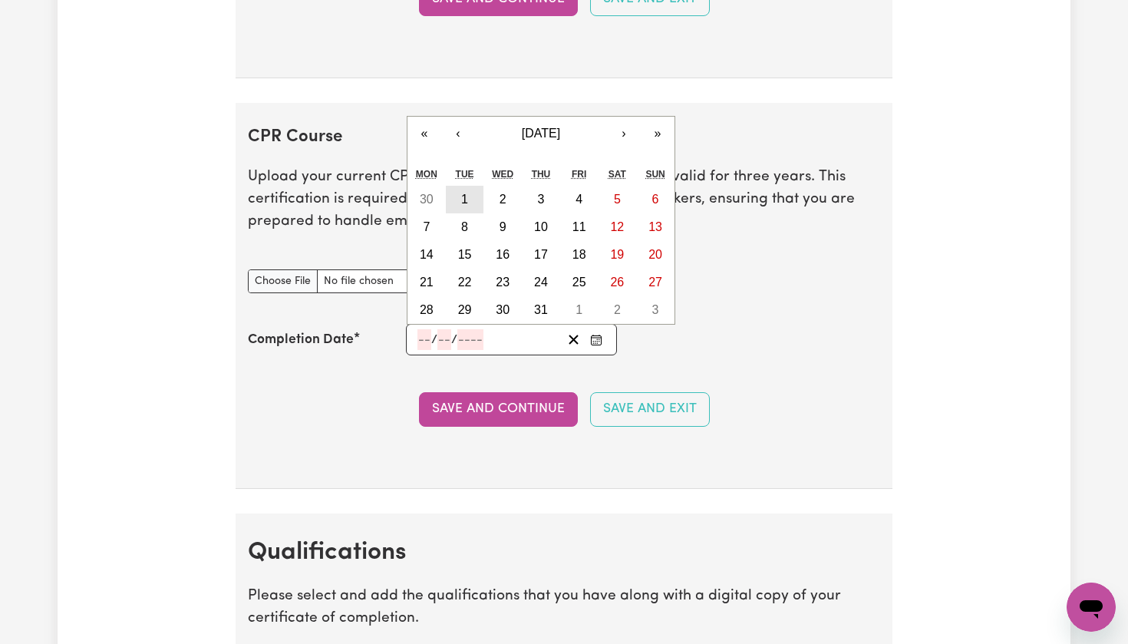
click at [466, 193] on abbr "1" at bounding box center [464, 199] width 7 height 13
type input "[DATE]"
type input "1"
type input "7"
type input "2025"
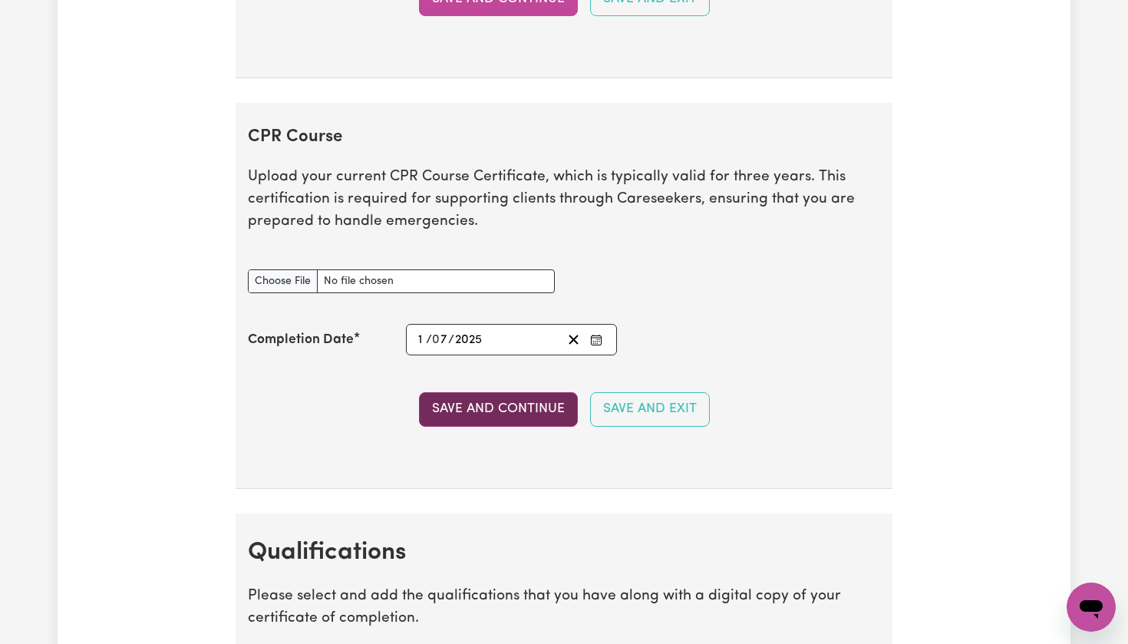
click at [492, 392] on button "Save and Continue" at bounding box center [498, 409] width 159 height 34
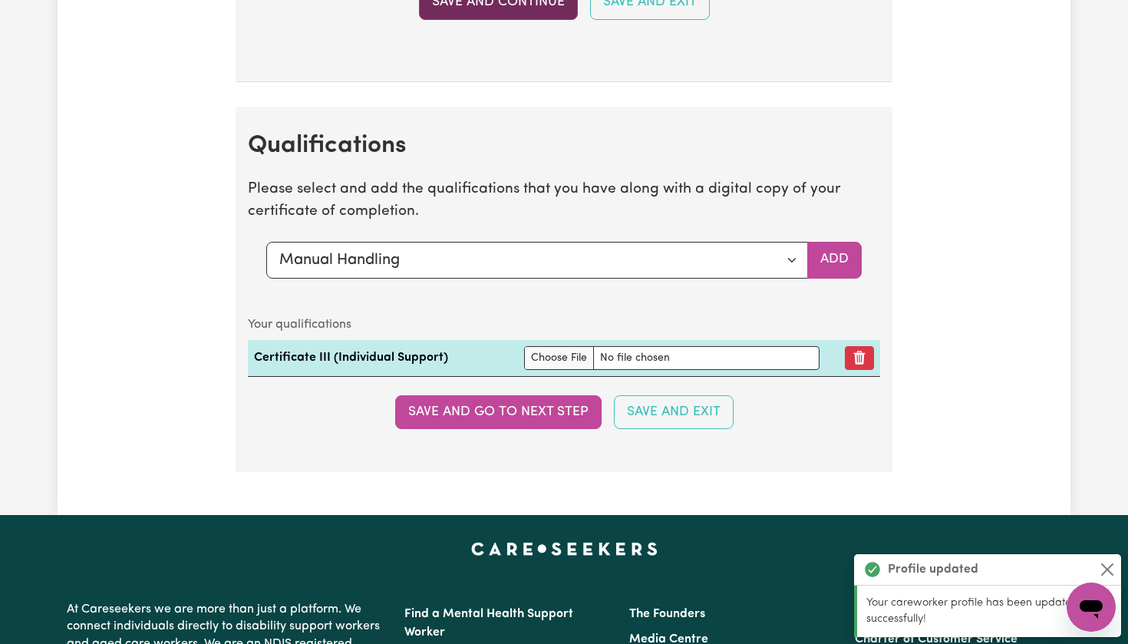
scroll to position [3918, 0]
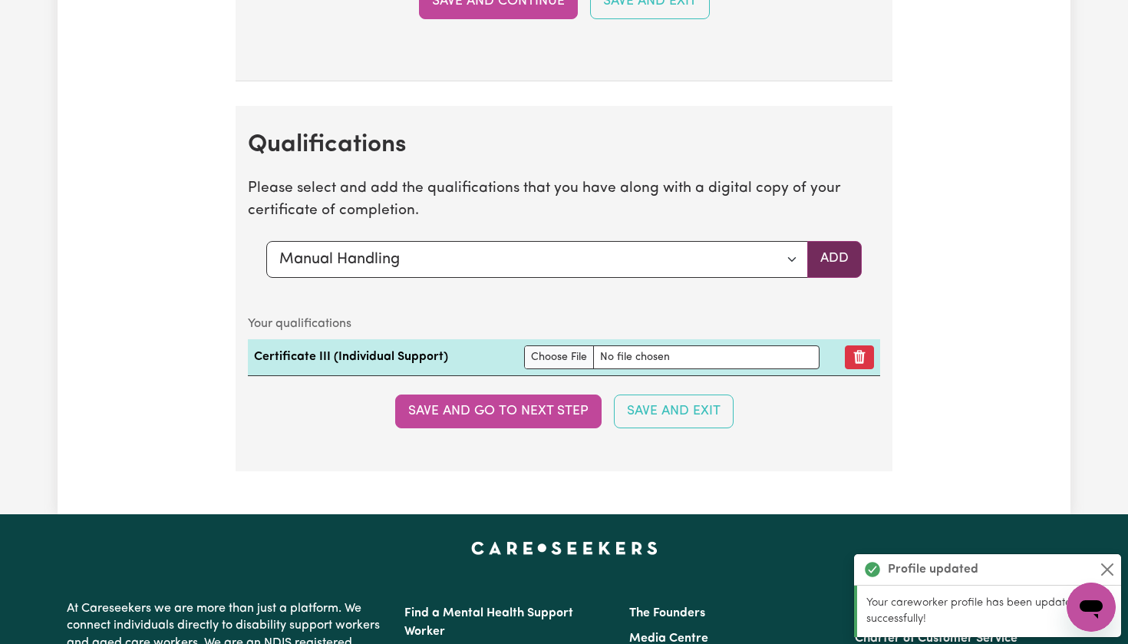
click at [833, 245] on button "Add" at bounding box center [834, 259] width 54 height 37
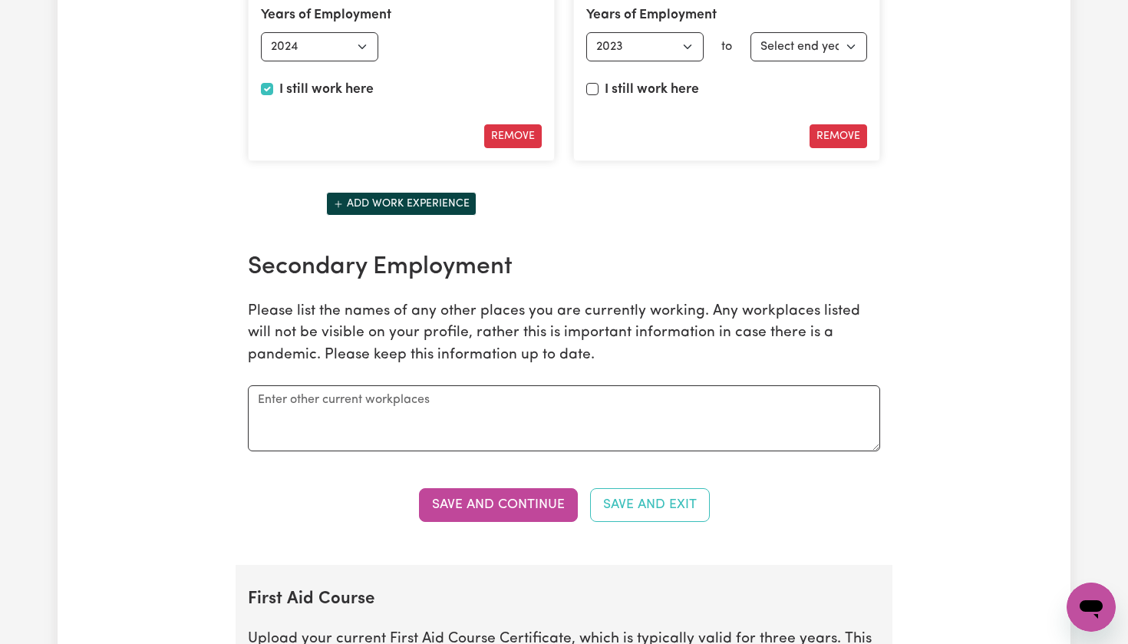
scroll to position [2463, 0]
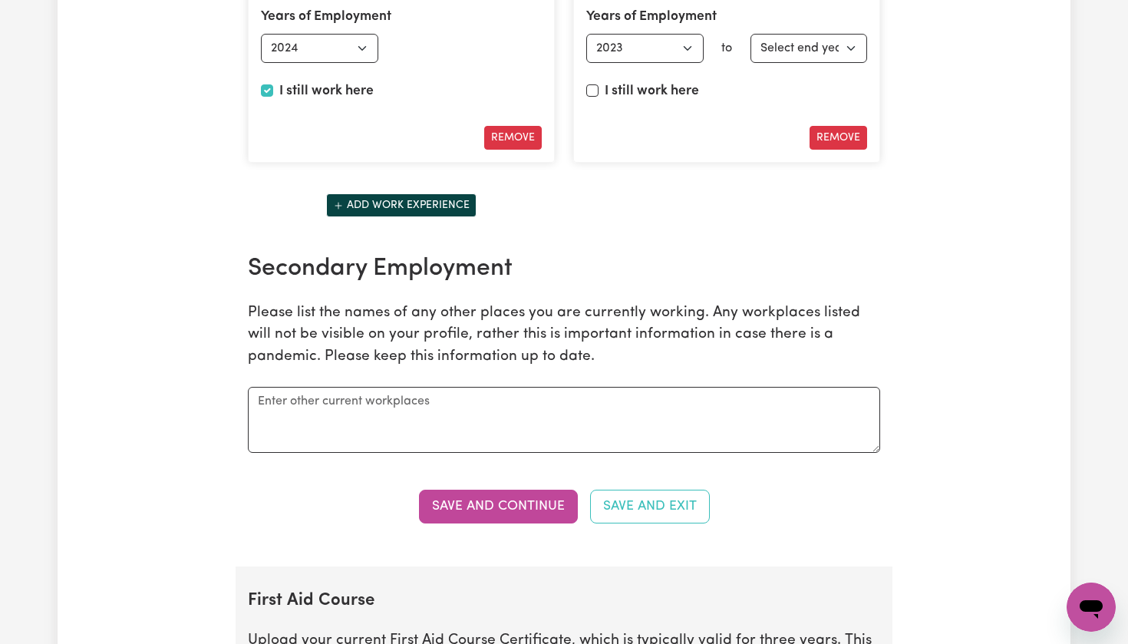
click at [594, 84] on input "I still work here" at bounding box center [592, 90] width 12 height 12
checkbox input "true"
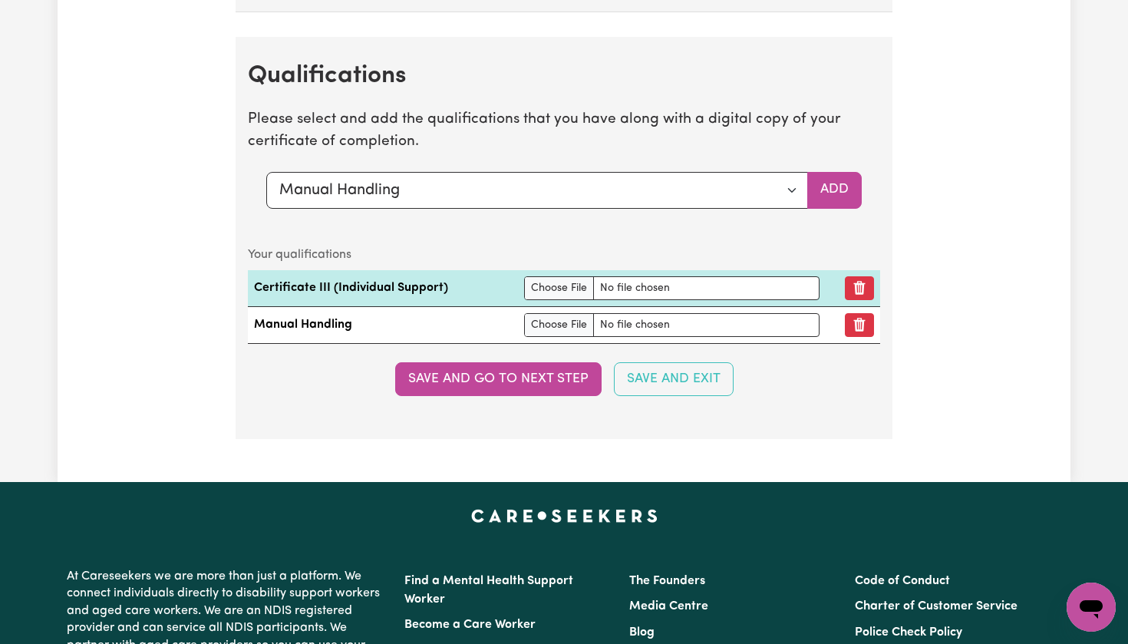
scroll to position [3962, 0]
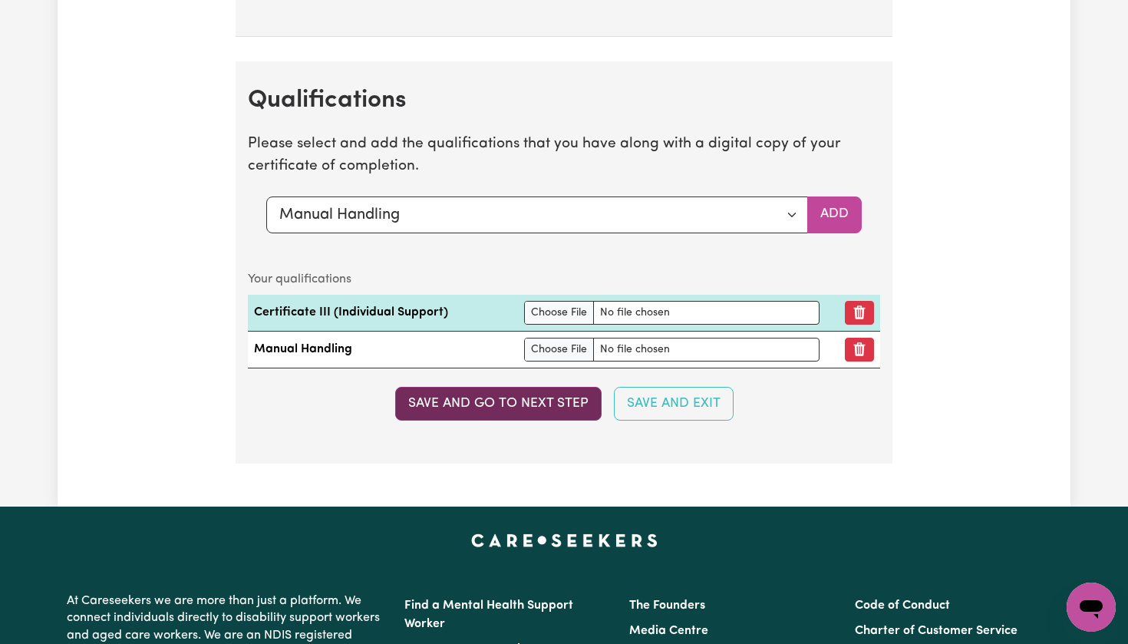
click at [507, 387] on button "Save and go to next step" at bounding box center [498, 404] width 206 height 34
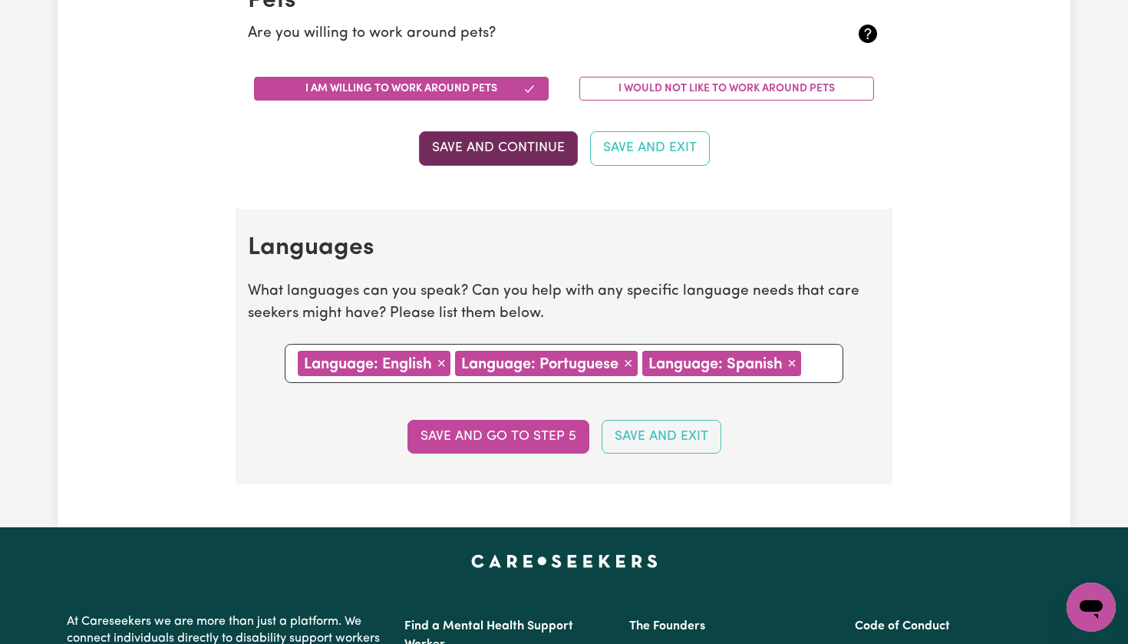
scroll to position [1381, 0]
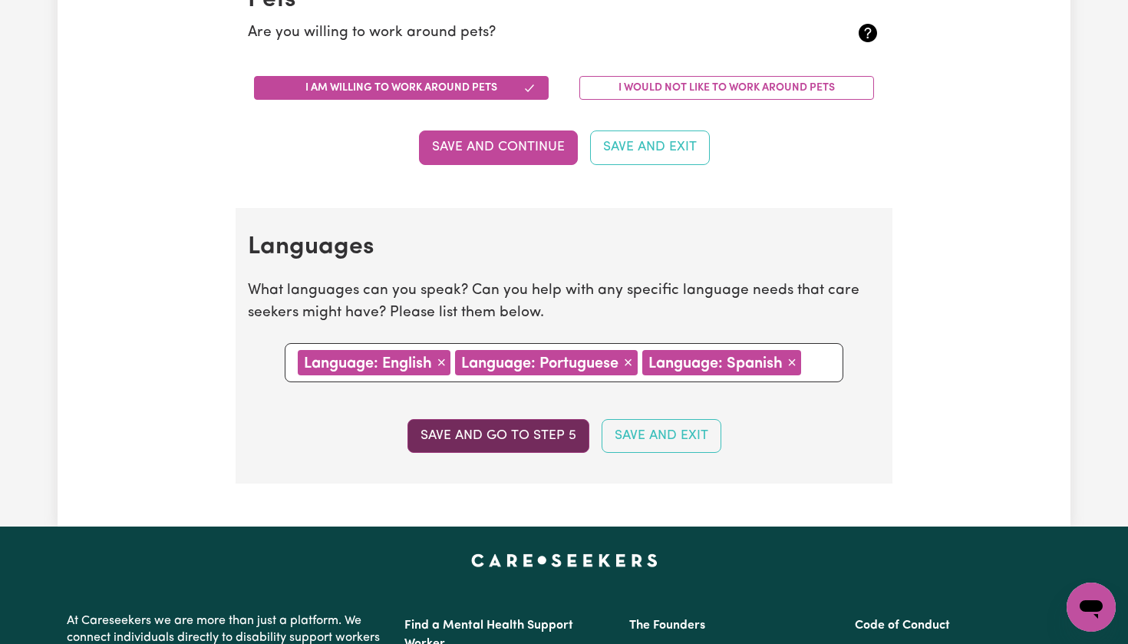
click at [523, 429] on button "Save and go to step 5" at bounding box center [498, 436] width 182 height 34
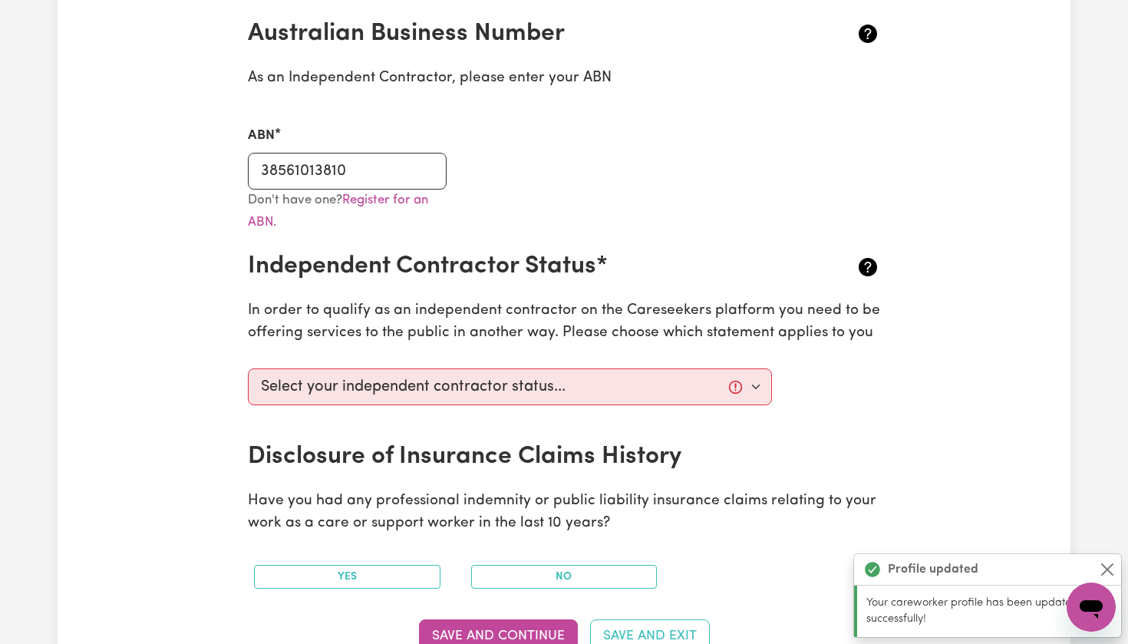
scroll to position [365, 0]
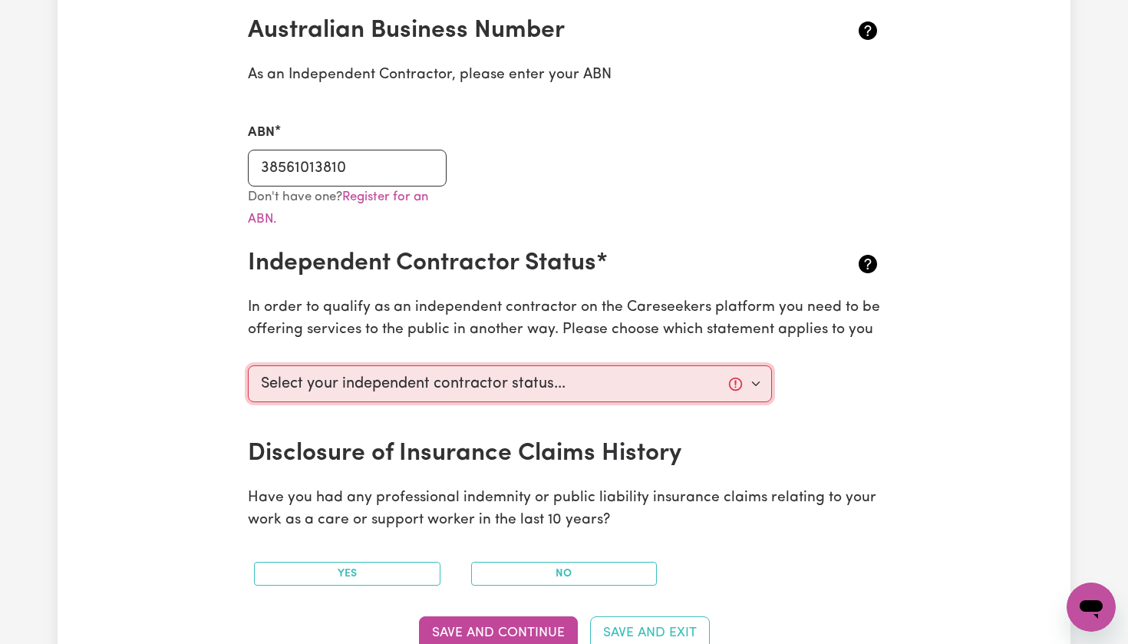
select select "I am providing services privately on my own"
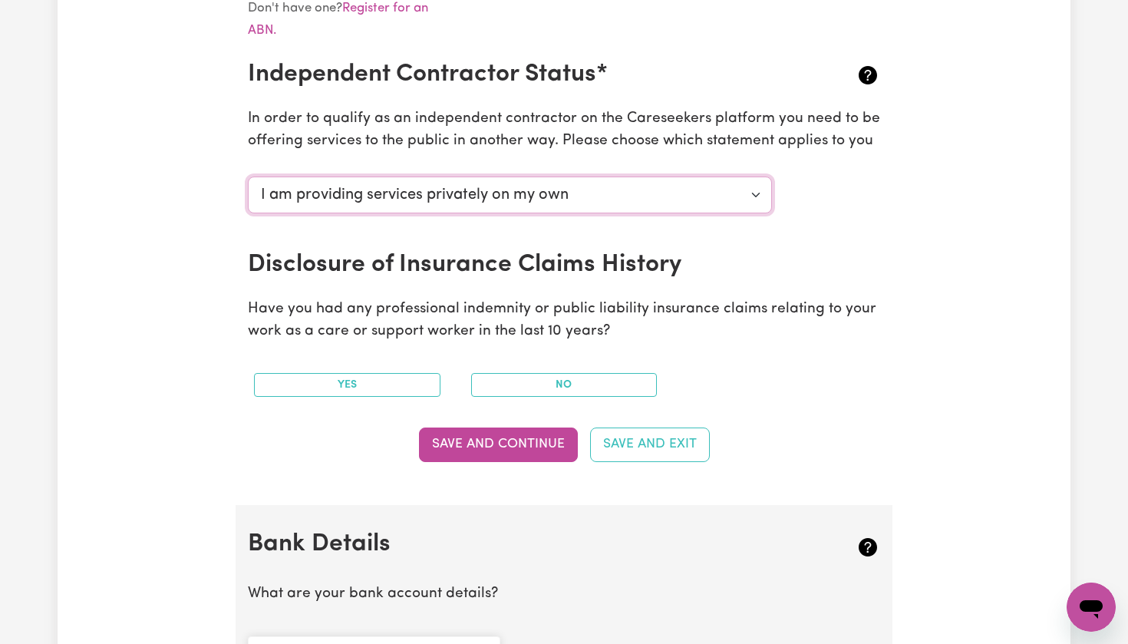
scroll to position [567, 0]
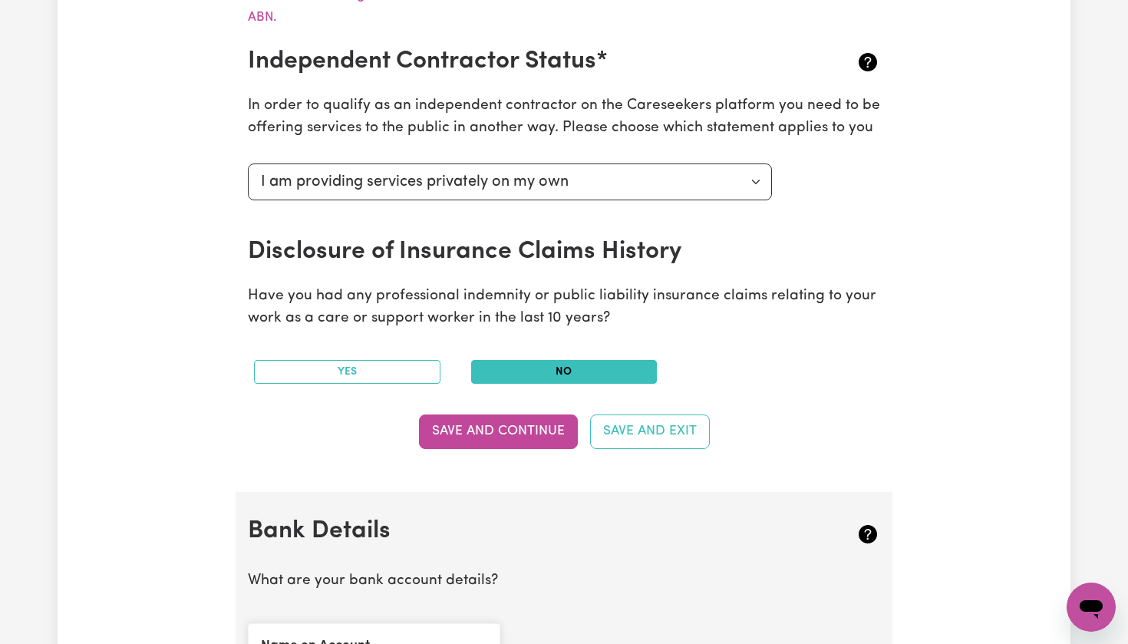
click at [526, 366] on button "No" at bounding box center [564, 372] width 186 height 24
click at [475, 414] on button "Save and Continue" at bounding box center [498, 431] width 159 height 34
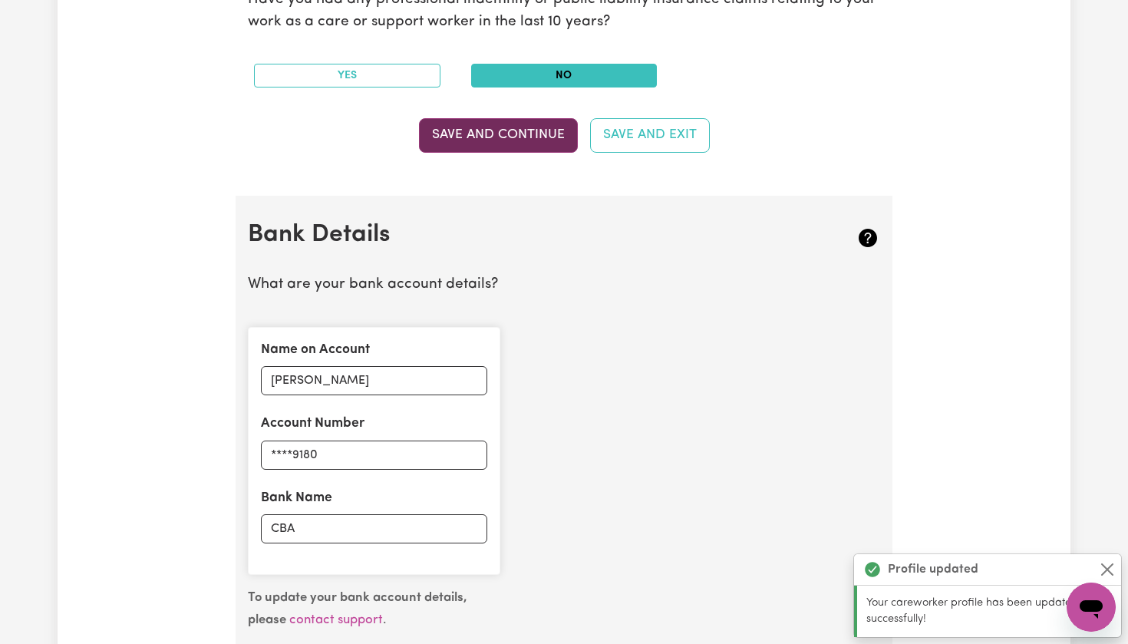
scroll to position [1051, 0]
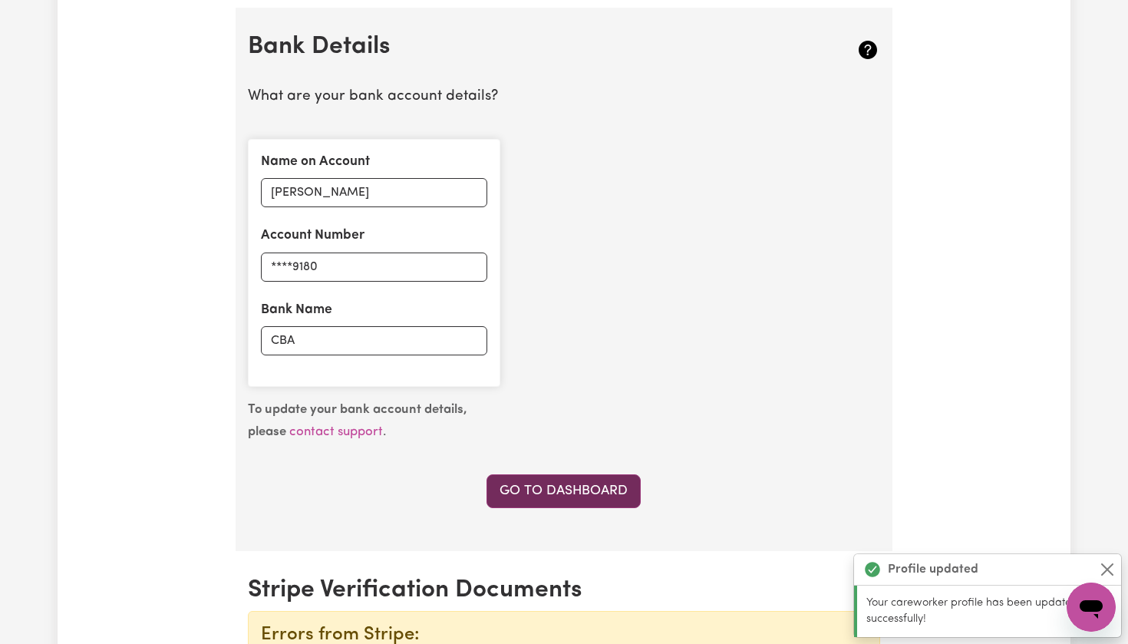
click at [539, 474] on link "Go to Dashboard" at bounding box center [563, 491] width 154 height 34
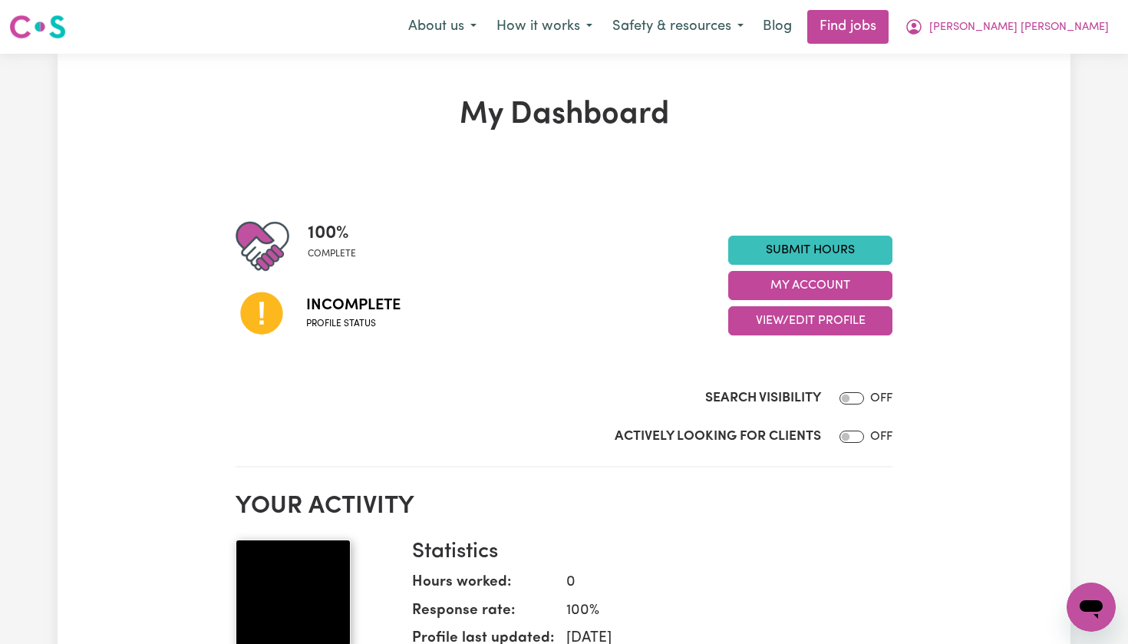
click at [334, 315] on span "Incomplete" at bounding box center [353, 305] width 94 height 23
click at [262, 307] on icon at bounding box center [262, 313] width 52 height 52
click at [889, 31] on link "Find jobs" at bounding box center [847, 27] width 81 height 34
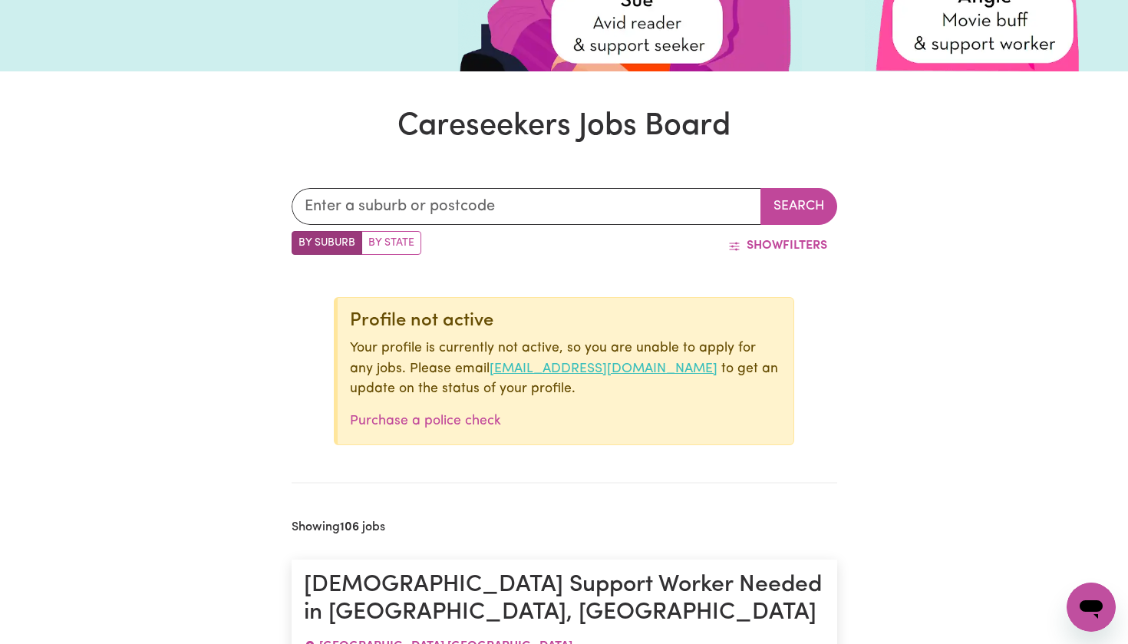
scroll to position [351, 0]
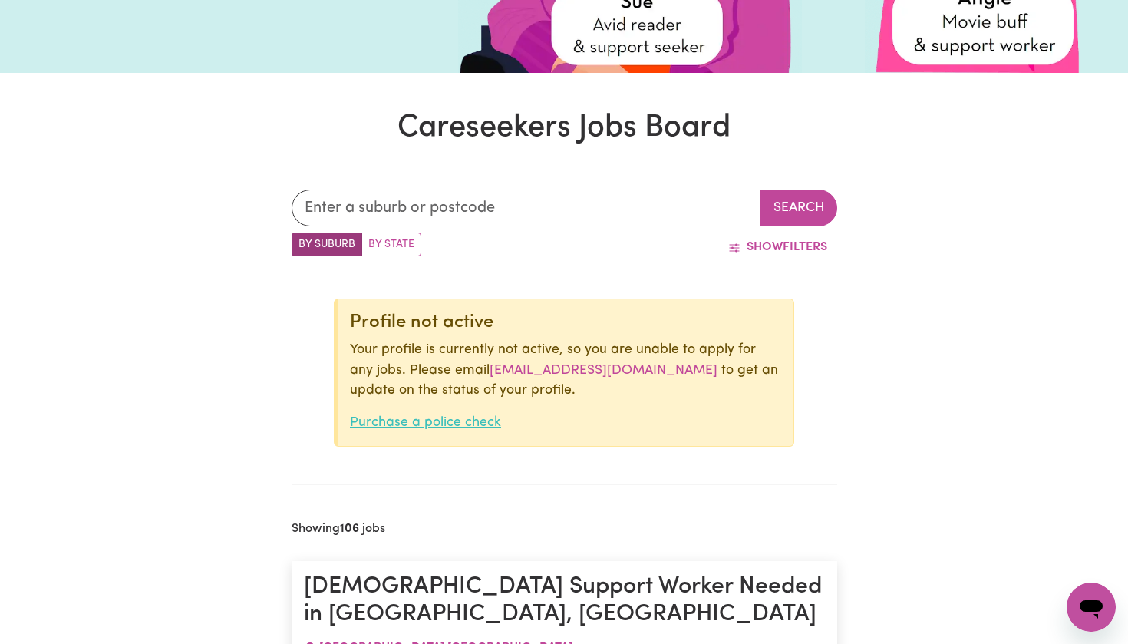
click at [454, 418] on link "Purchase a police check" at bounding box center [425, 422] width 151 height 13
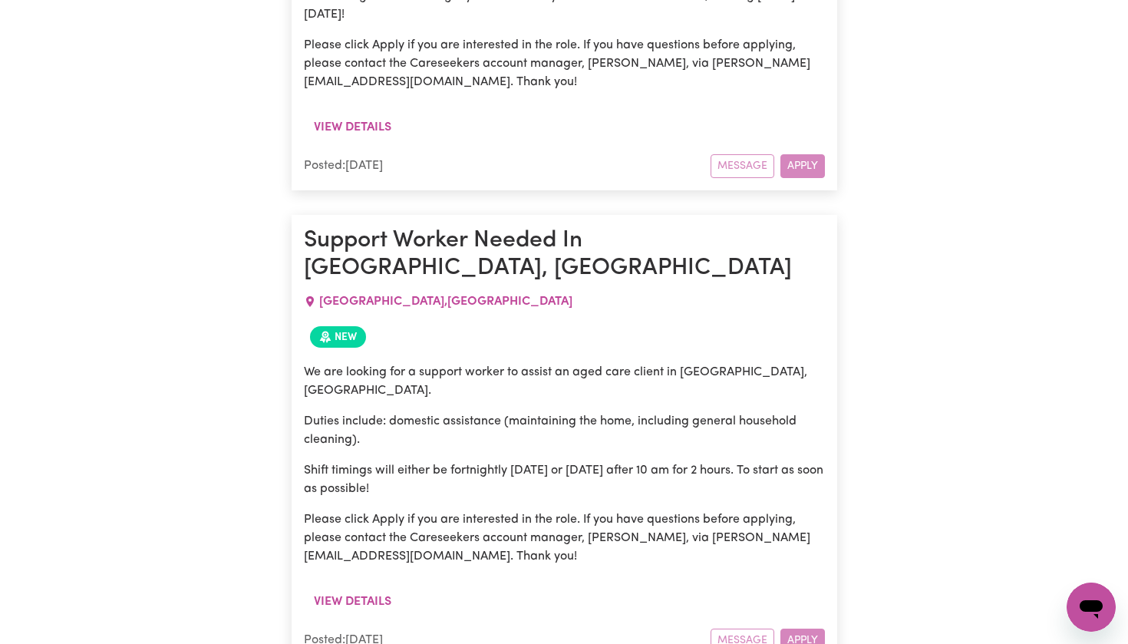
scroll to position [2459, 0]
click at [344, 587] on button "View details" at bounding box center [352, 601] width 97 height 29
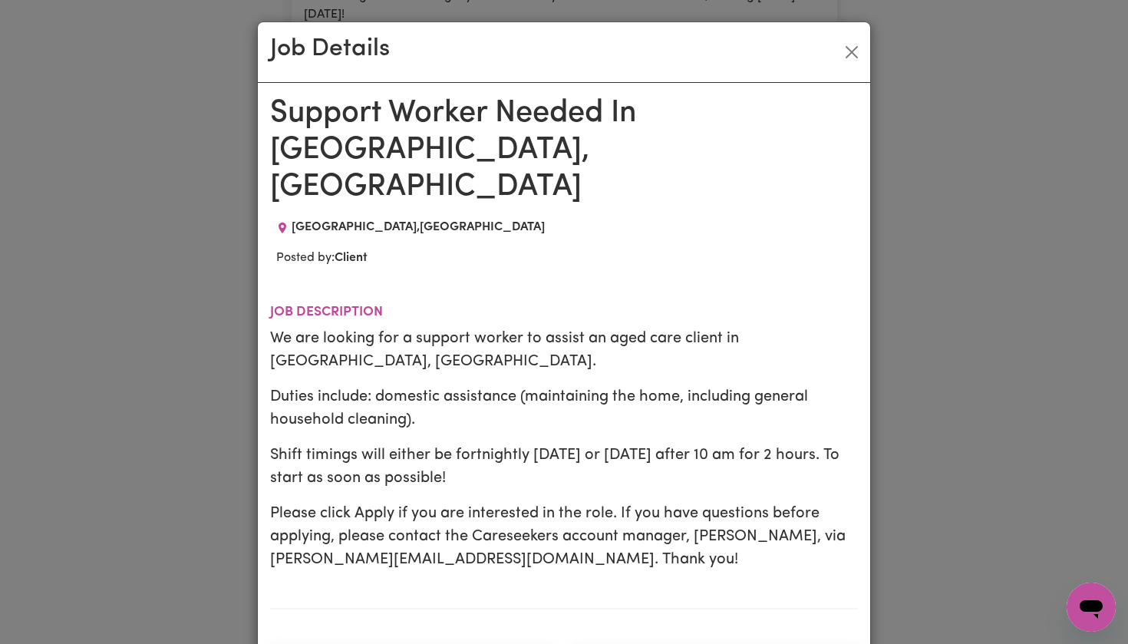
scroll to position [0, 0]
click at [855, 53] on button "Close" at bounding box center [851, 52] width 25 height 25
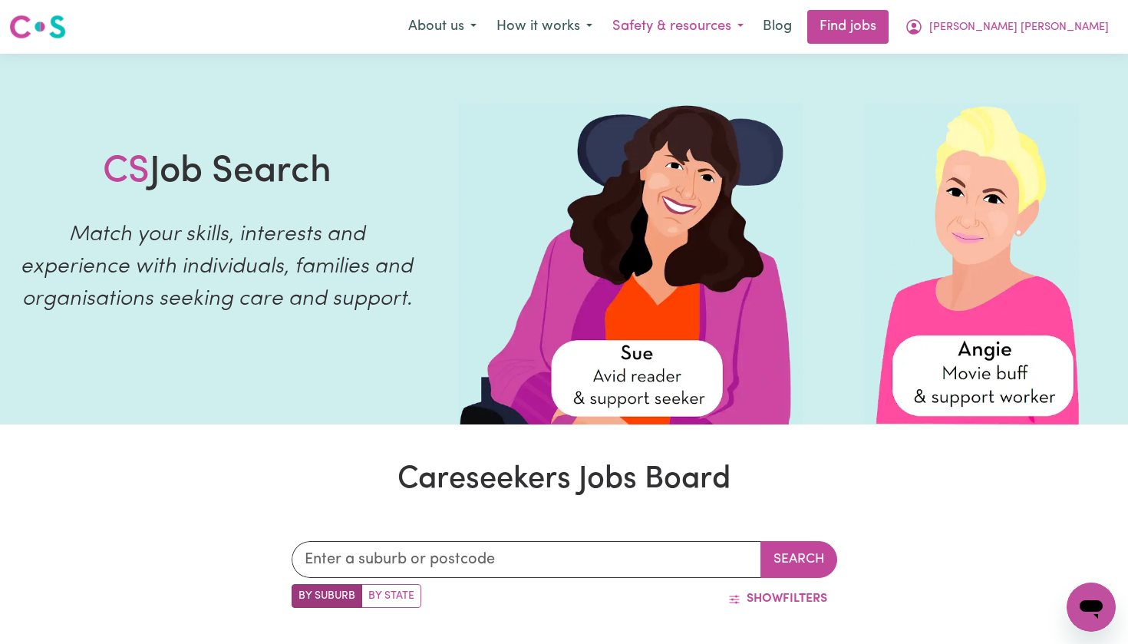
click at [753, 24] on button "Safety & resources" at bounding box center [677, 27] width 151 height 32
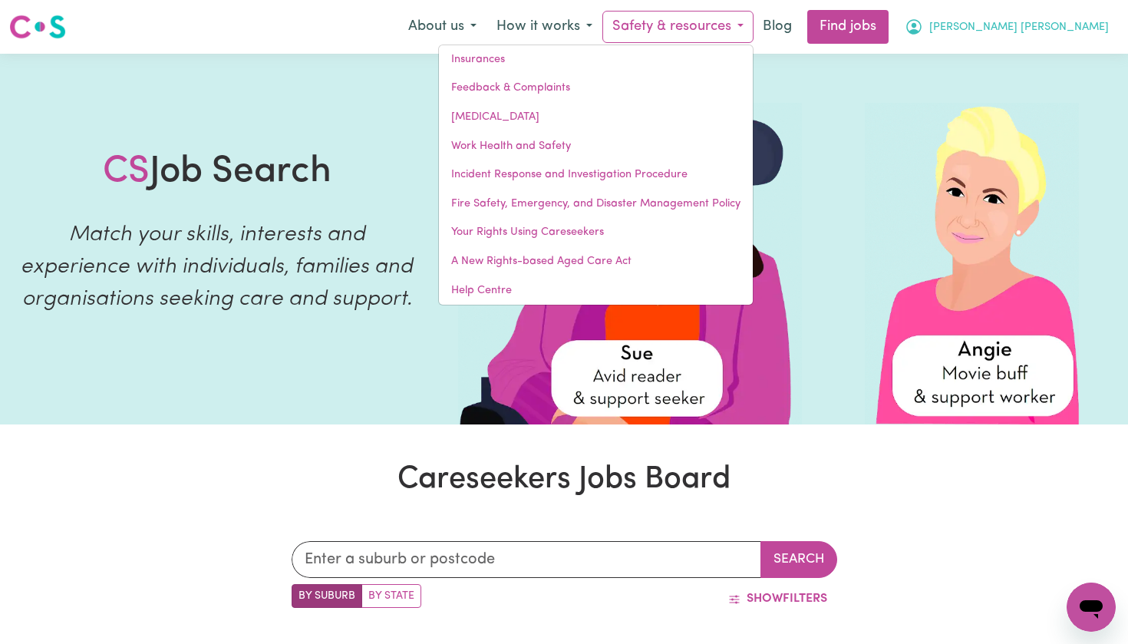
click at [1055, 27] on span "[PERSON_NAME] [PERSON_NAME]" at bounding box center [1019, 27] width 180 height 17
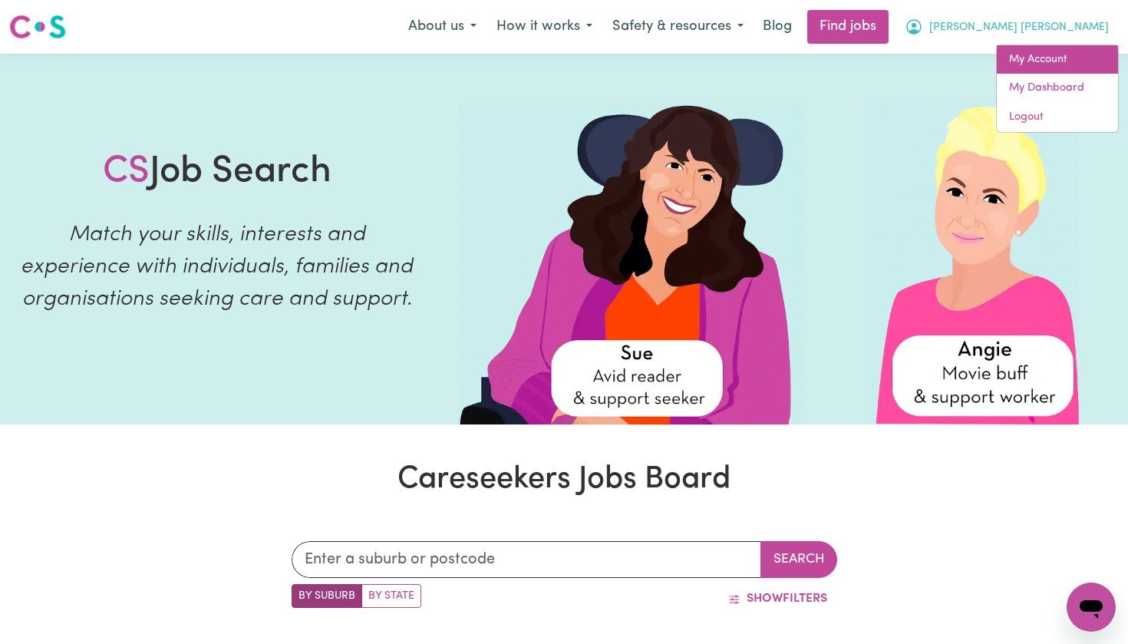
click at [1040, 64] on link "My Account" at bounding box center [1057, 59] width 121 height 29
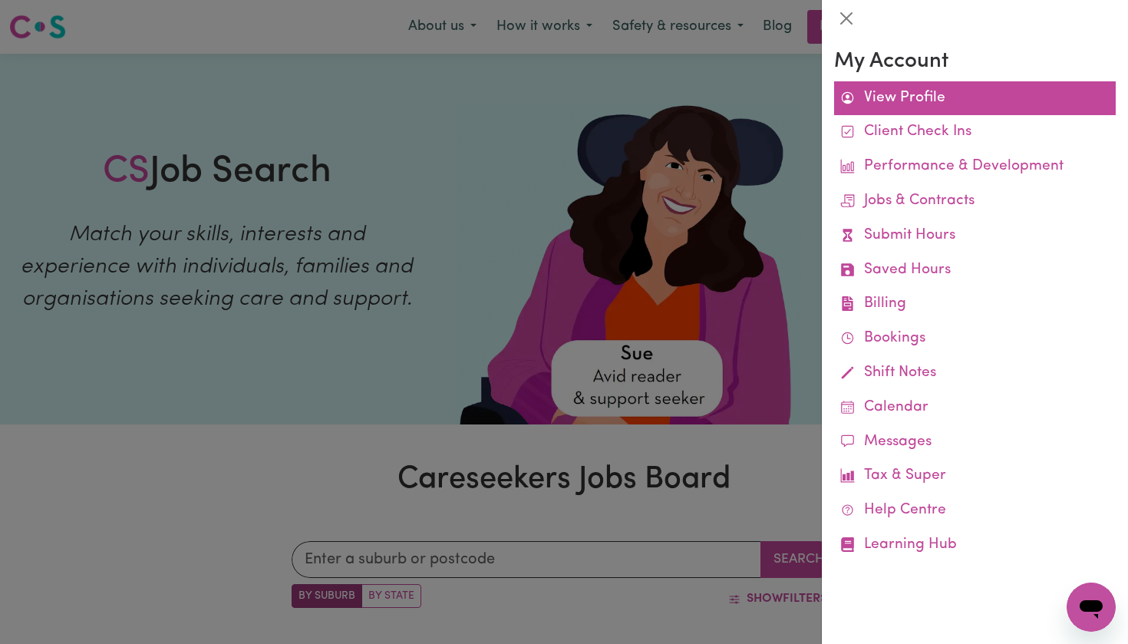
click at [920, 101] on link "View Profile" at bounding box center [975, 98] width 282 height 35
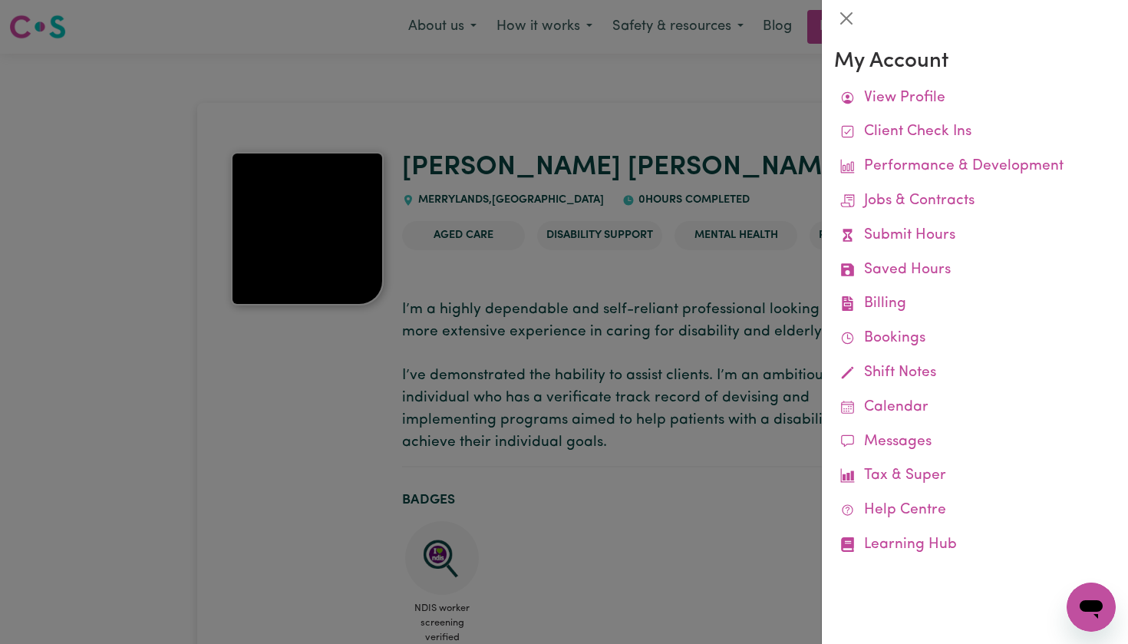
click at [633, 265] on div at bounding box center [564, 322] width 1128 height 644
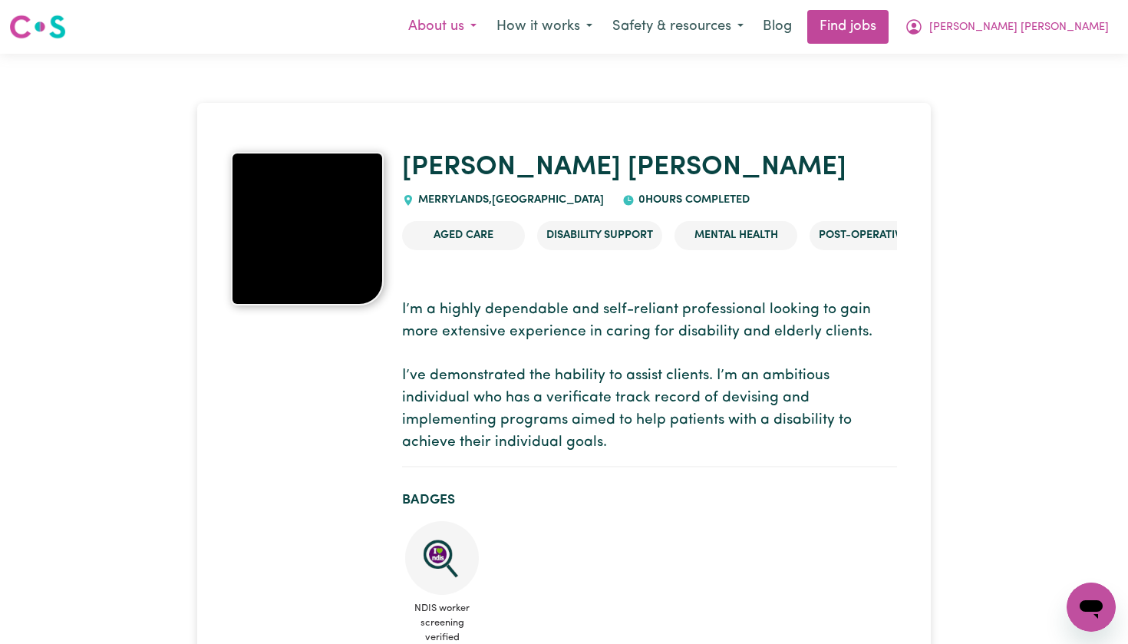
click at [486, 29] on button "About us" at bounding box center [442, 27] width 88 height 32
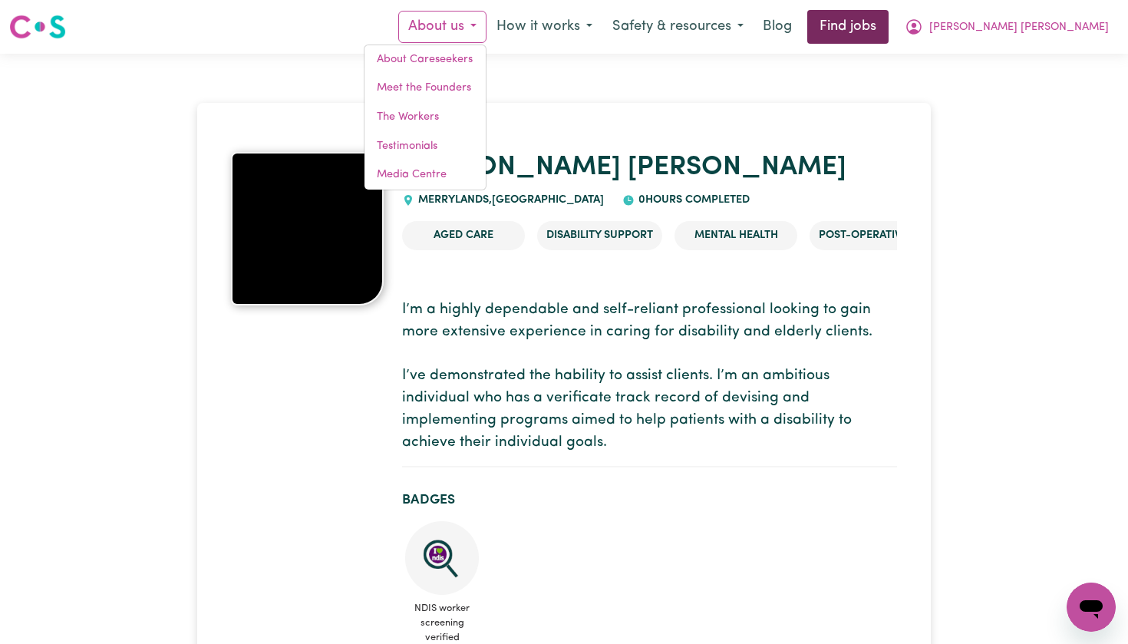
click at [889, 20] on link "Find jobs" at bounding box center [847, 27] width 81 height 34
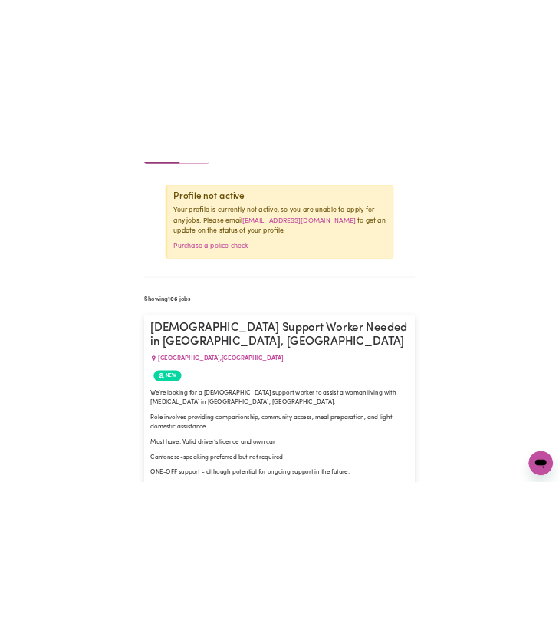
scroll to position [601, 0]
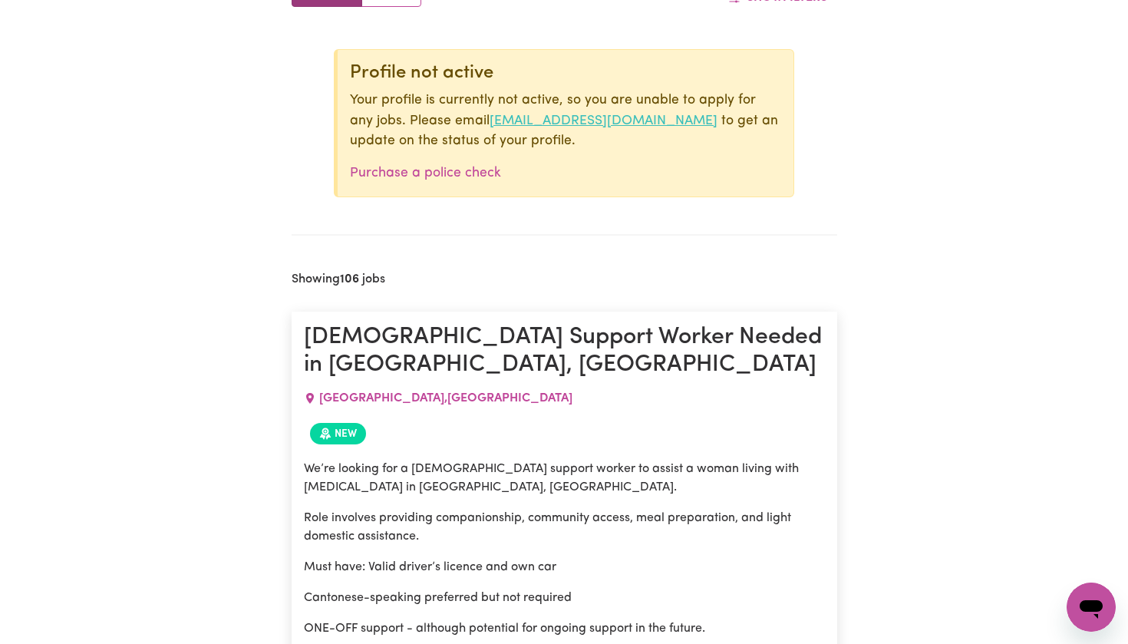
click at [490, 120] on link "[EMAIL_ADDRESS][DOMAIN_NAME]" at bounding box center [604, 120] width 228 height 13
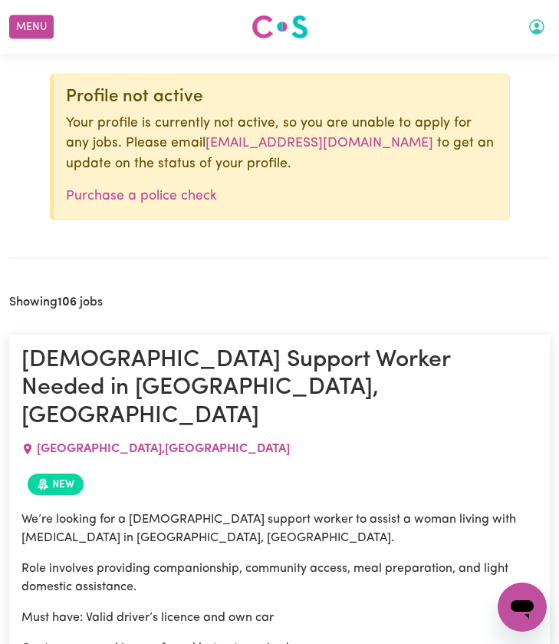
click at [539, 25] on button "My Account" at bounding box center [537, 27] width 32 height 26
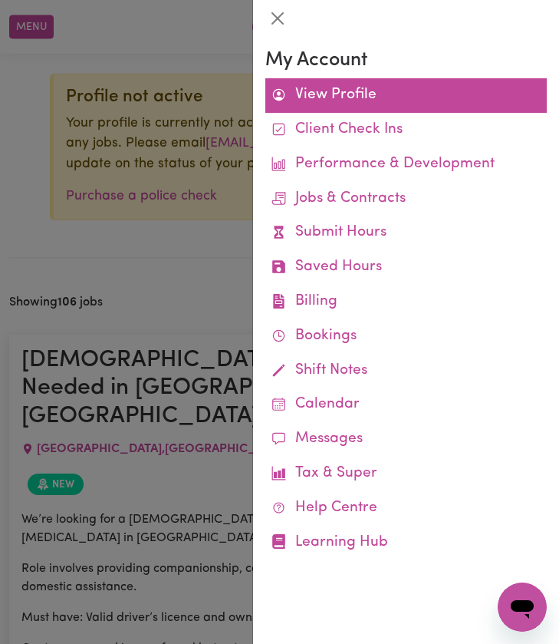
click at [401, 91] on link "View Profile" at bounding box center [406, 95] width 282 height 35
